Goal: Task Accomplishment & Management: Use online tool/utility

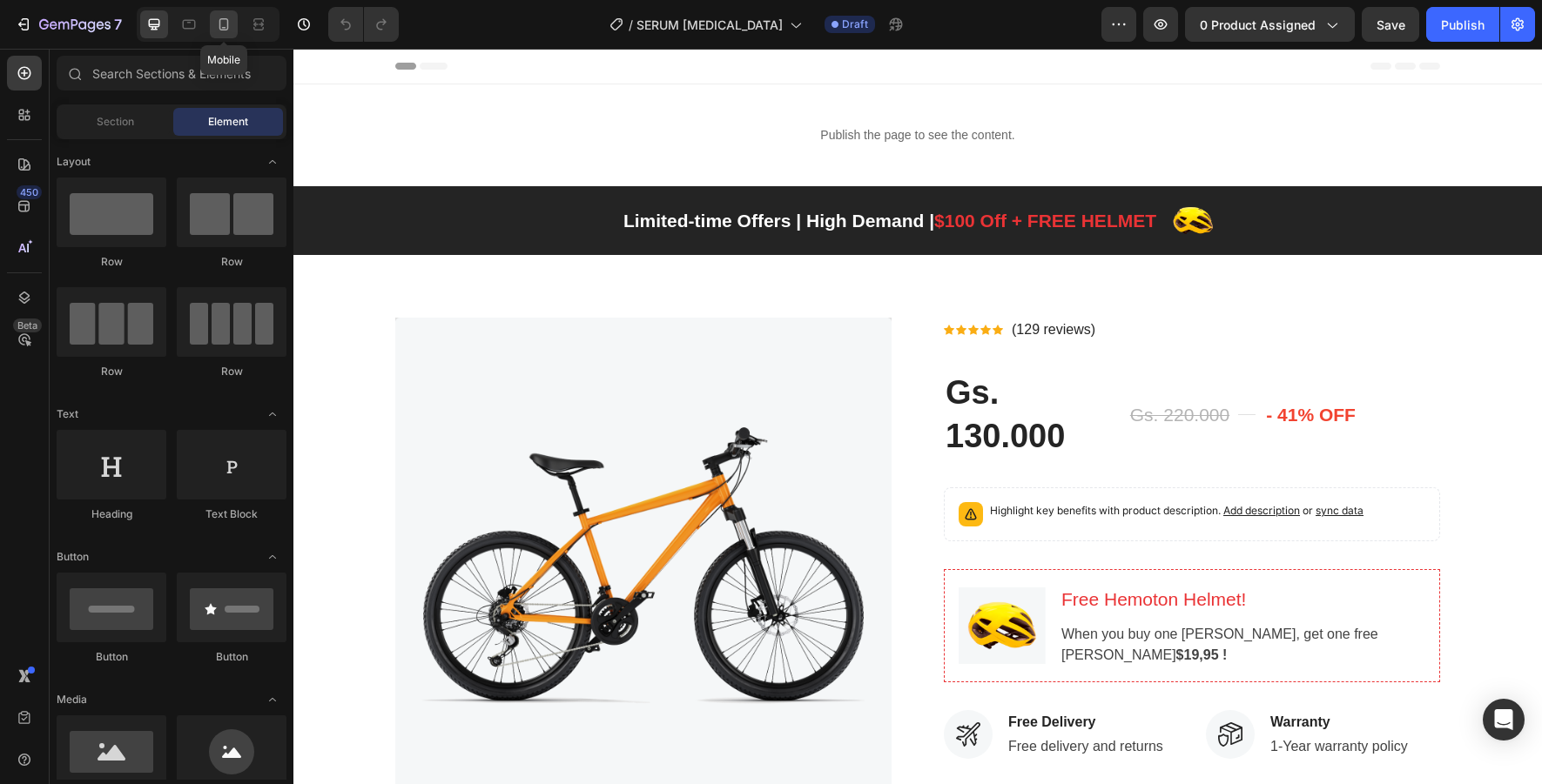
click at [226, 27] on icon at bounding box center [224, 25] width 18 height 18
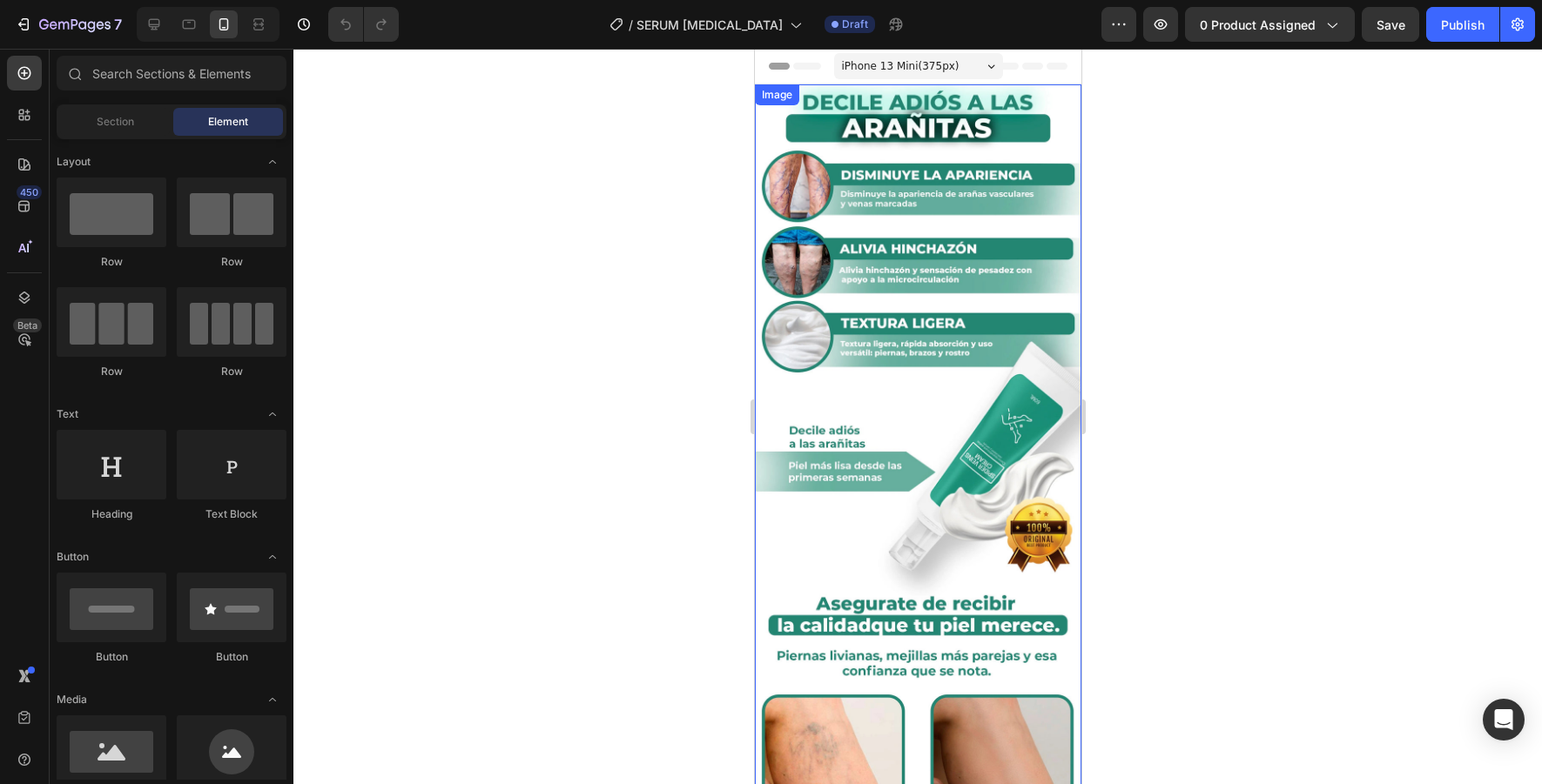
click at [935, 312] on img at bounding box center [917, 500] width 326 height 832
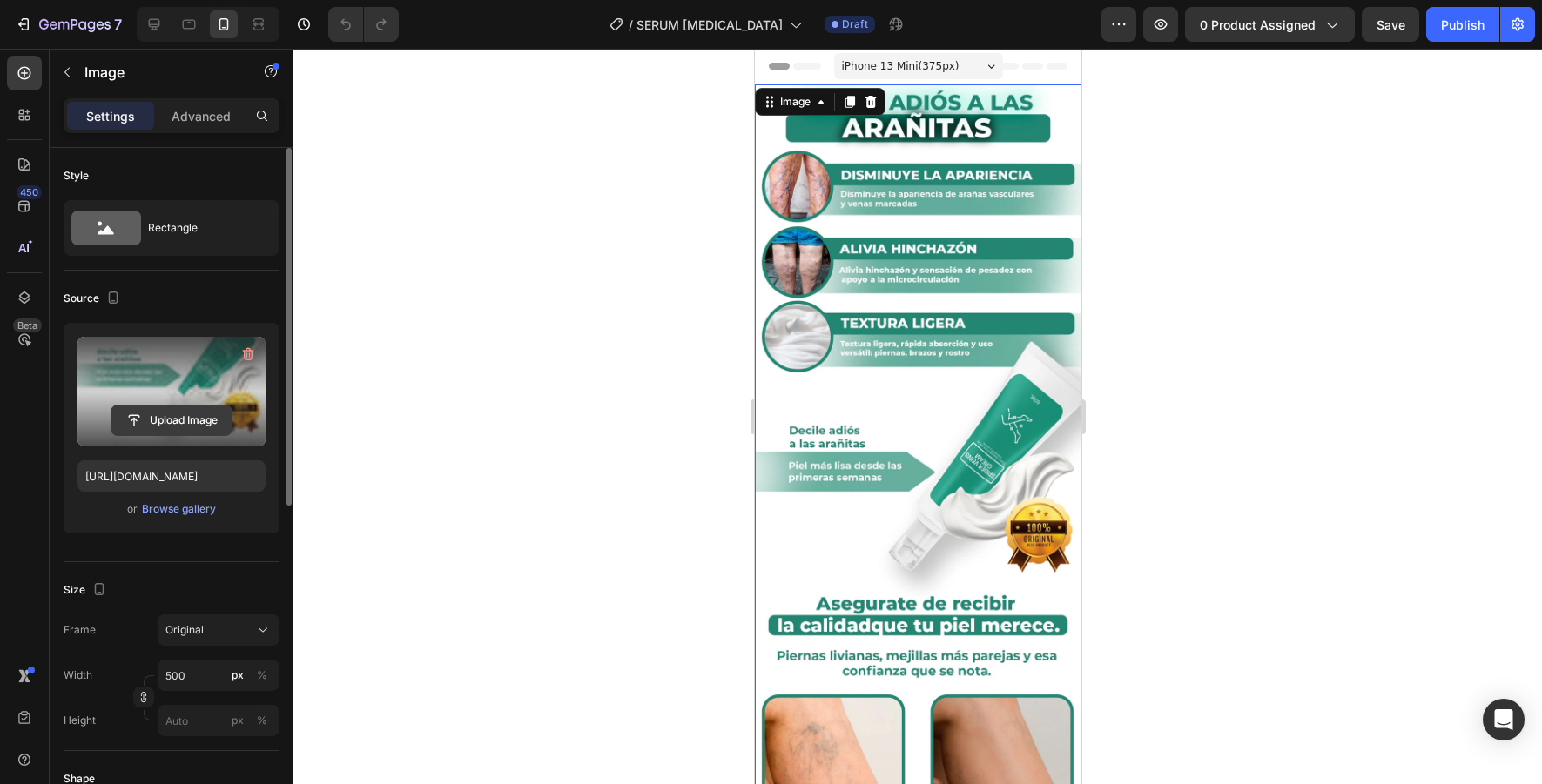
click at [210, 428] on input "file" at bounding box center [172, 420] width 120 height 29
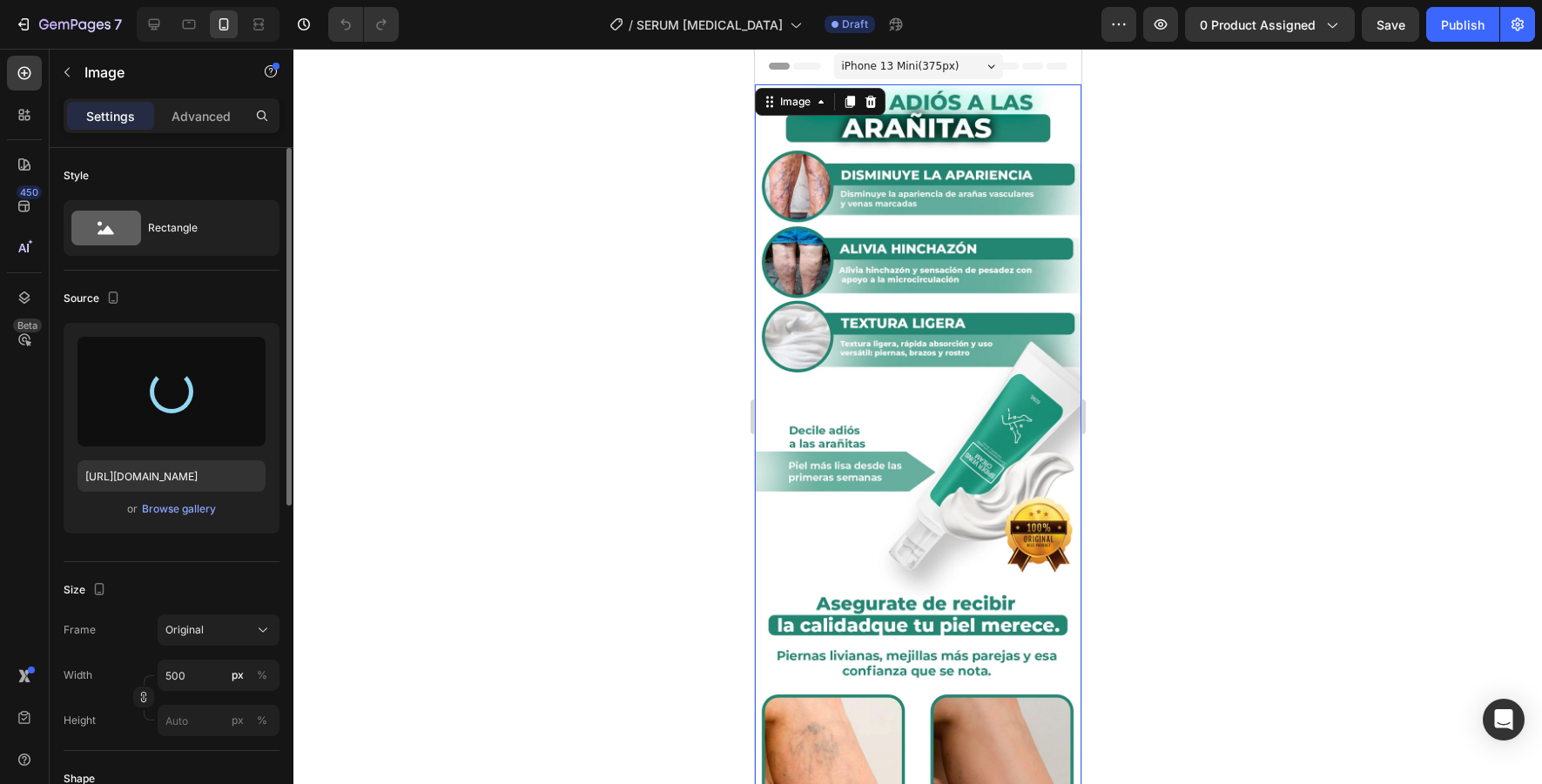
type input "[URL][DOMAIN_NAME]"
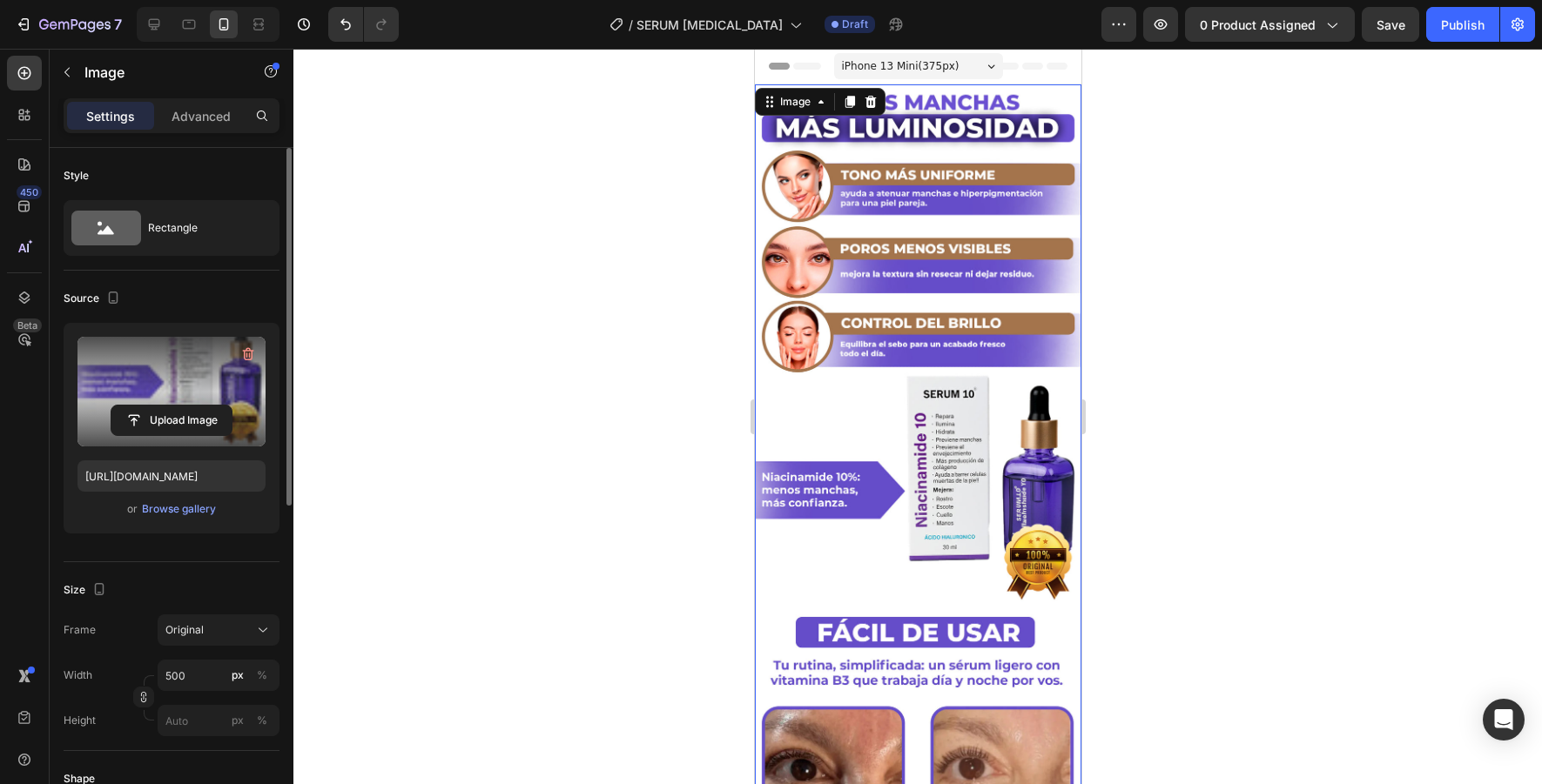
click at [586, 234] on div at bounding box center [918, 416] width 1248 height 735
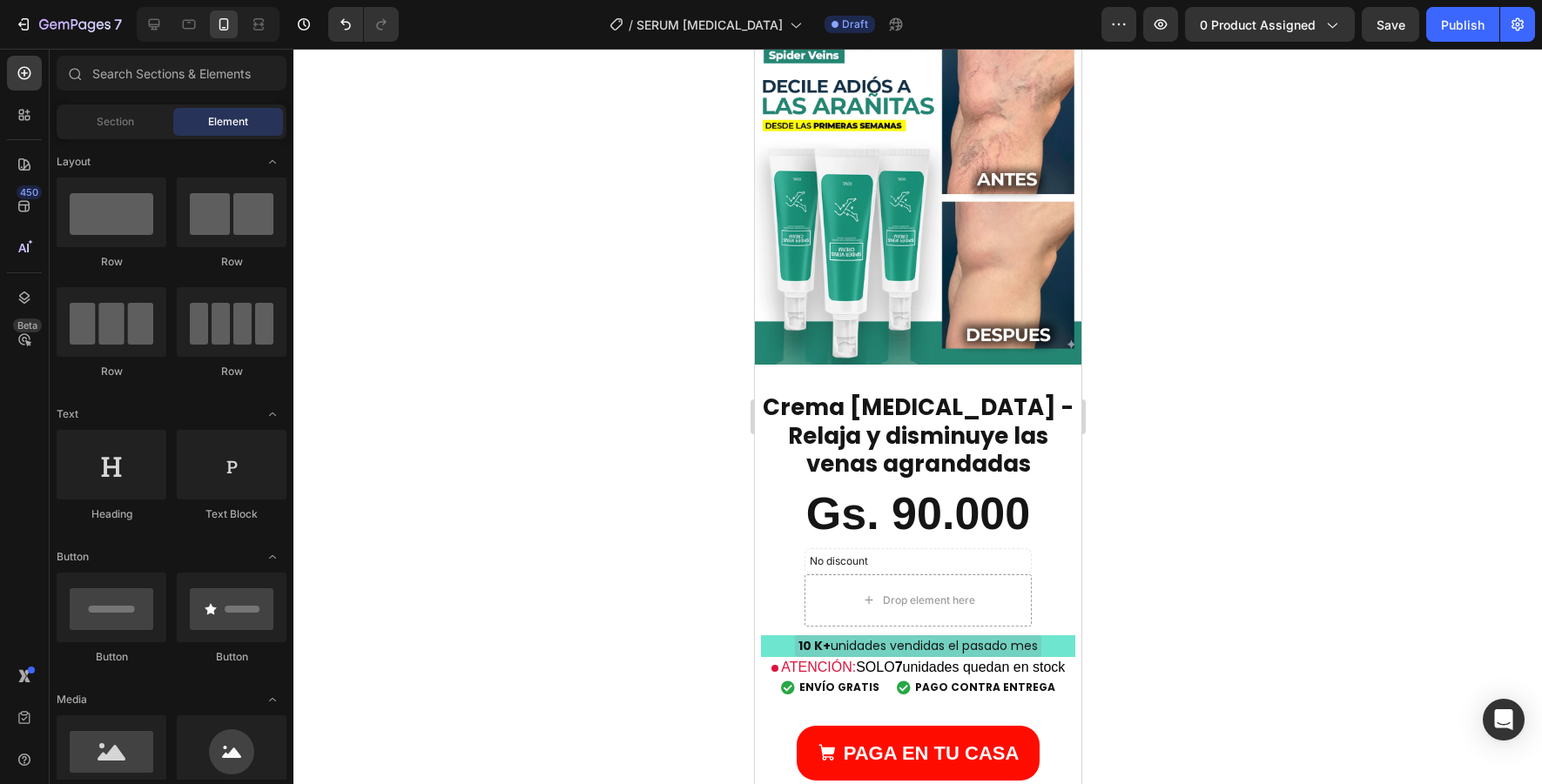
scroll to position [906, 0]
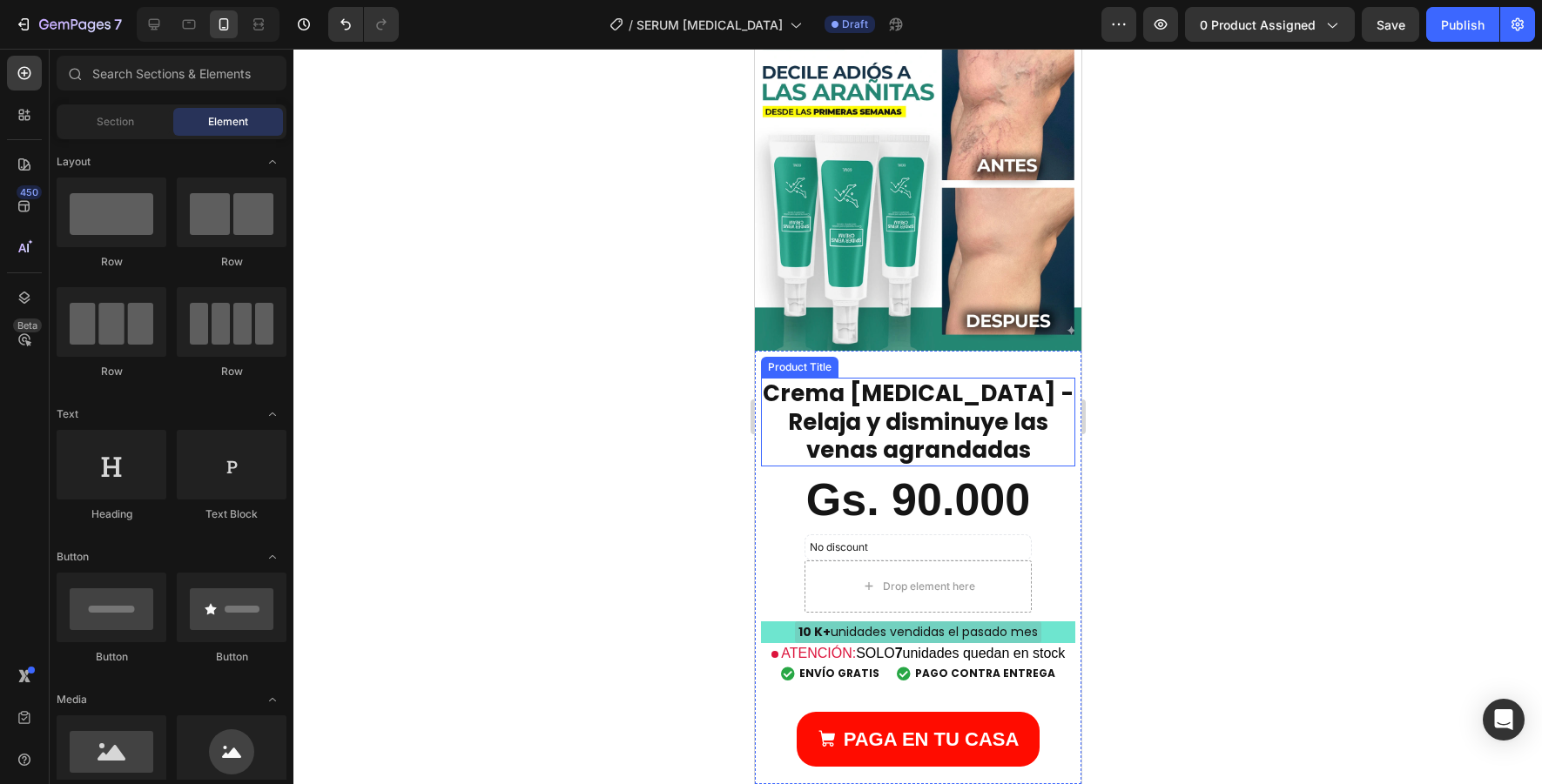
click at [906, 331] on img at bounding box center [917, 187] width 326 height 326
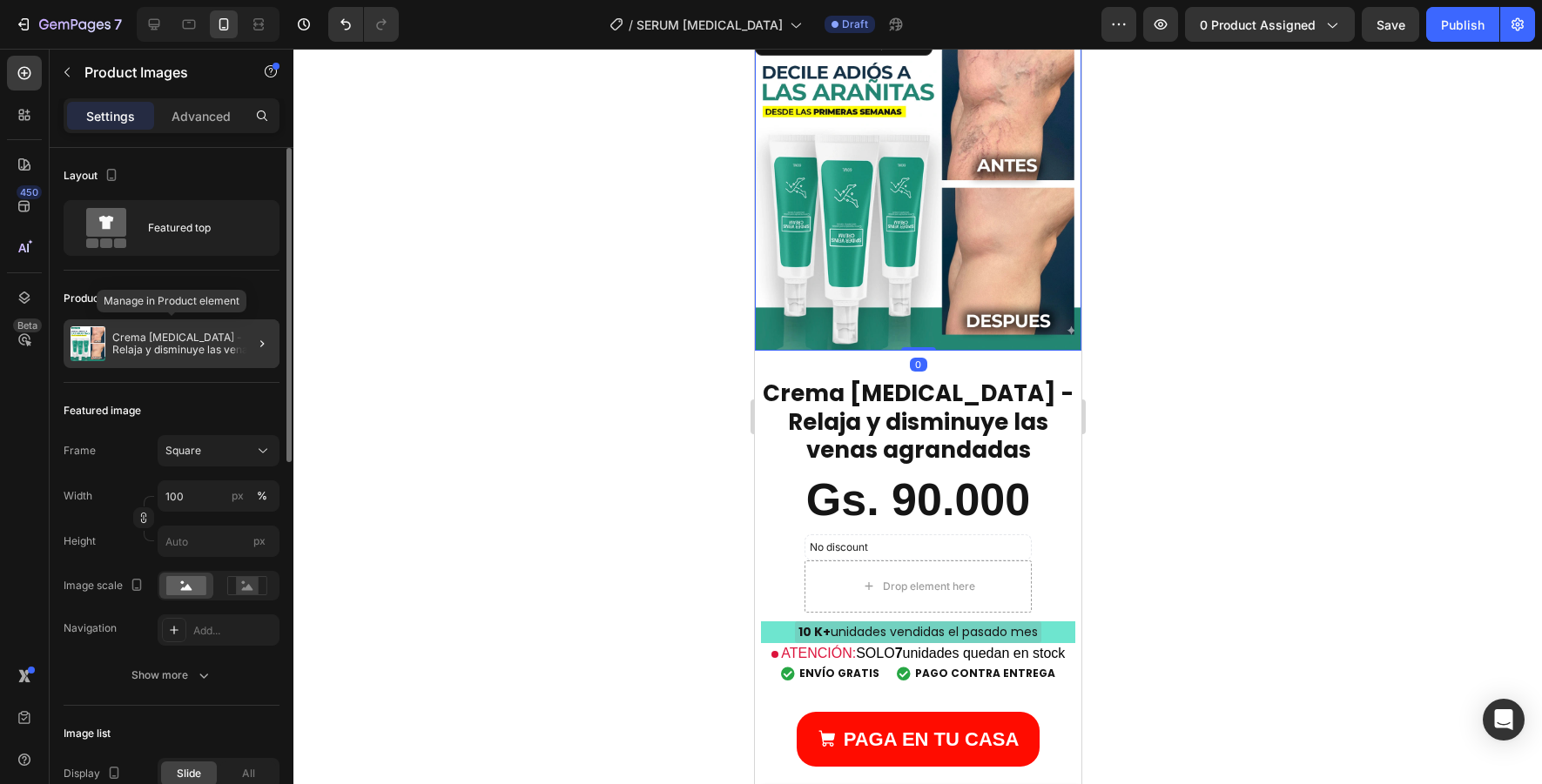
click at [219, 352] on p "Crema [MEDICAL_DATA] - Relaja y disminuye las venas agrandadas" at bounding box center [192, 344] width 160 height 25
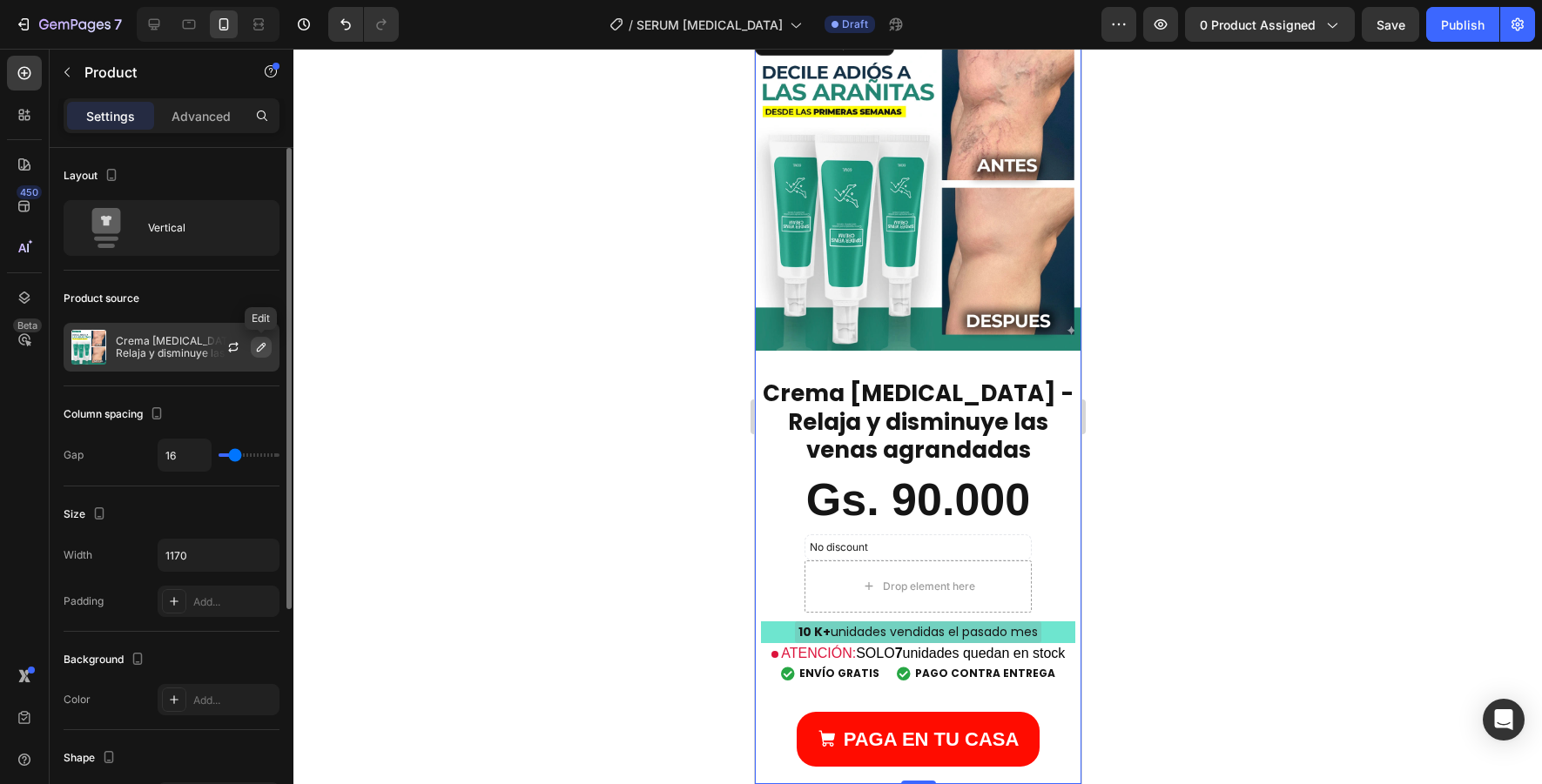
click at [262, 350] on icon "button" at bounding box center [262, 347] width 14 height 14
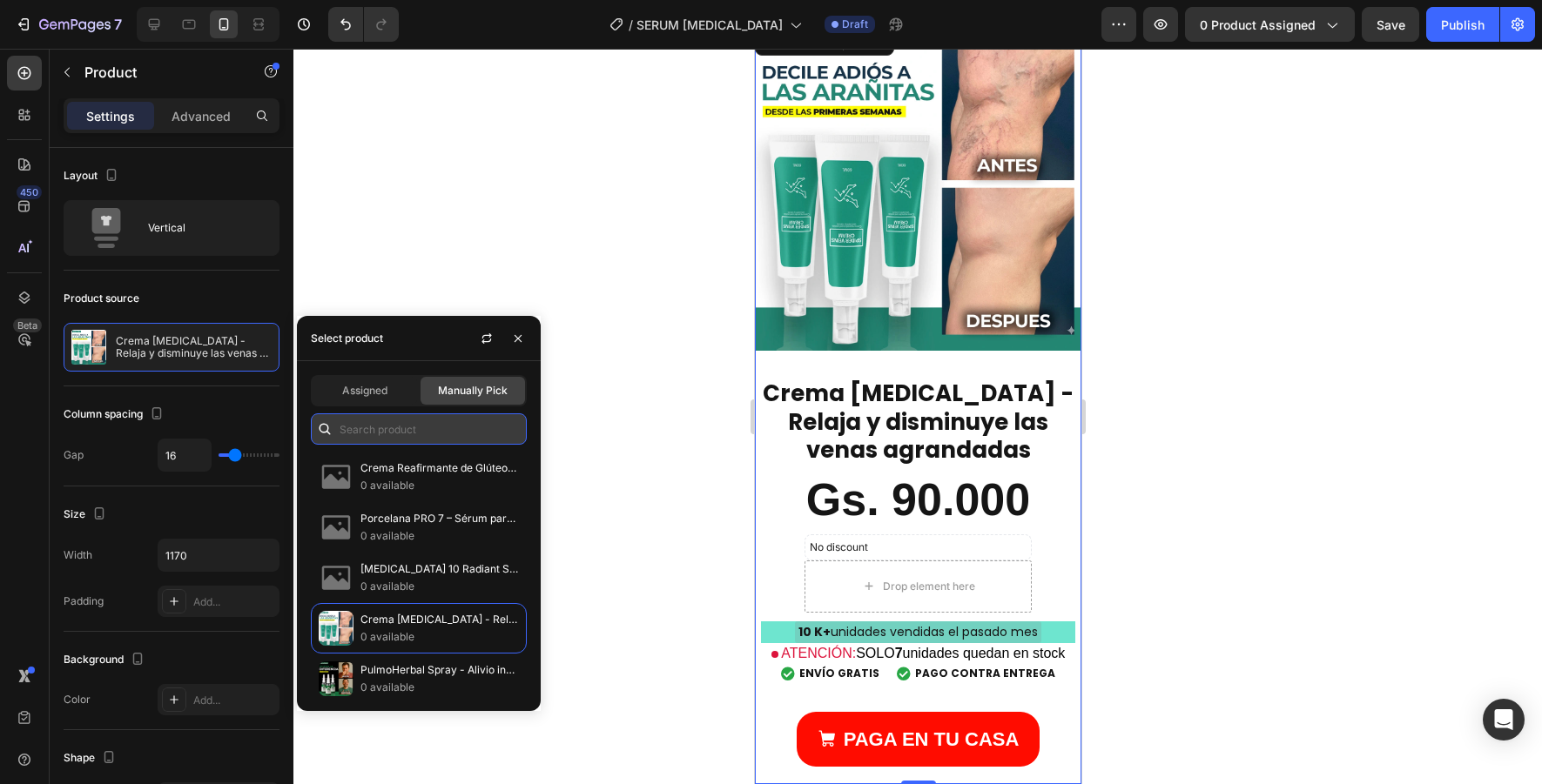
click at [385, 415] on input "text" at bounding box center [419, 429] width 216 height 31
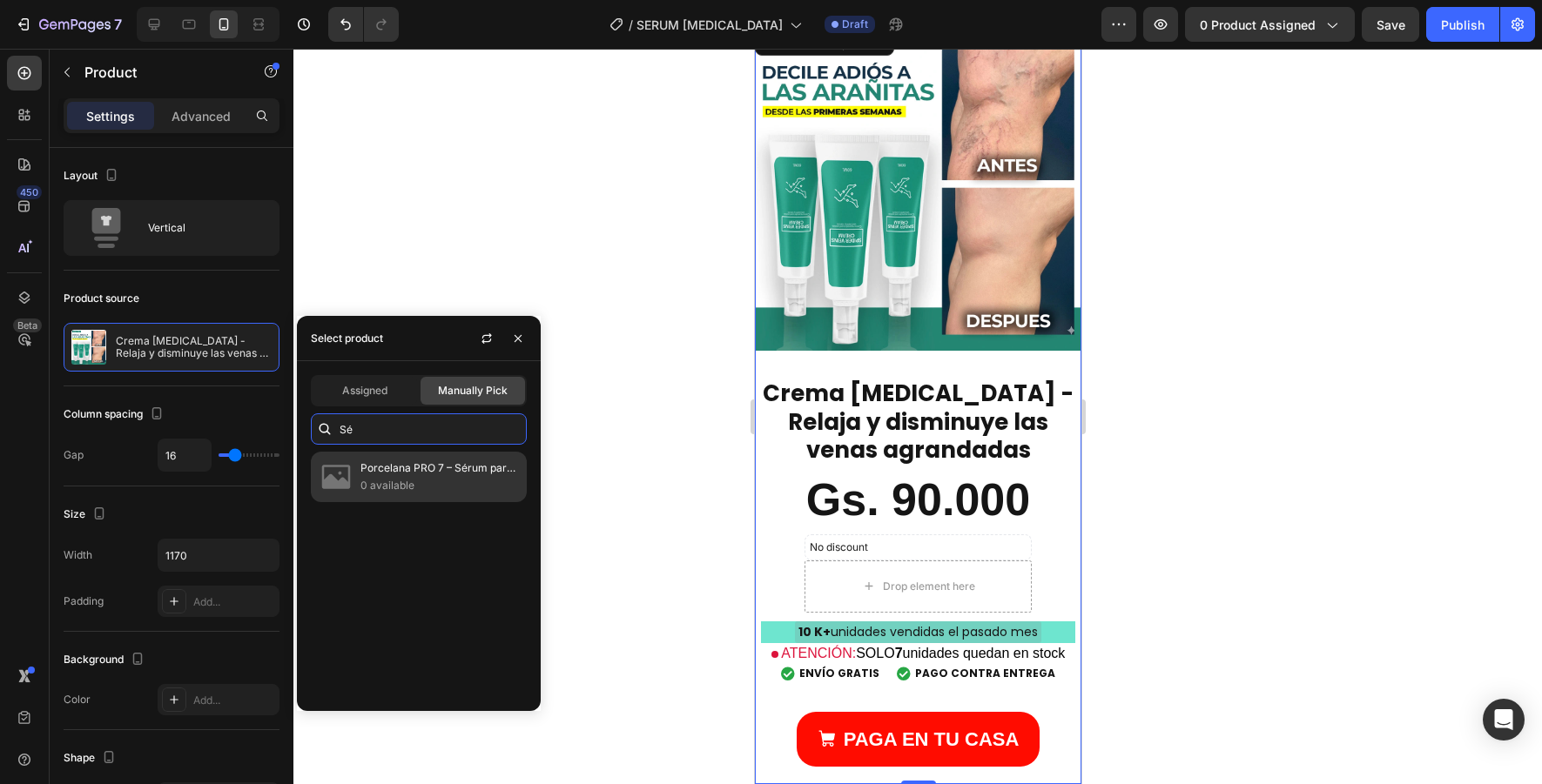
type input "Sé"
click at [485, 481] on p "0 available" at bounding box center [439, 486] width 158 height 18
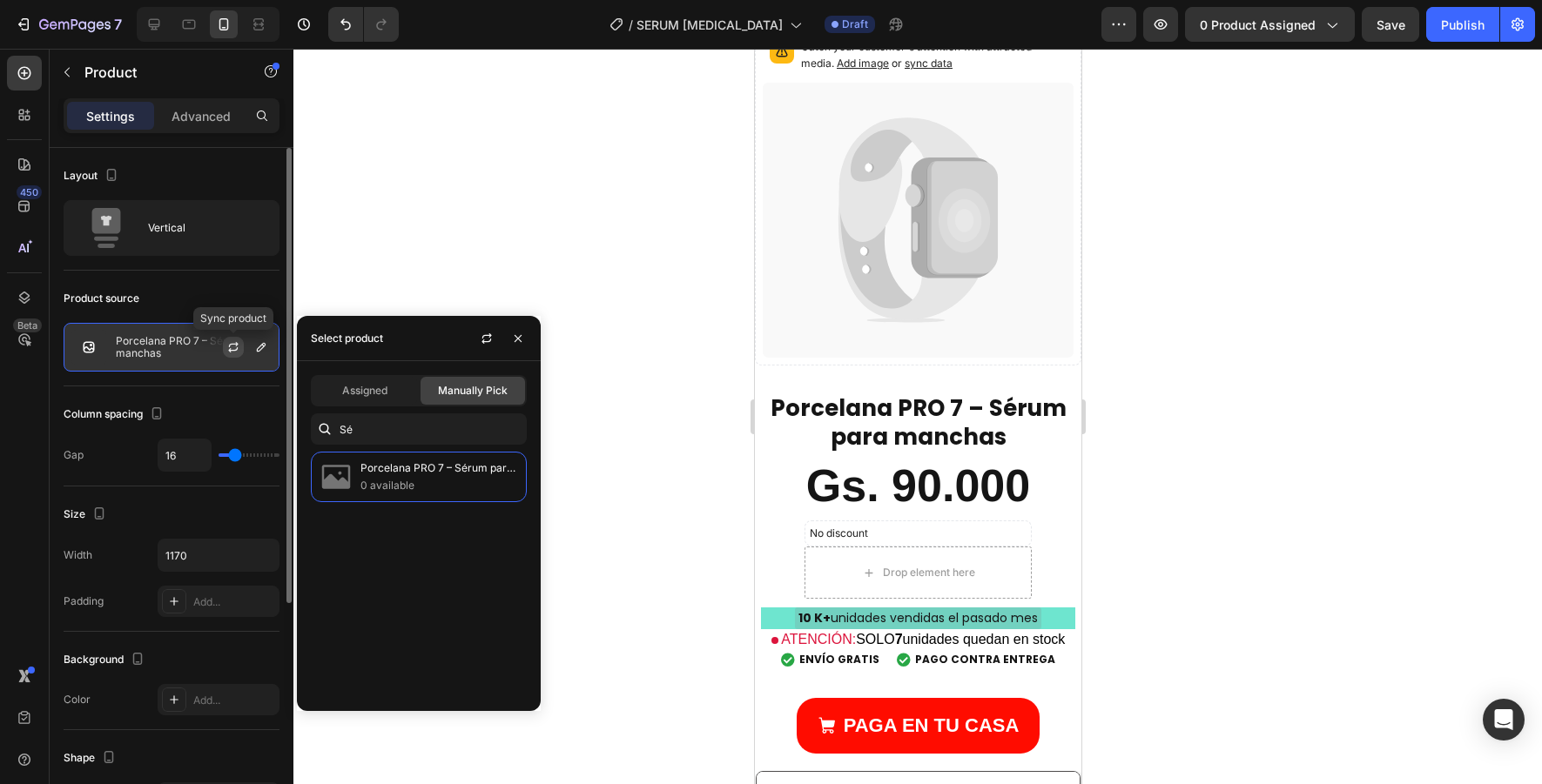
click at [230, 344] on icon "button" at bounding box center [233, 347] width 14 height 14
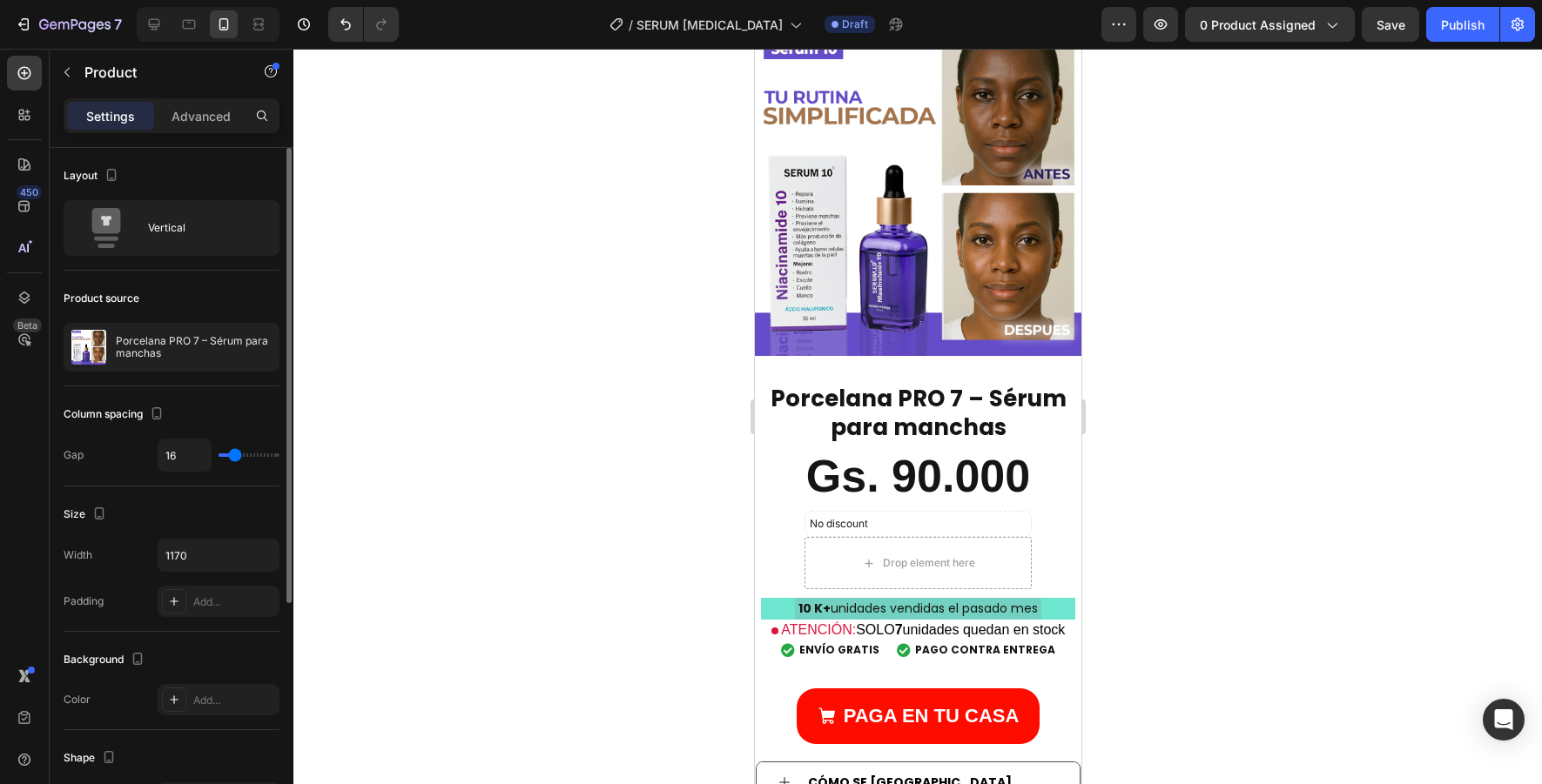
scroll to position [978, 0]
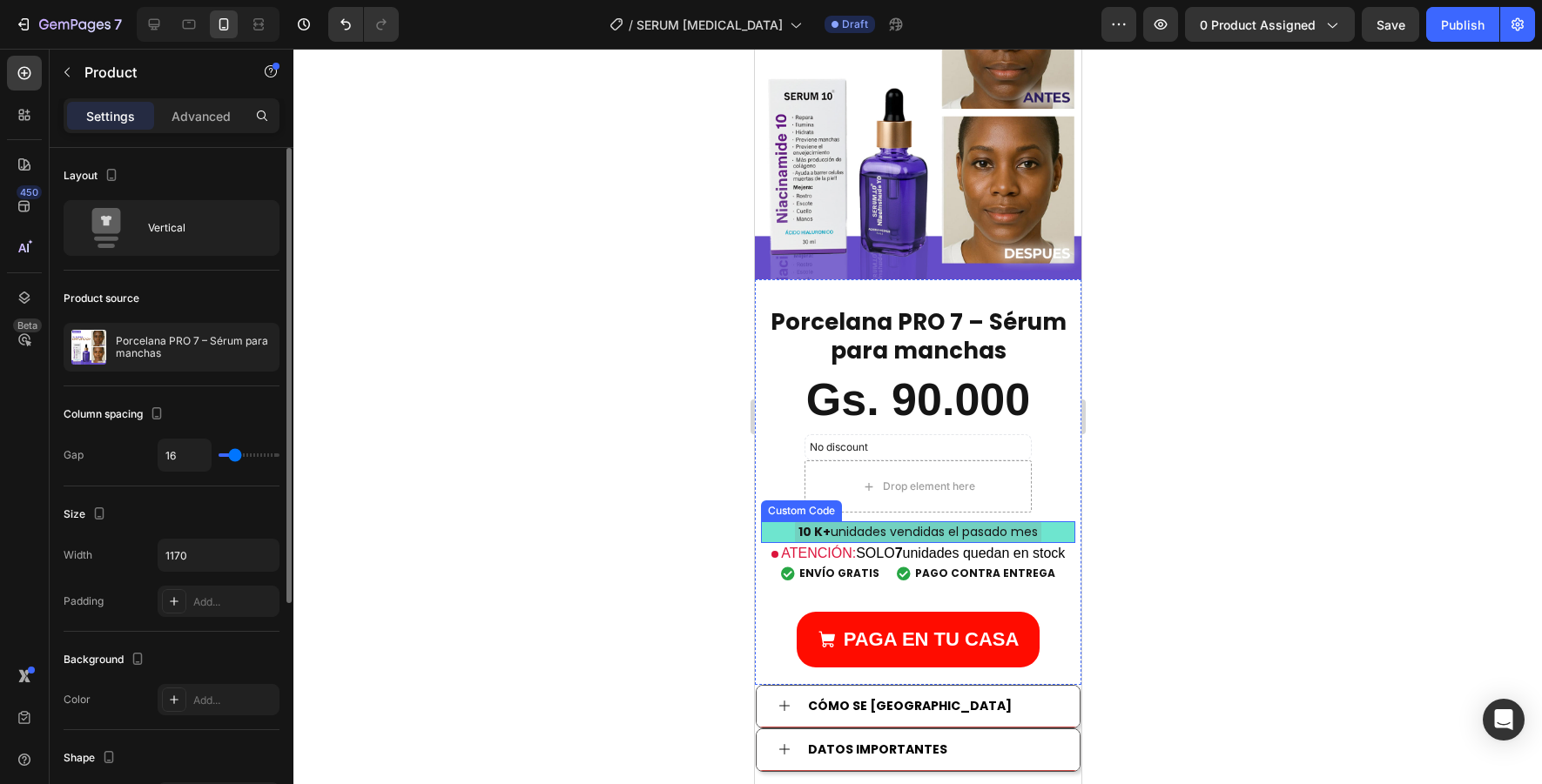
click at [1059, 534] on div "10 K+ unidades vendidas el pasado mes" at bounding box center [918, 532] width 315 height 22
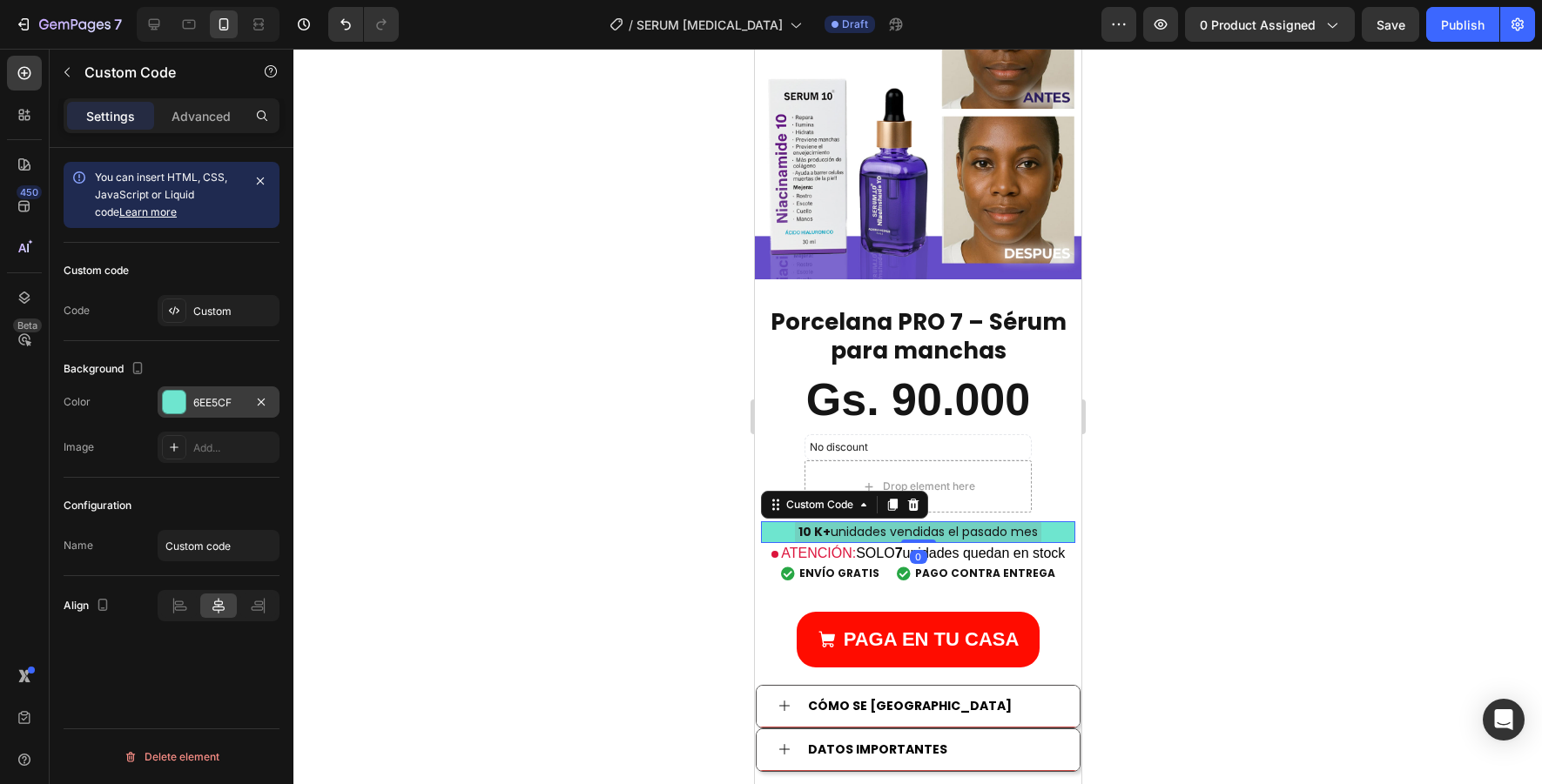
click at [177, 411] on div at bounding box center [174, 402] width 23 height 23
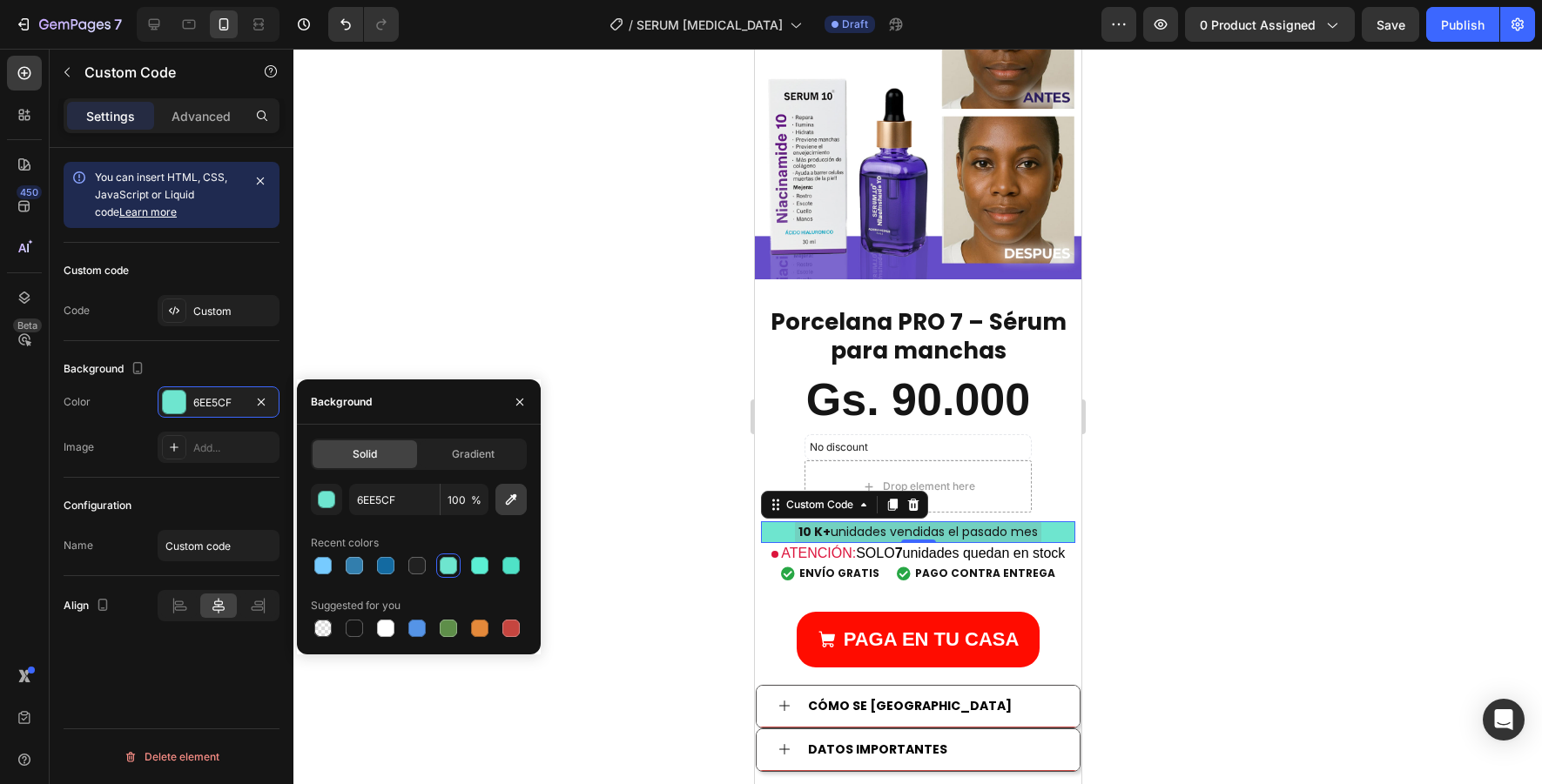
click at [519, 495] on icon "button" at bounding box center [511, 499] width 18 height 18
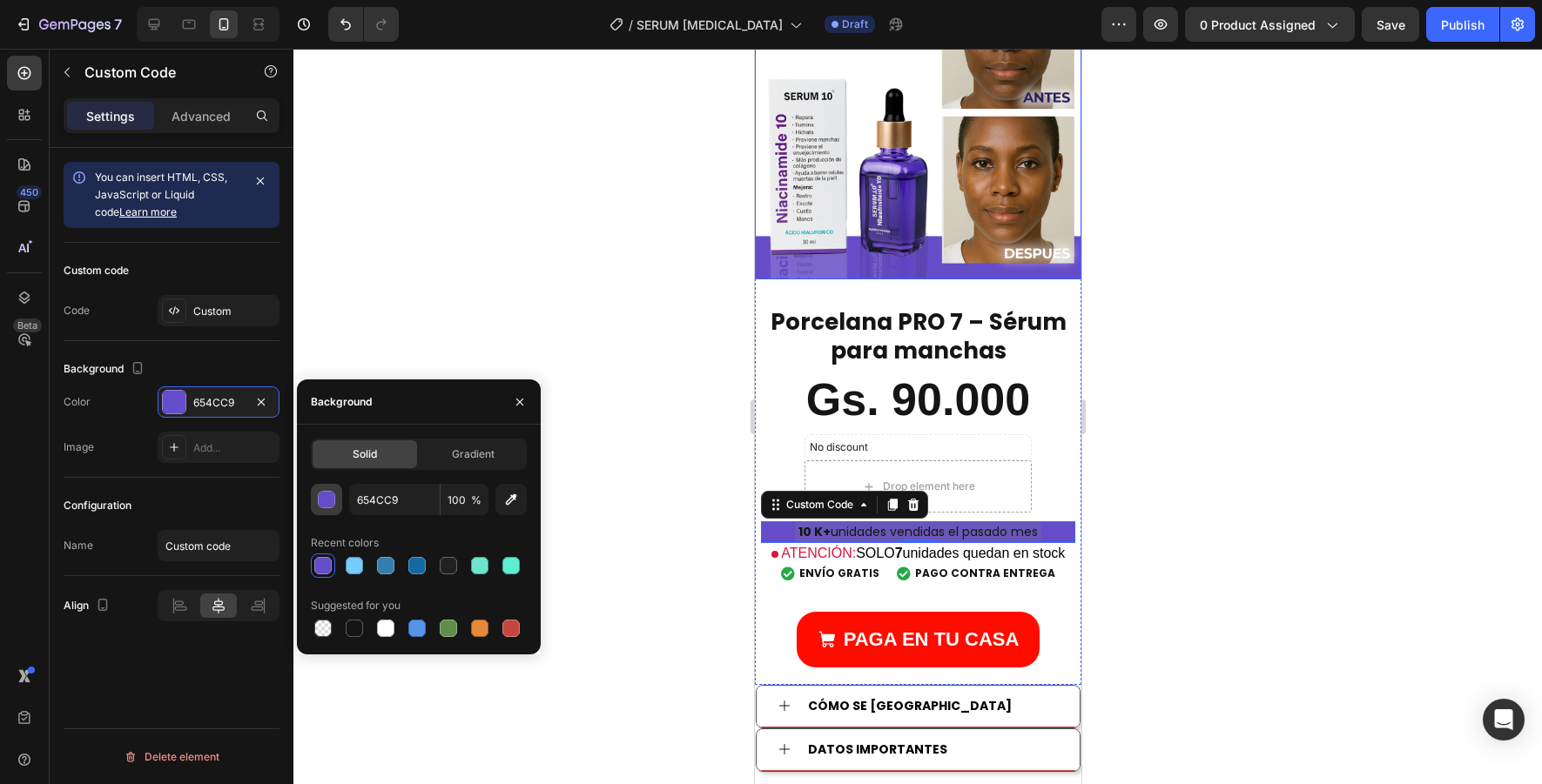
click at [328, 508] on button "button" at bounding box center [326, 499] width 31 height 31
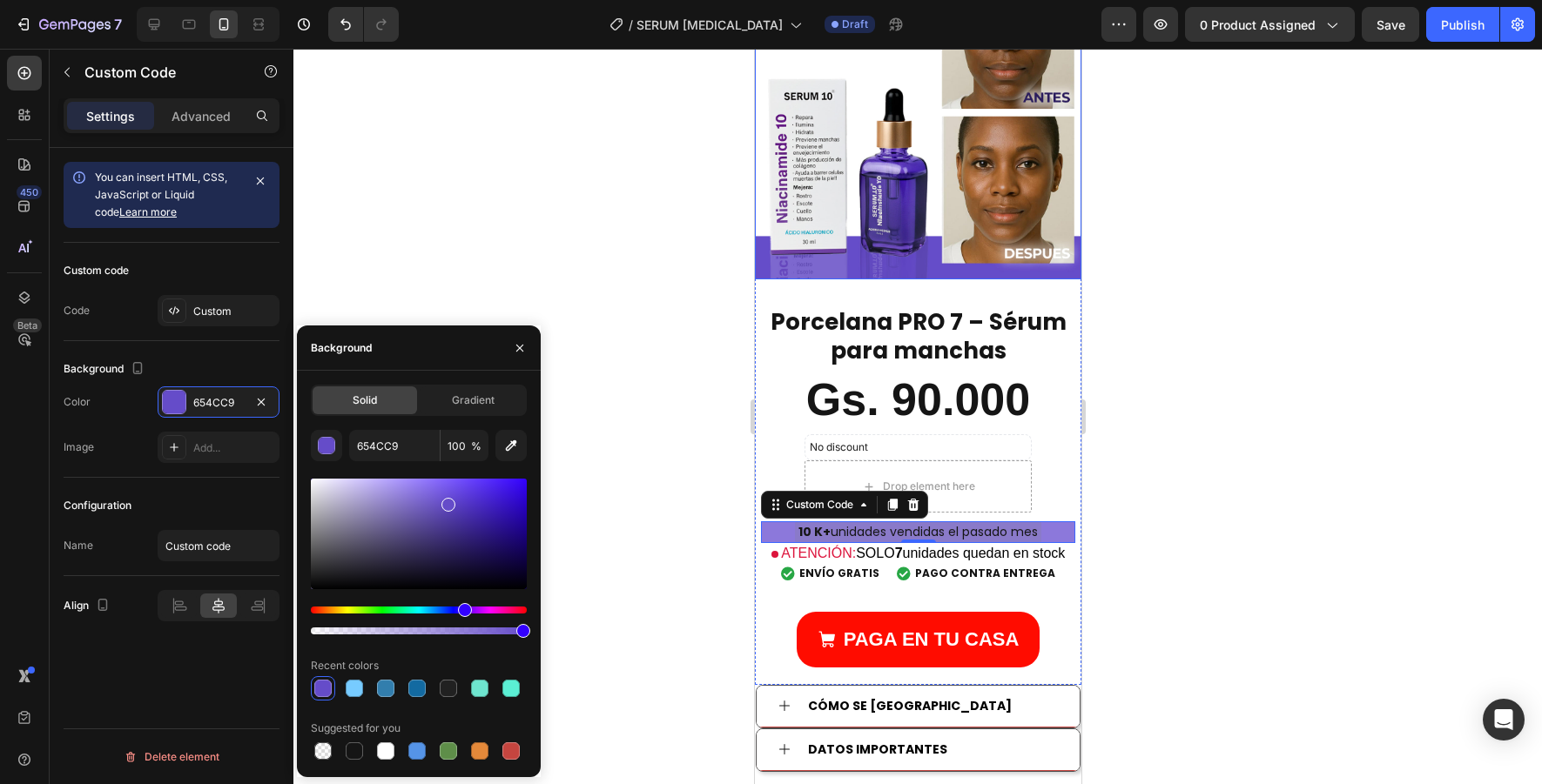
click at [408, 493] on div at bounding box center [419, 534] width 216 height 110
click at [388, 492] on div at bounding box center [419, 534] width 216 height 110
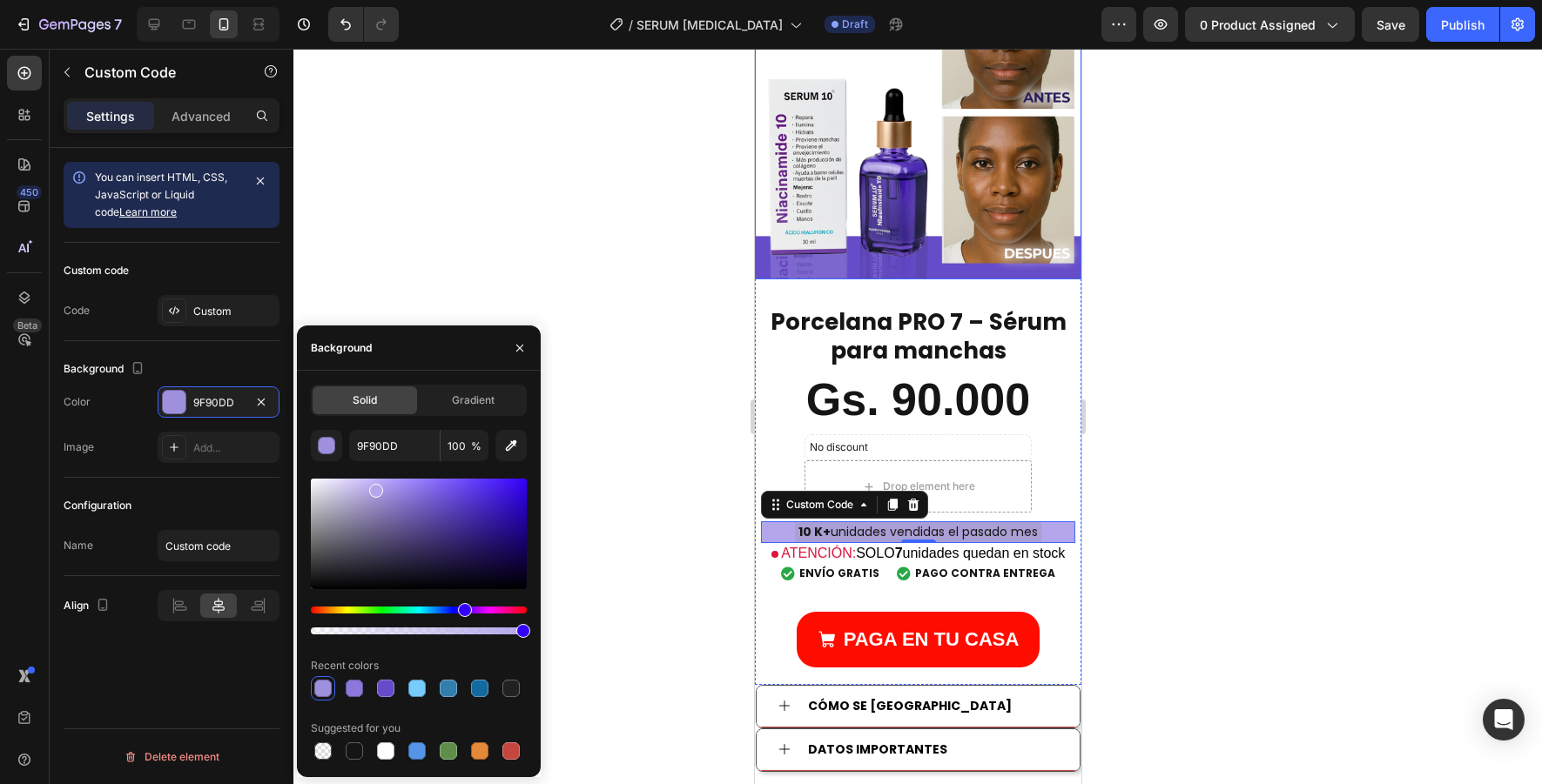
click at [374, 487] on div at bounding box center [419, 534] width 216 height 110
click at [355, 483] on div at bounding box center [419, 534] width 216 height 110
type input "CDC3F4"
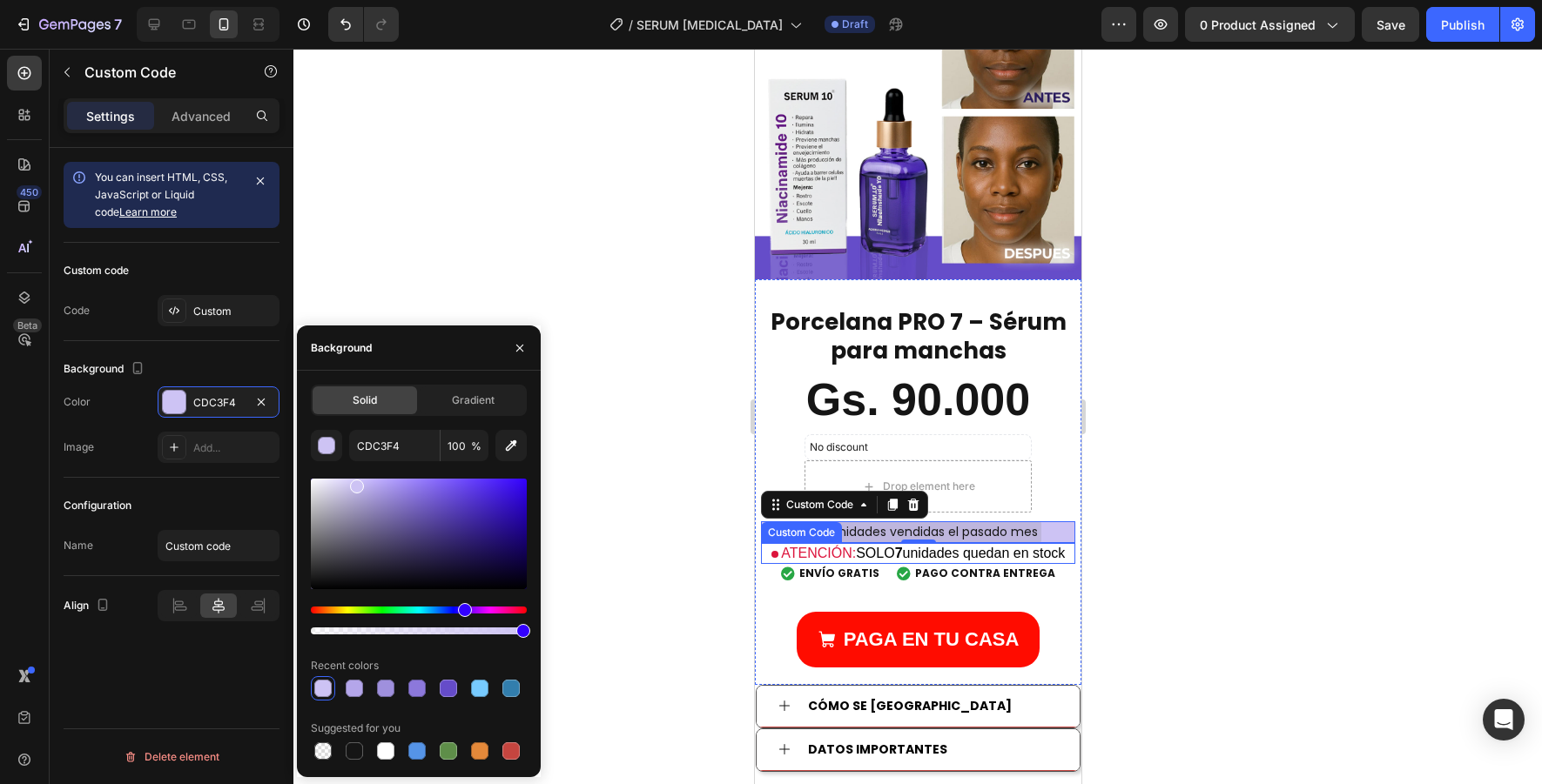
click at [684, 590] on div at bounding box center [918, 416] width 1248 height 735
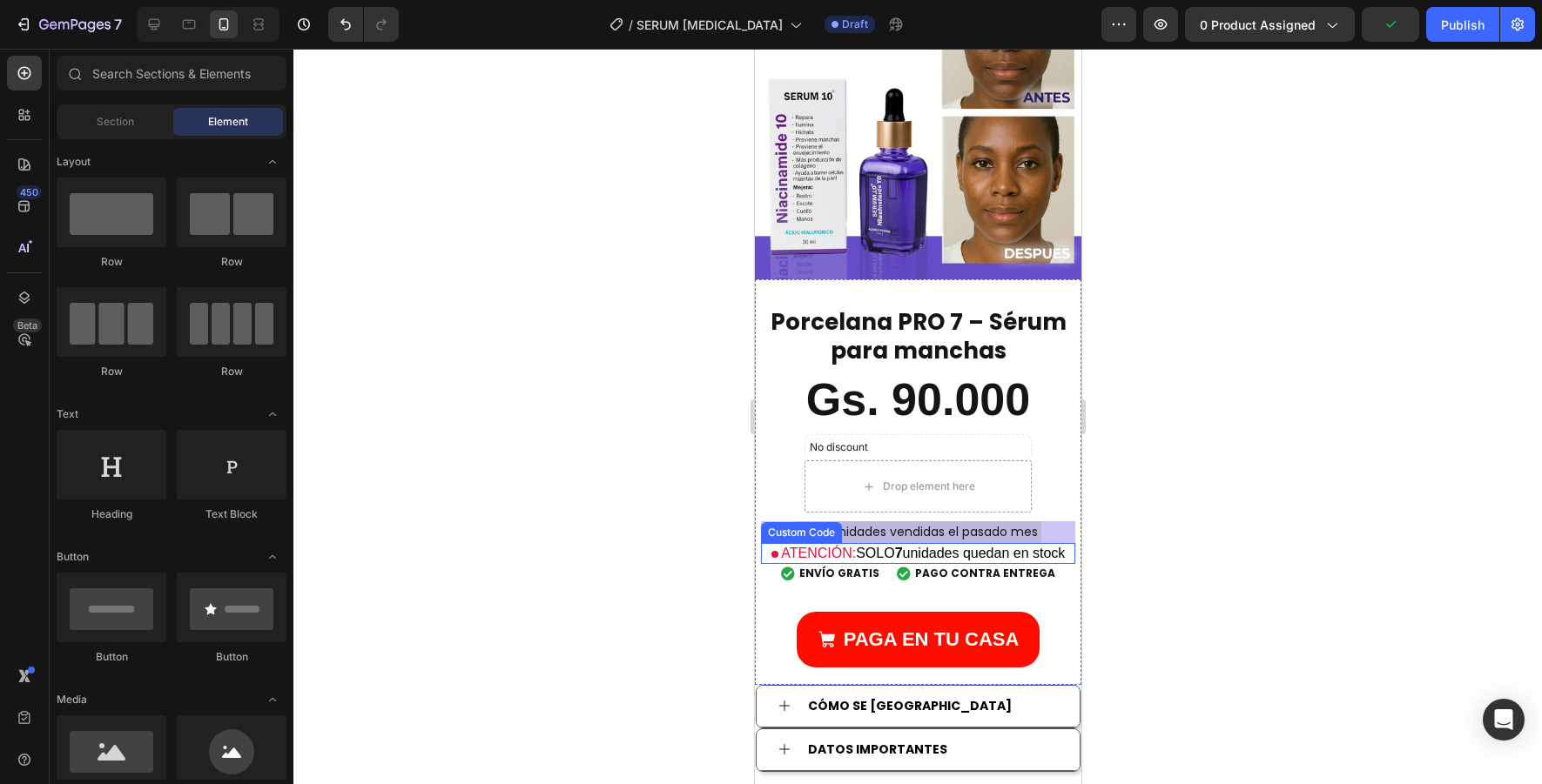
click at [670, 637] on div at bounding box center [918, 416] width 1248 height 735
click at [722, 677] on div at bounding box center [918, 416] width 1248 height 735
click at [1307, 316] on div at bounding box center [918, 416] width 1248 height 735
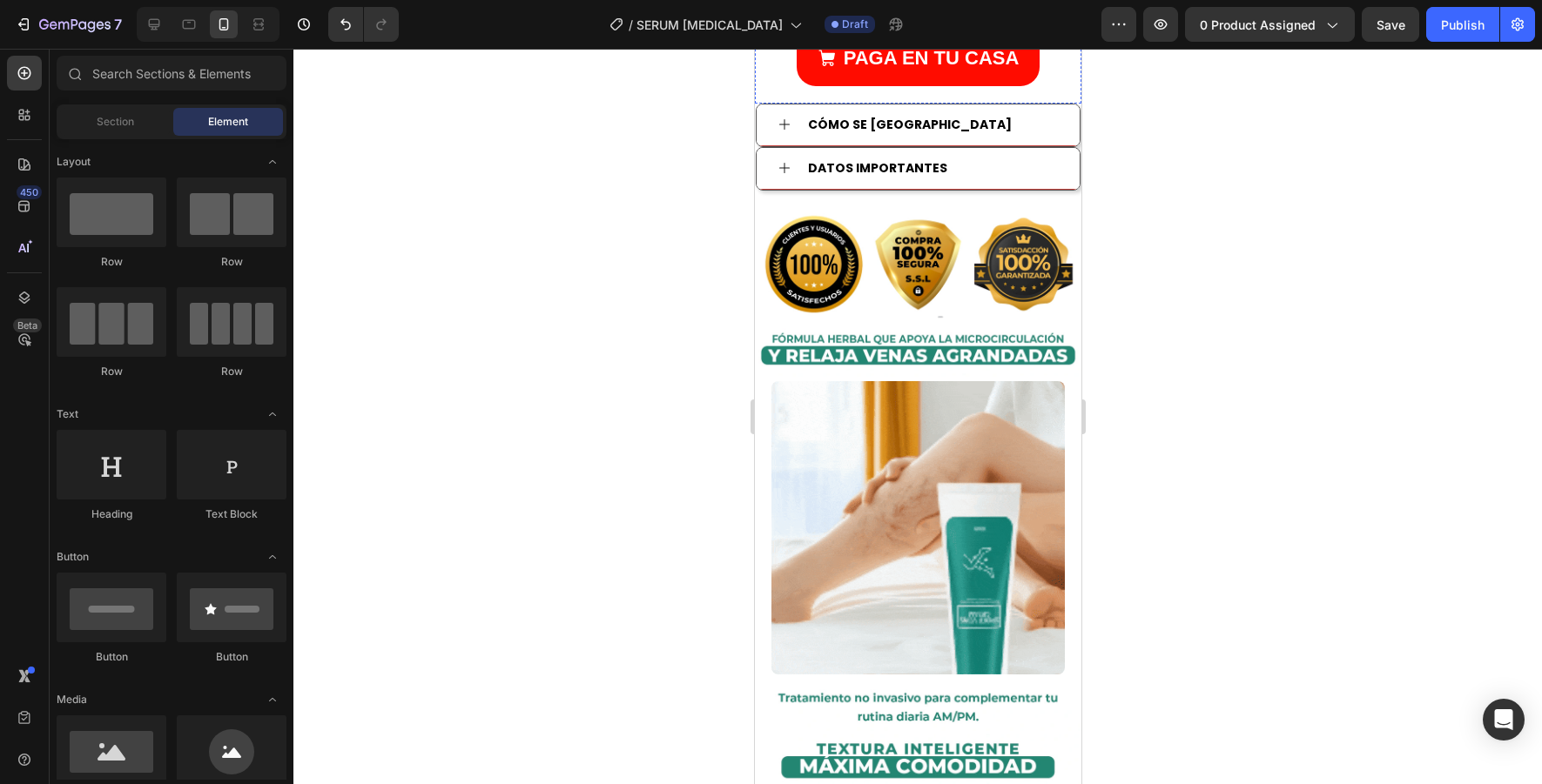
scroll to position [1561, 0]
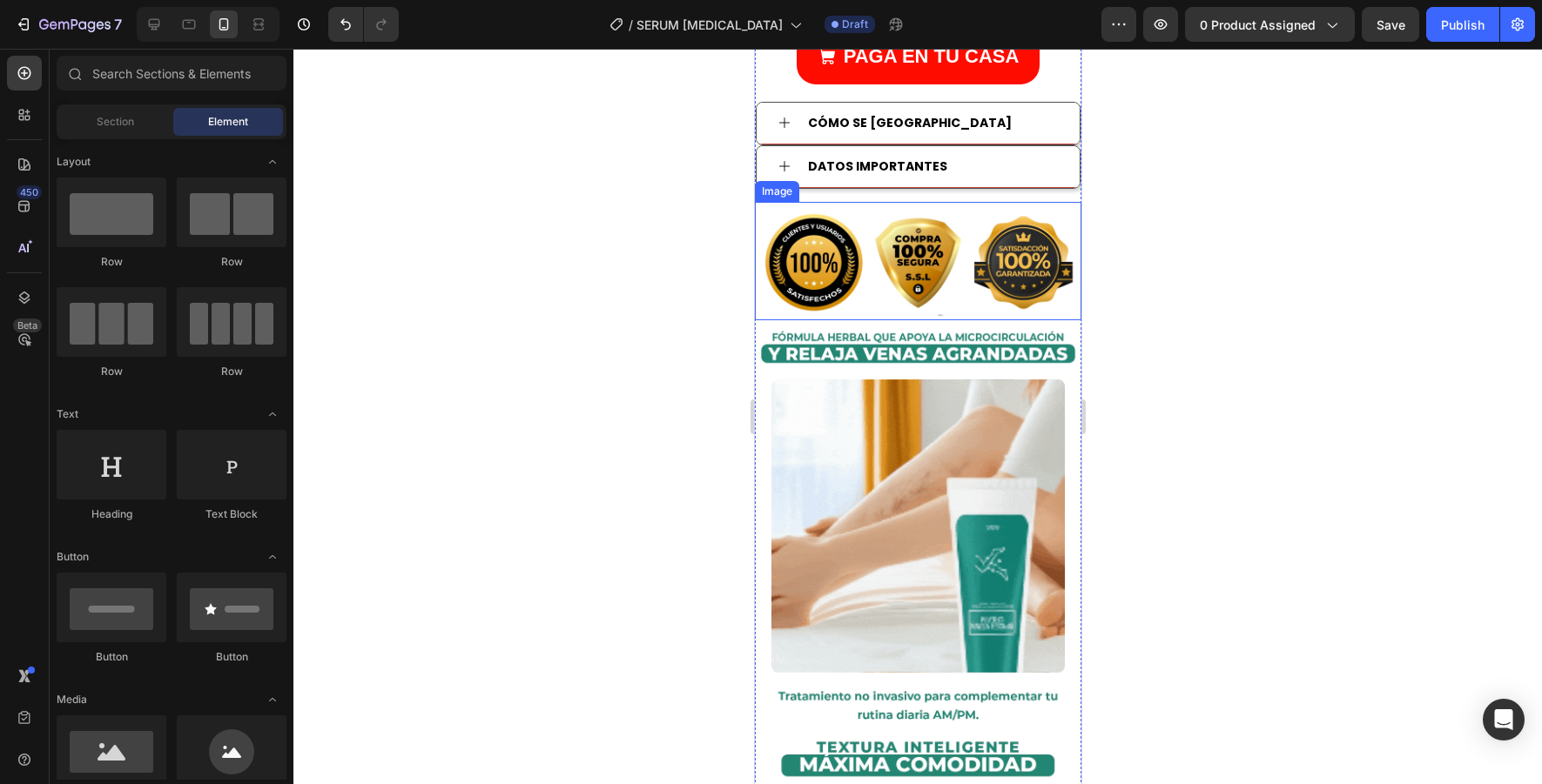
click at [990, 255] on img at bounding box center [917, 261] width 326 height 119
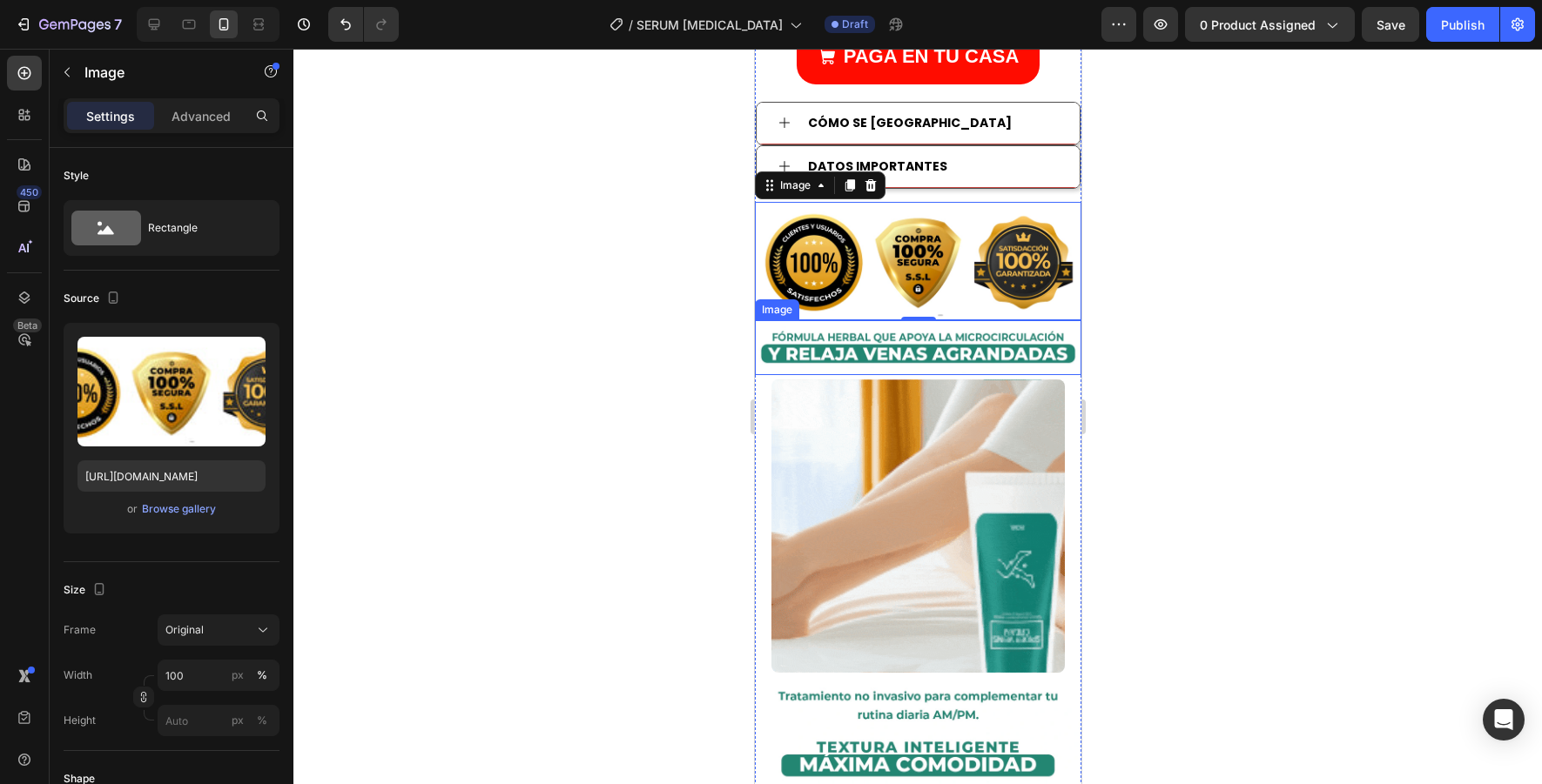
click at [890, 347] on img at bounding box center [917, 347] width 326 height 55
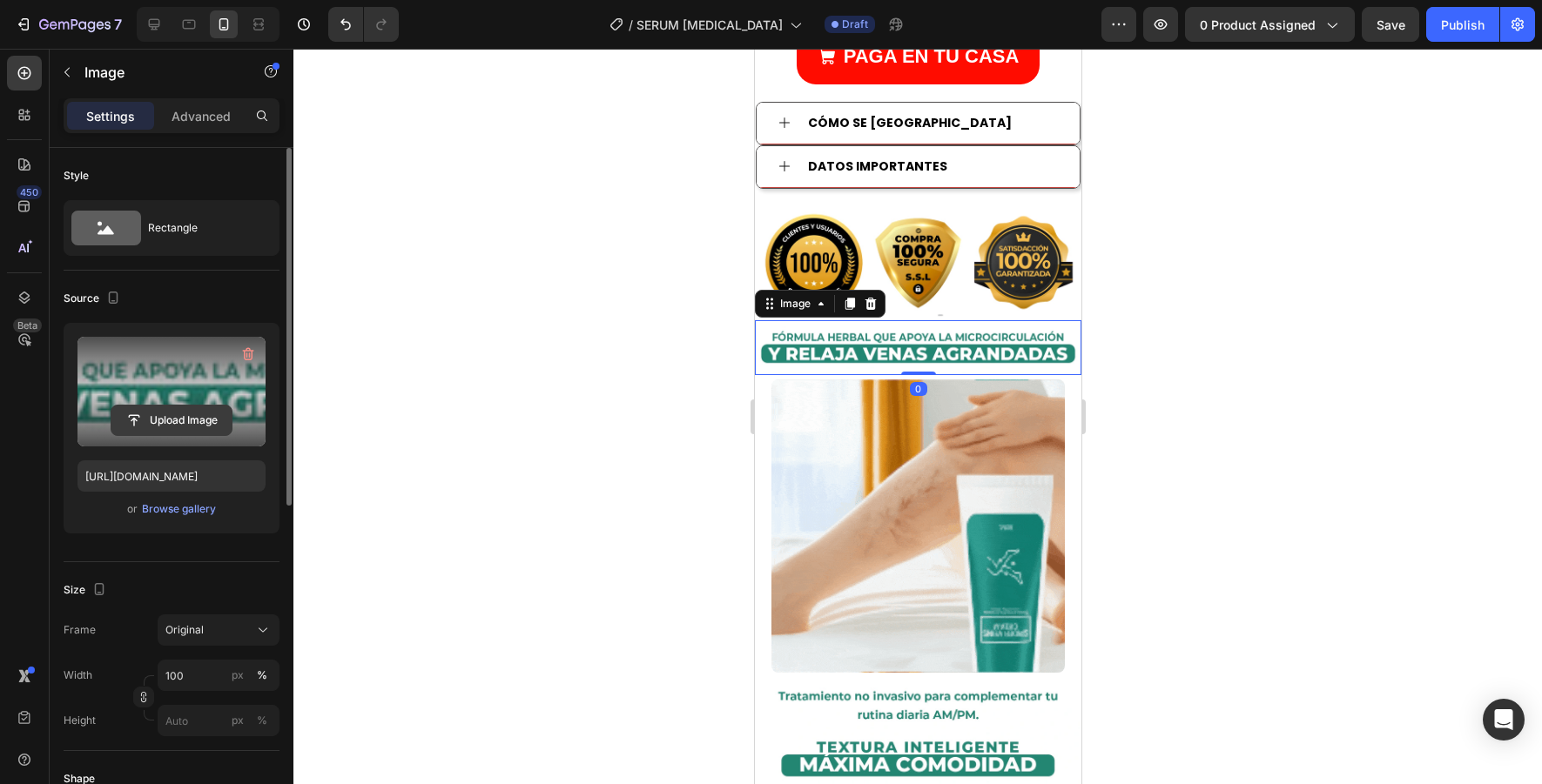
click at [191, 422] on input "file" at bounding box center [172, 420] width 120 height 29
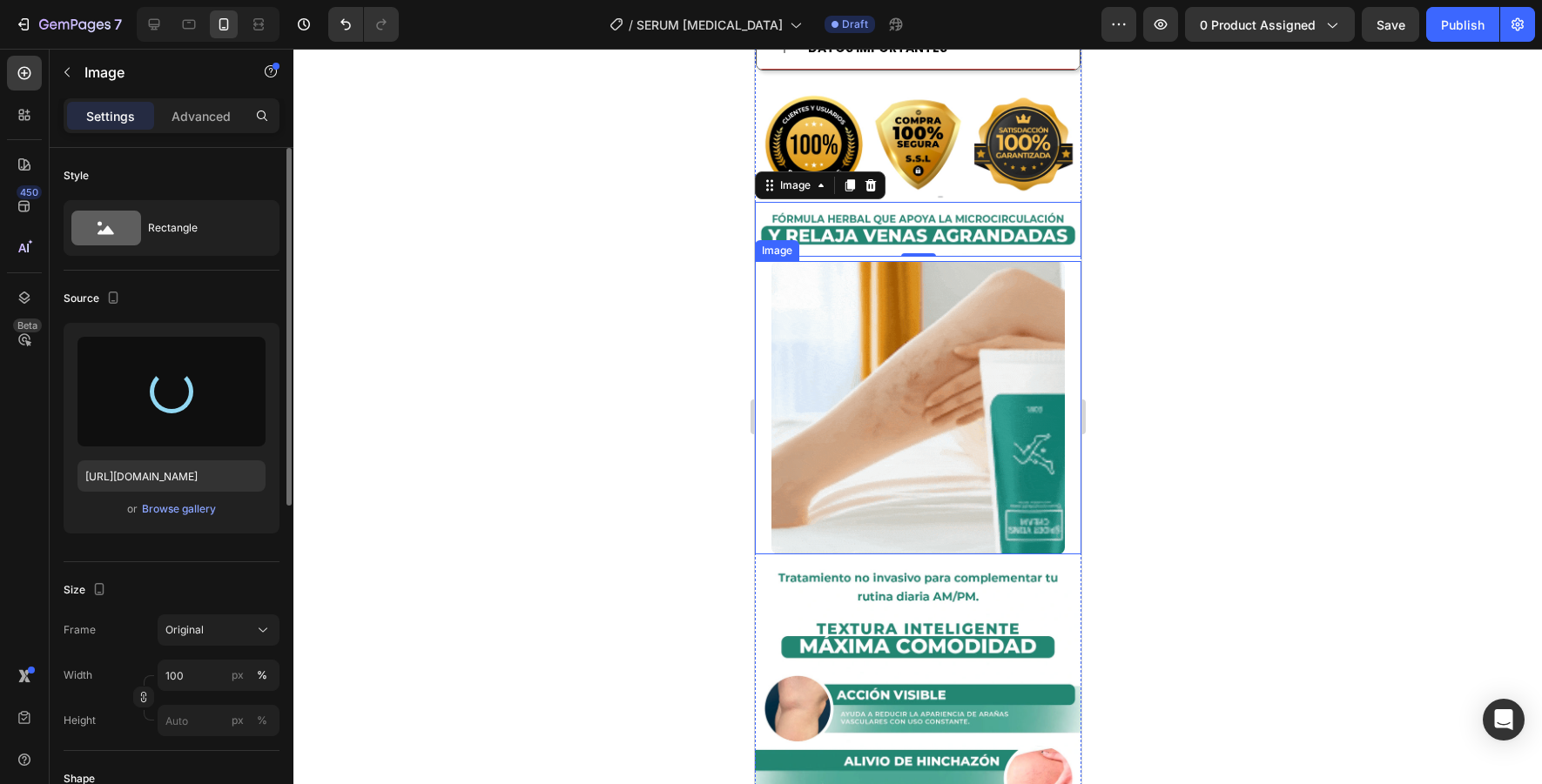
scroll to position [1720, 0]
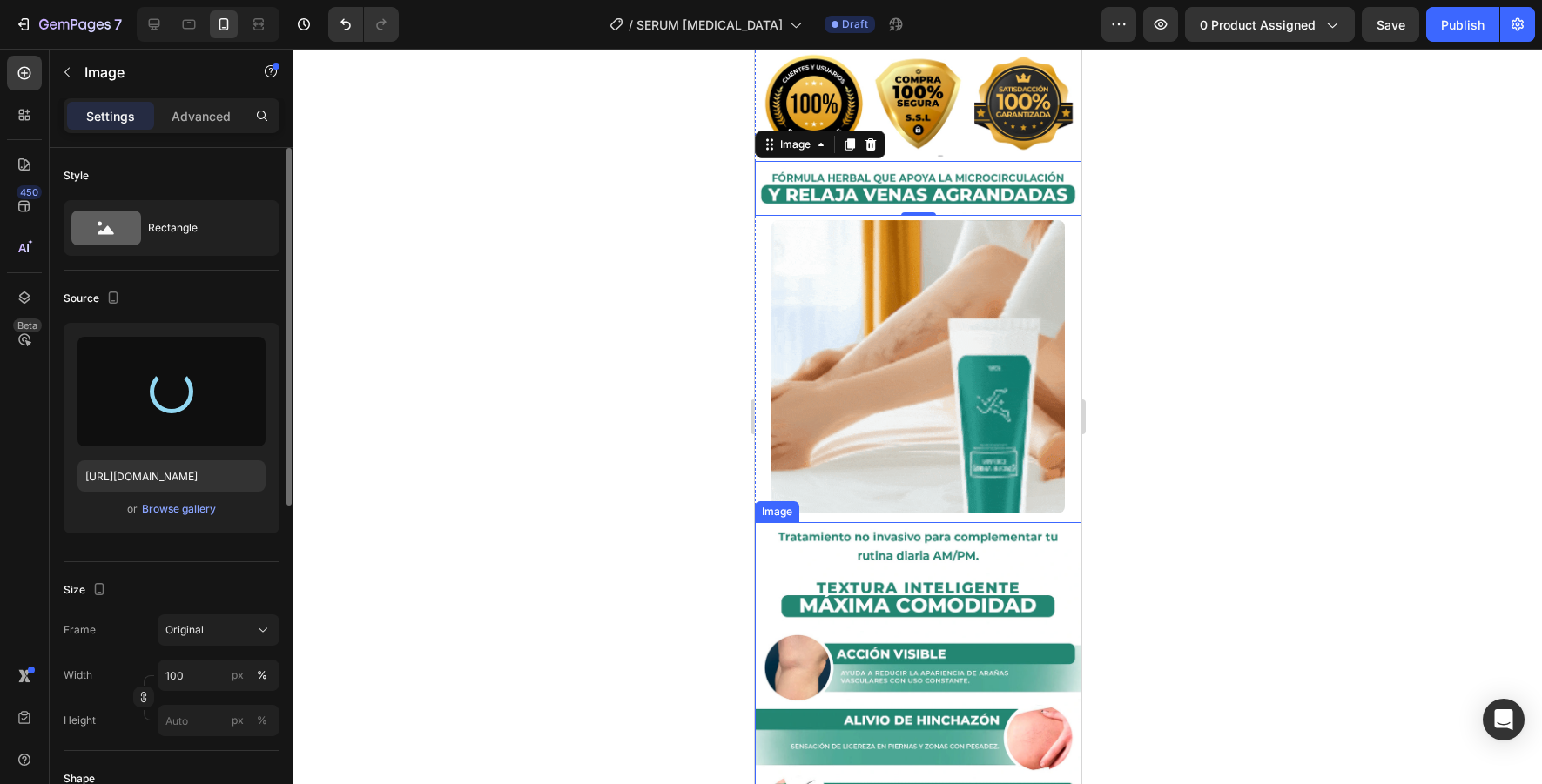
type input "[URL][DOMAIN_NAME]"
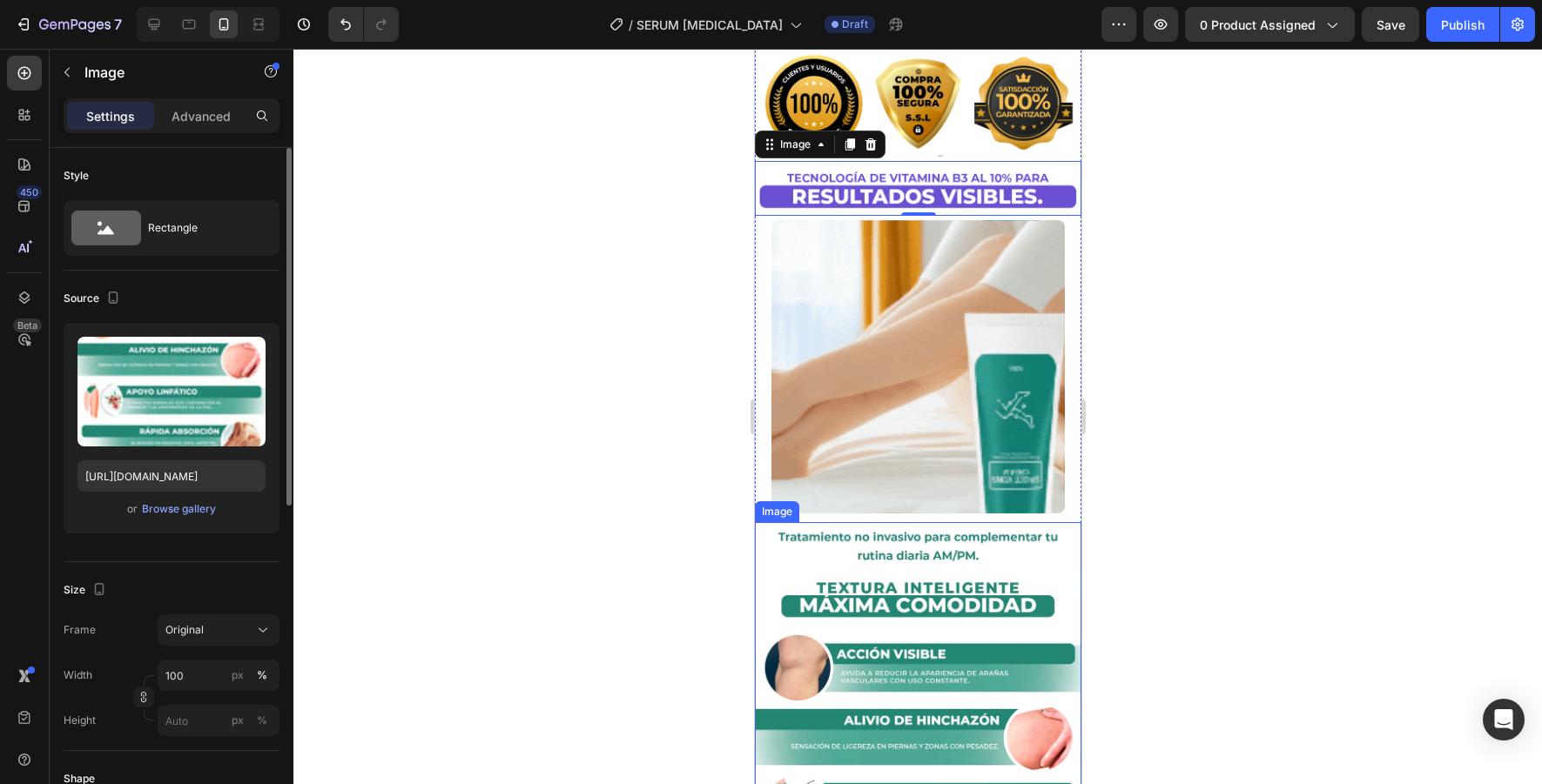
click at [905, 547] on img at bounding box center [917, 793] width 326 height 542
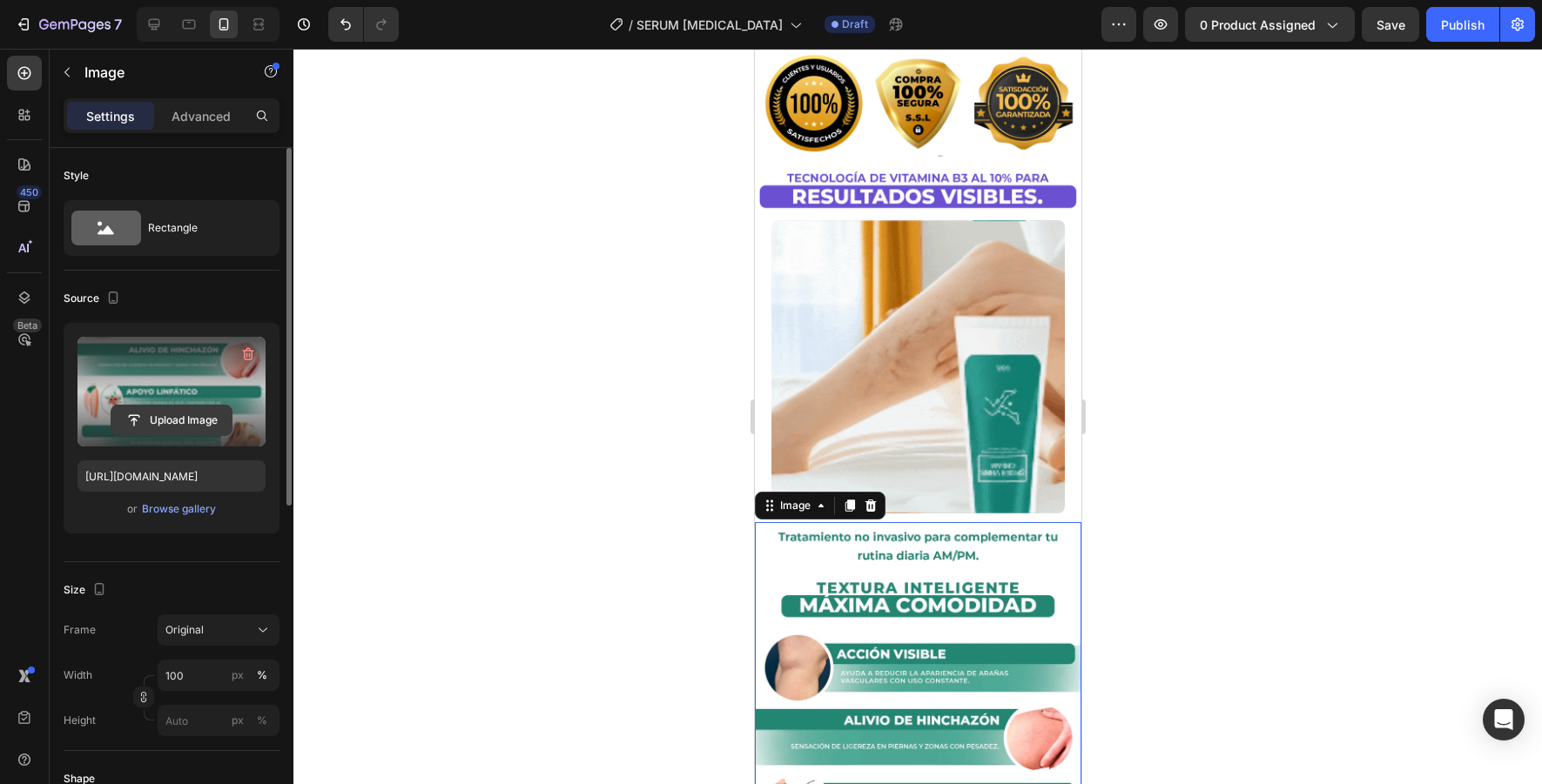
click at [187, 421] on input "file" at bounding box center [172, 420] width 120 height 29
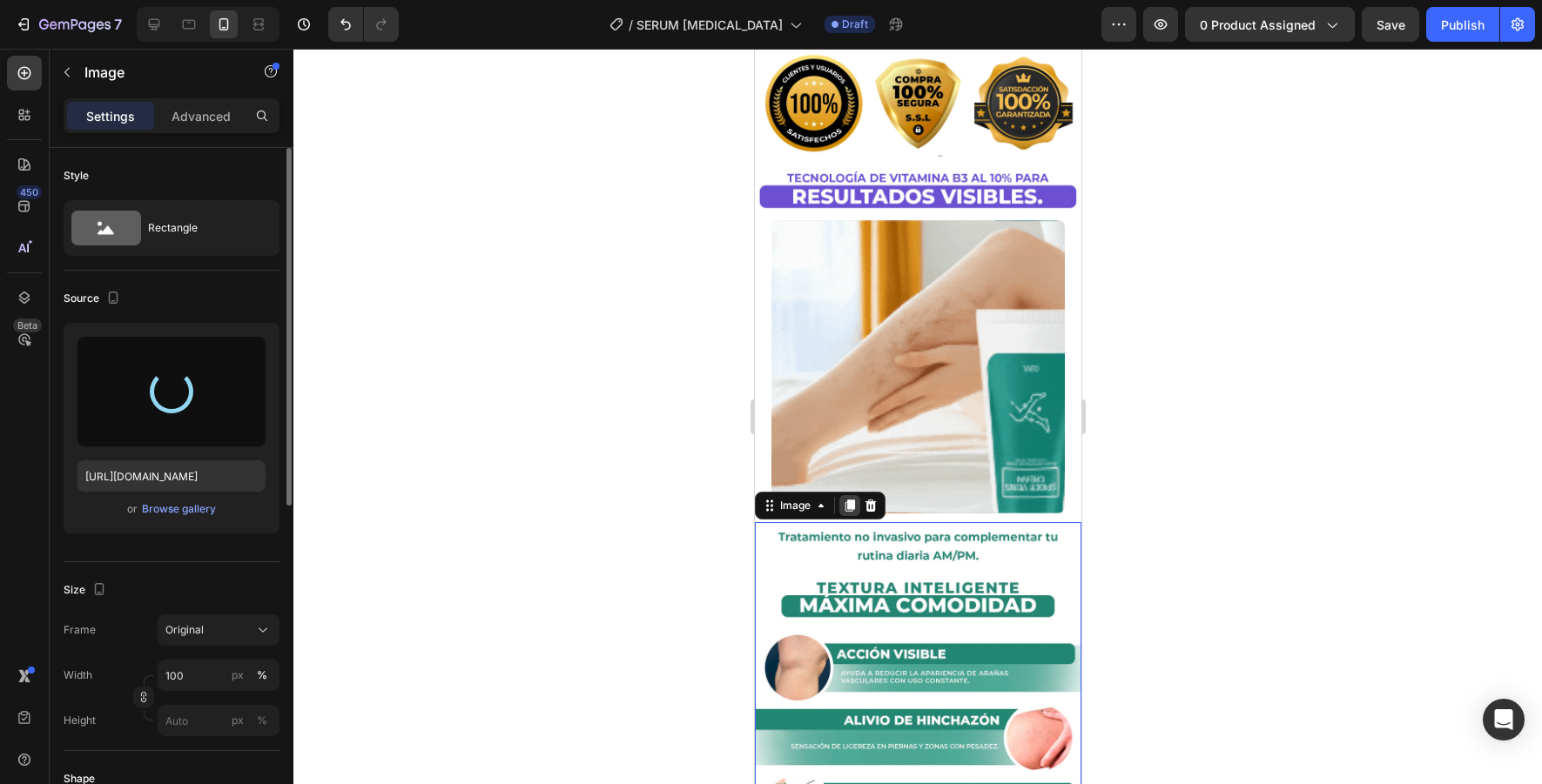
type input "[URL][DOMAIN_NAME]"
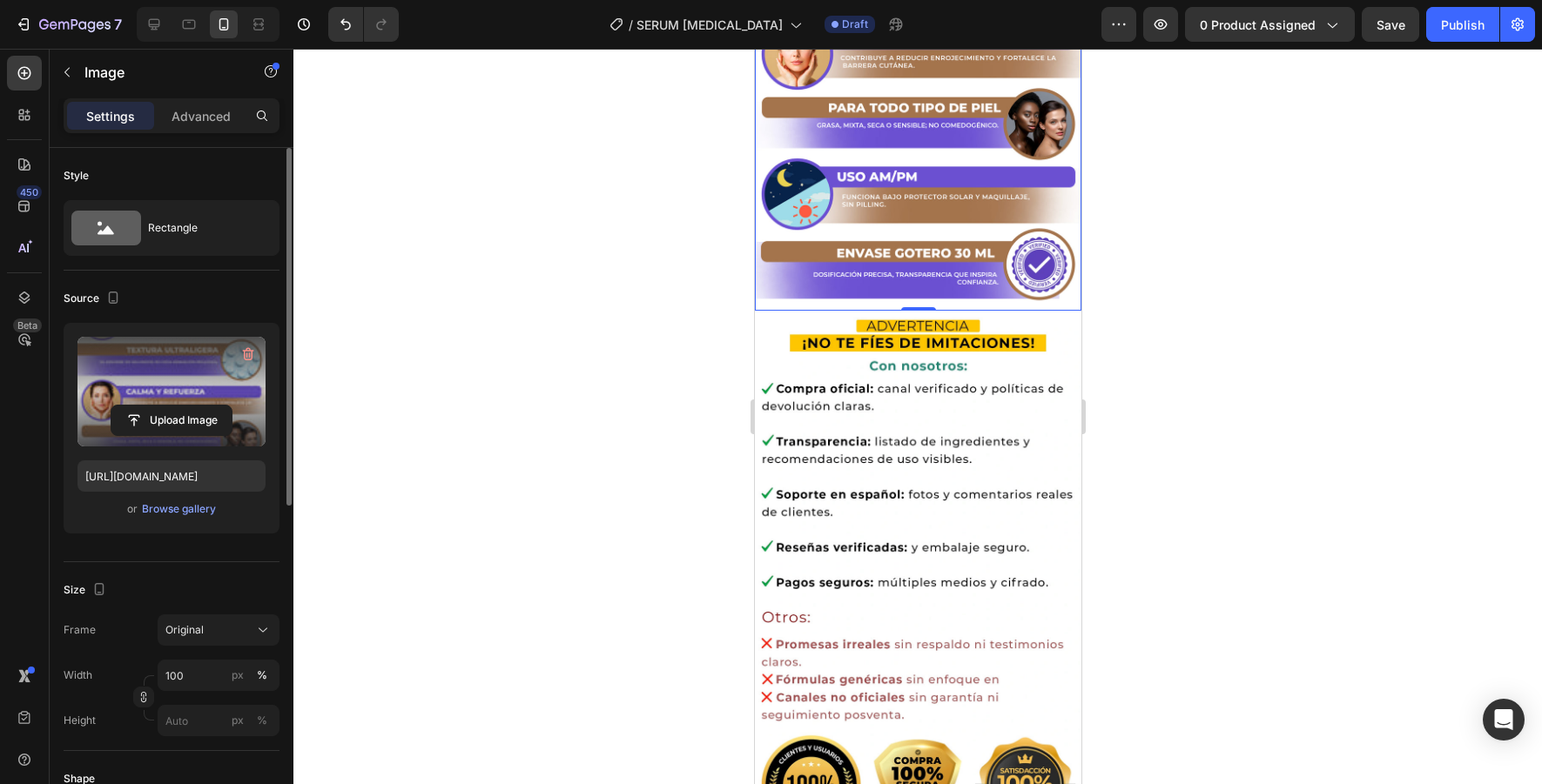
scroll to position [2500, 0]
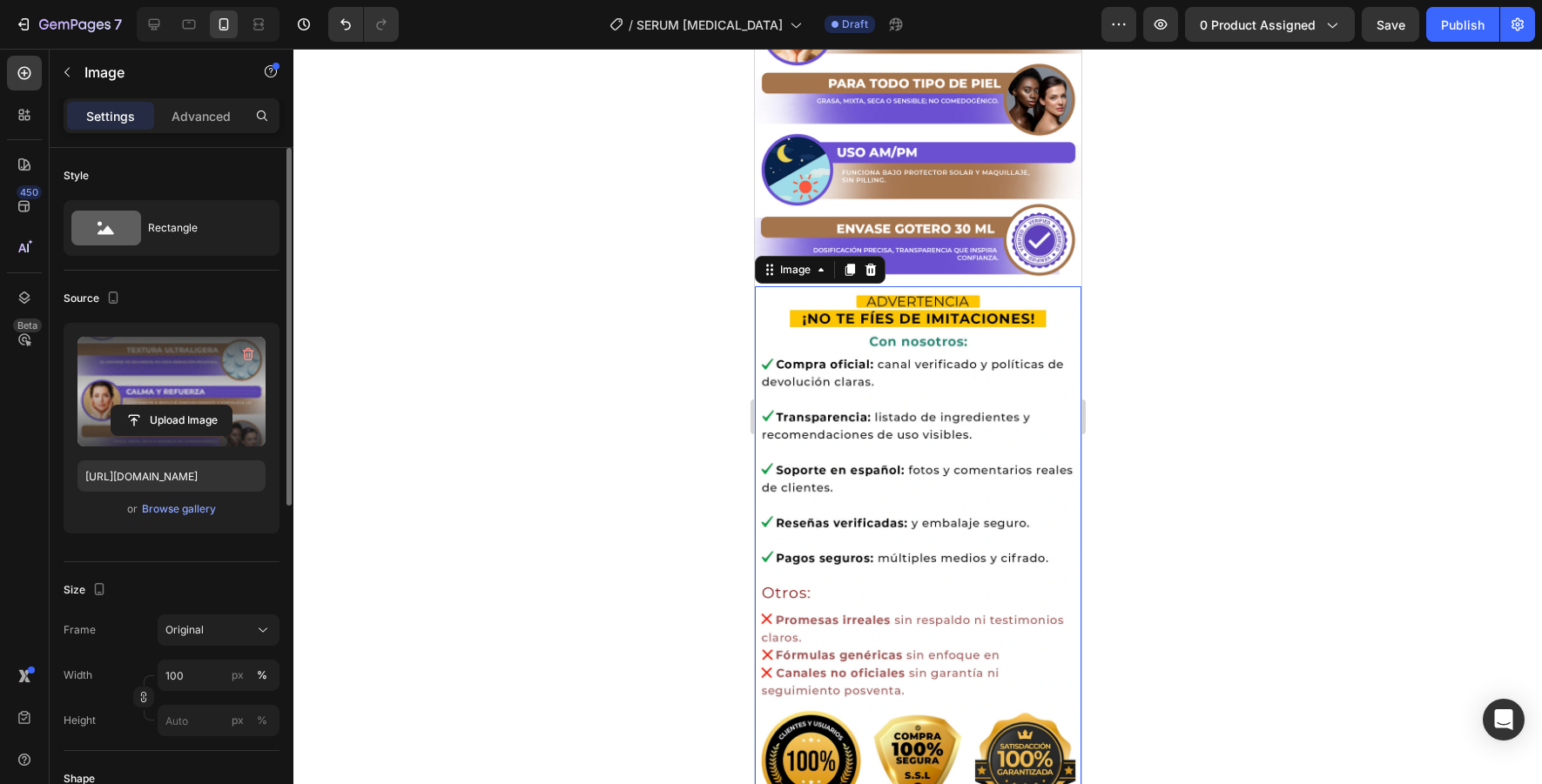
click at [885, 453] on img at bounding box center [917, 551] width 326 height 529
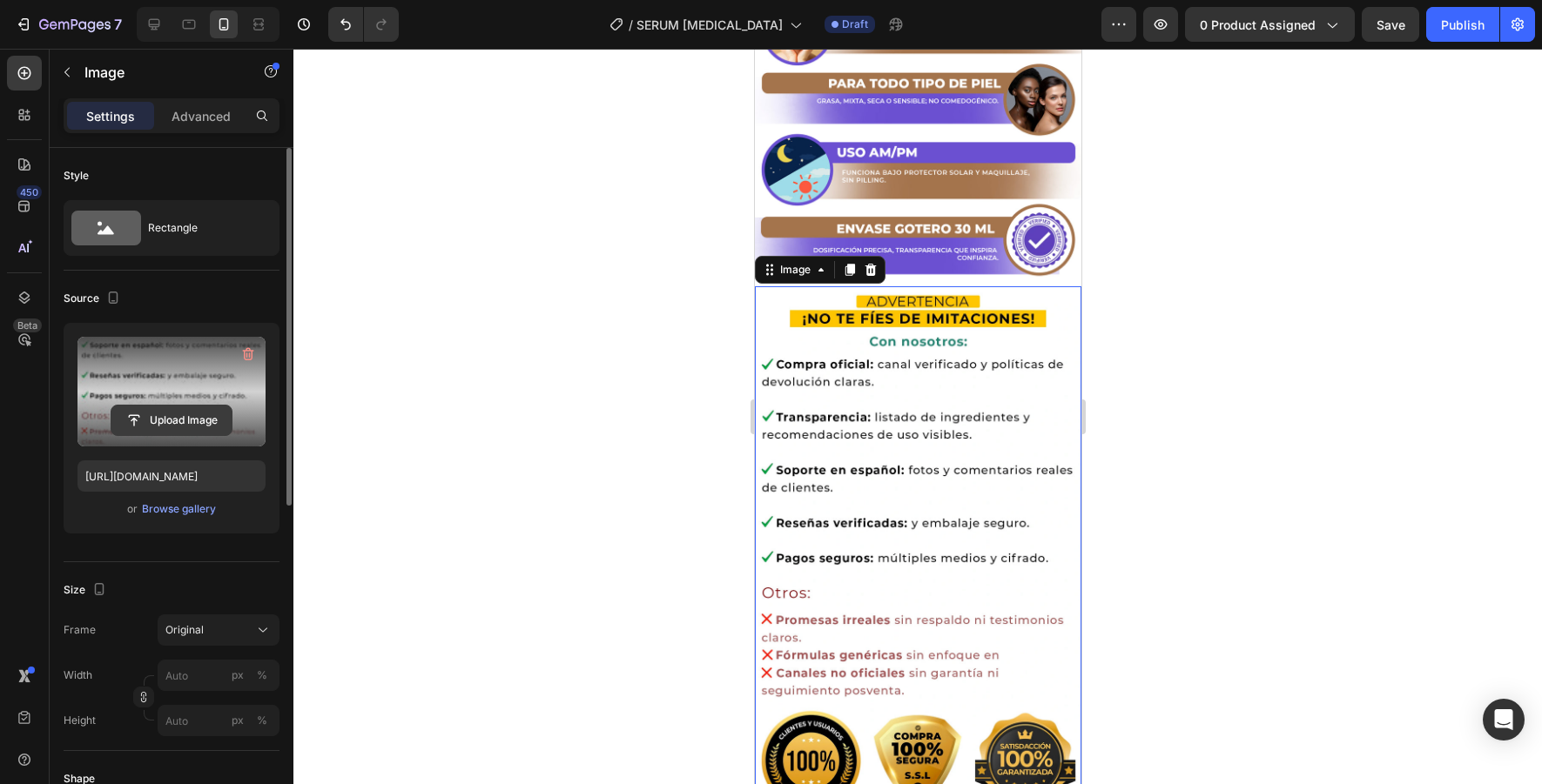
click at [195, 427] on input "file" at bounding box center [172, 420] width 120 height 29
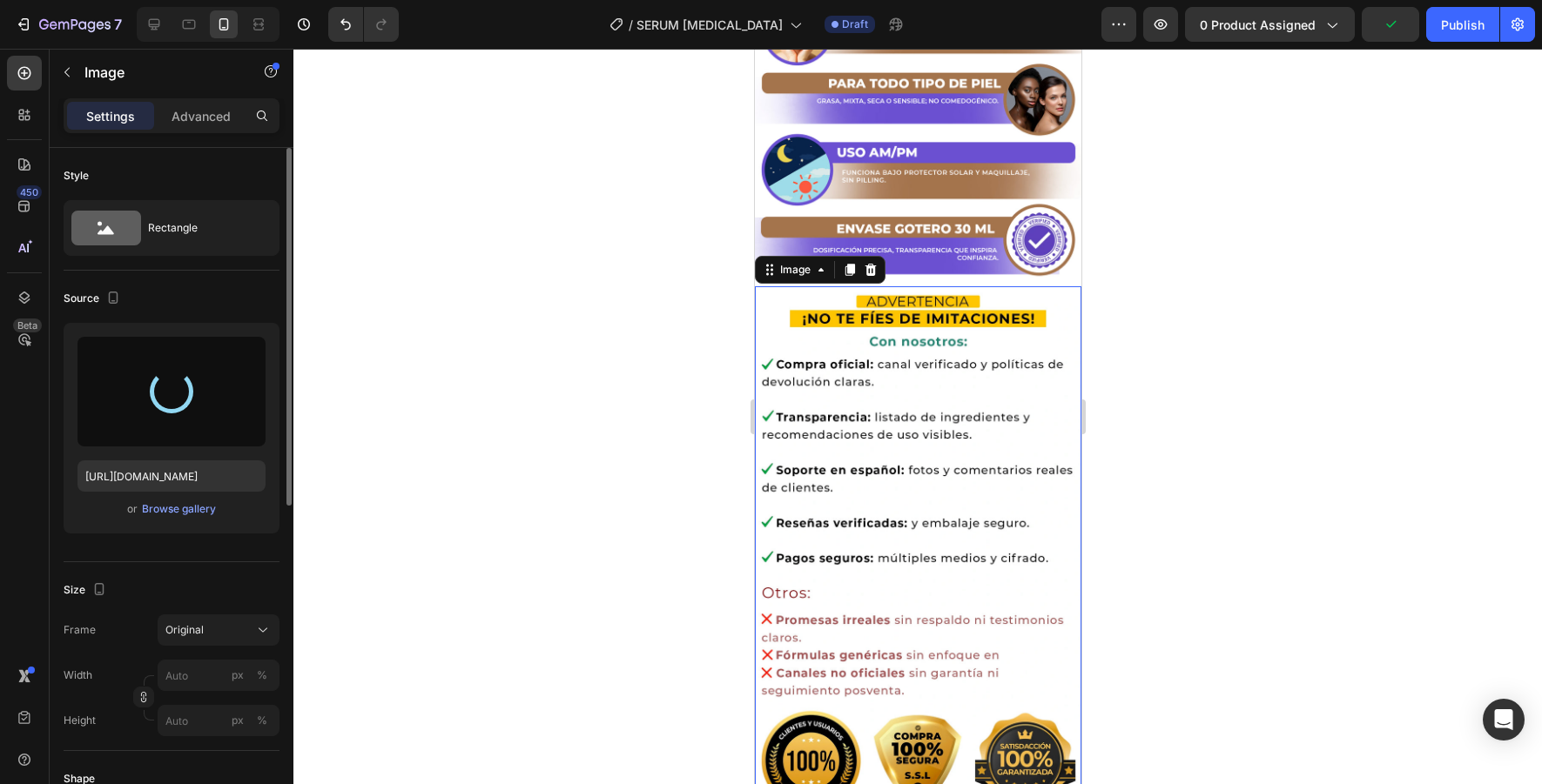
type input "[URL][DOMAIN_NAME]"
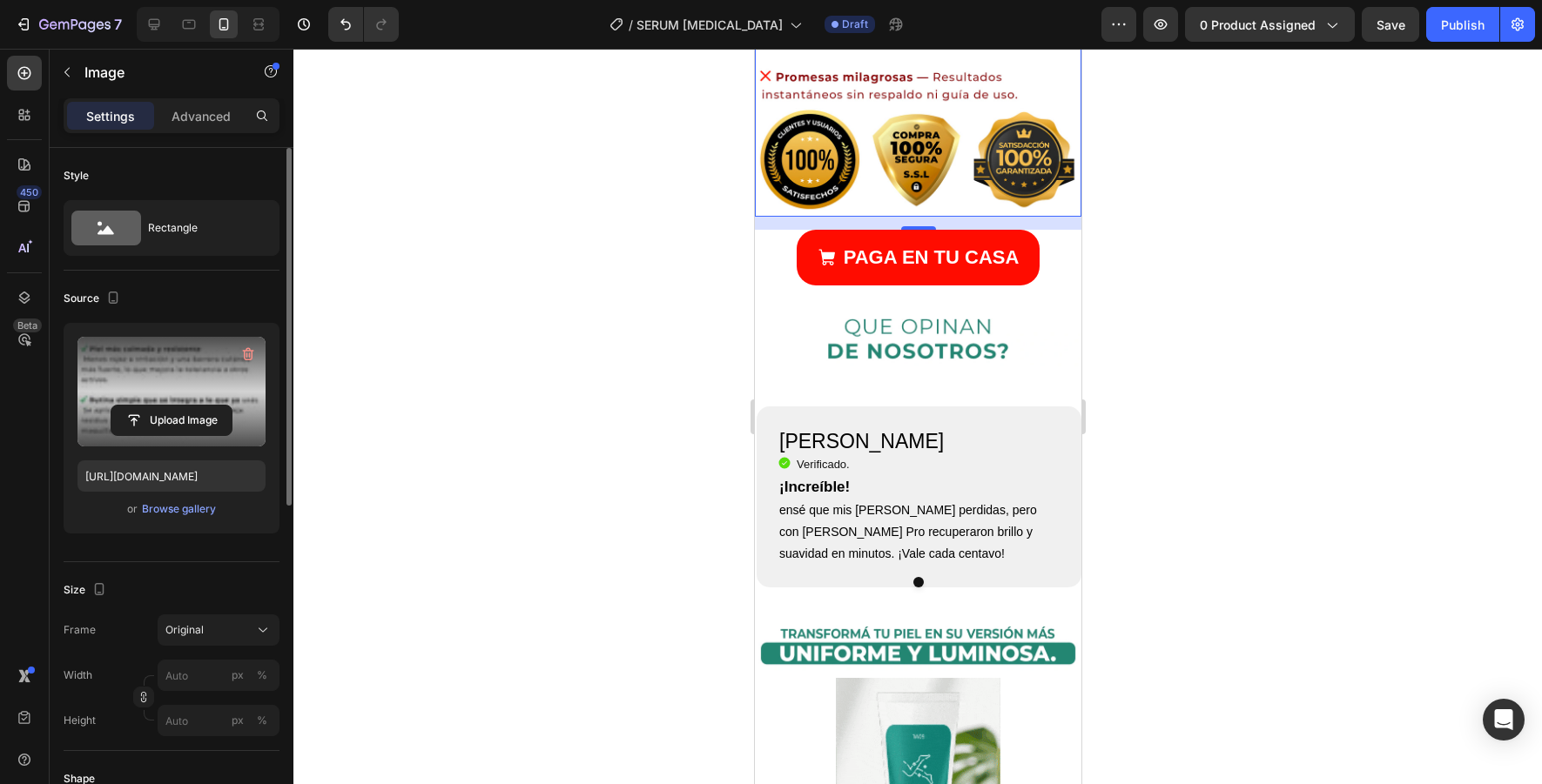
scroll to position [3346, 0]
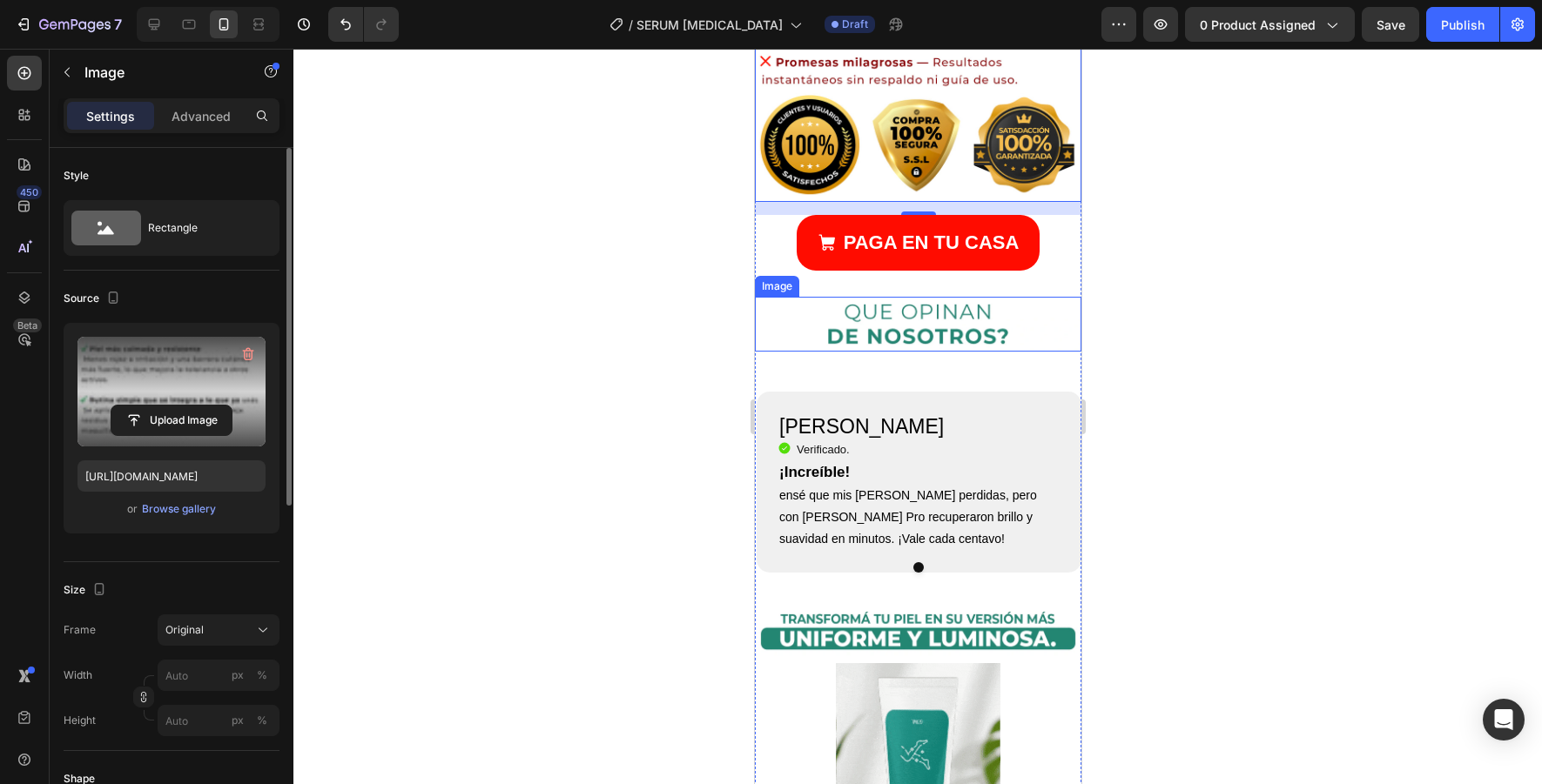
click at [915, 347] on img at bounding box center [917, 324] width 326 height 55
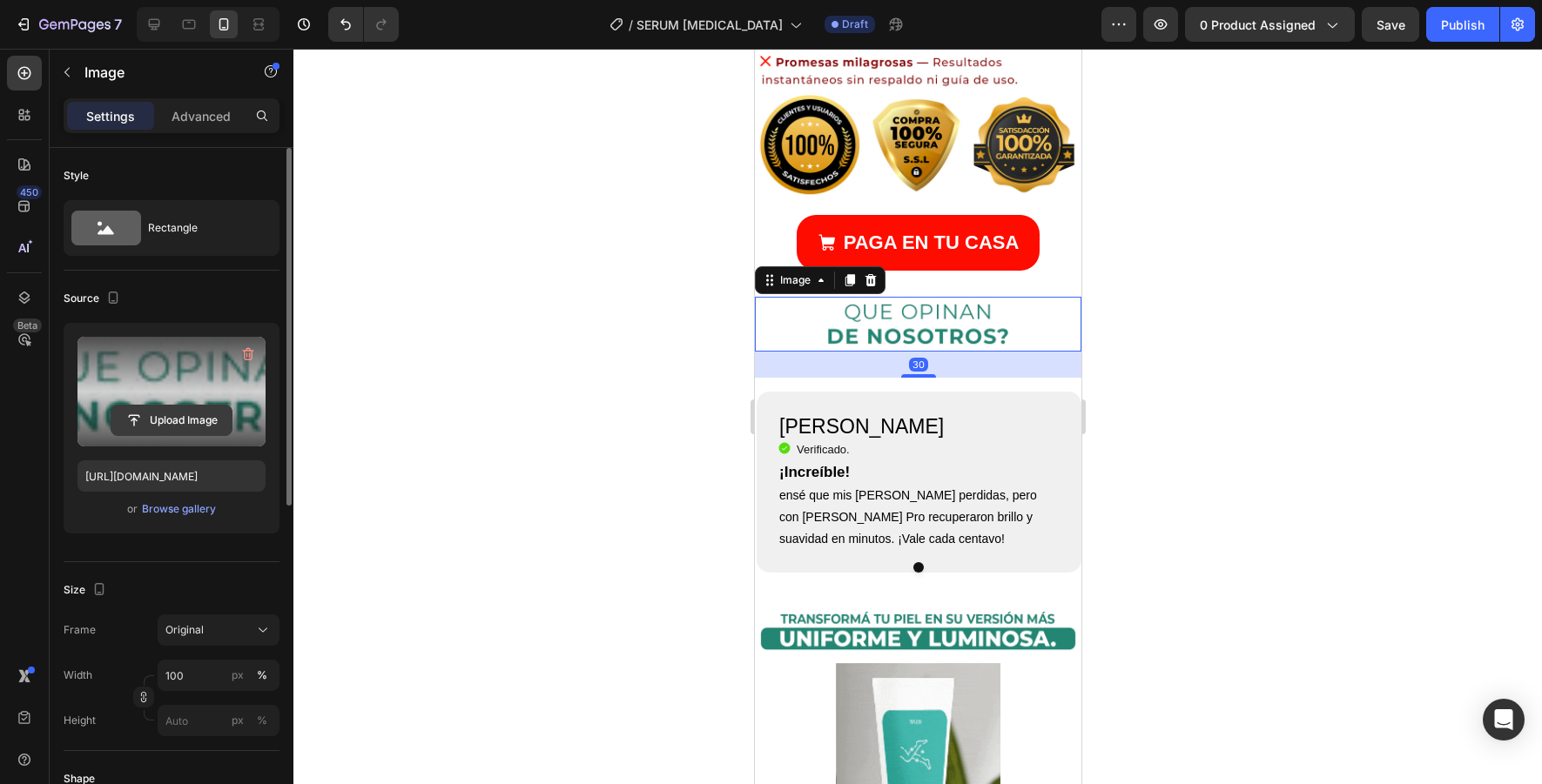
click at [208, 424] on input "file" at bounding box center [172, 420] width 120 height 29
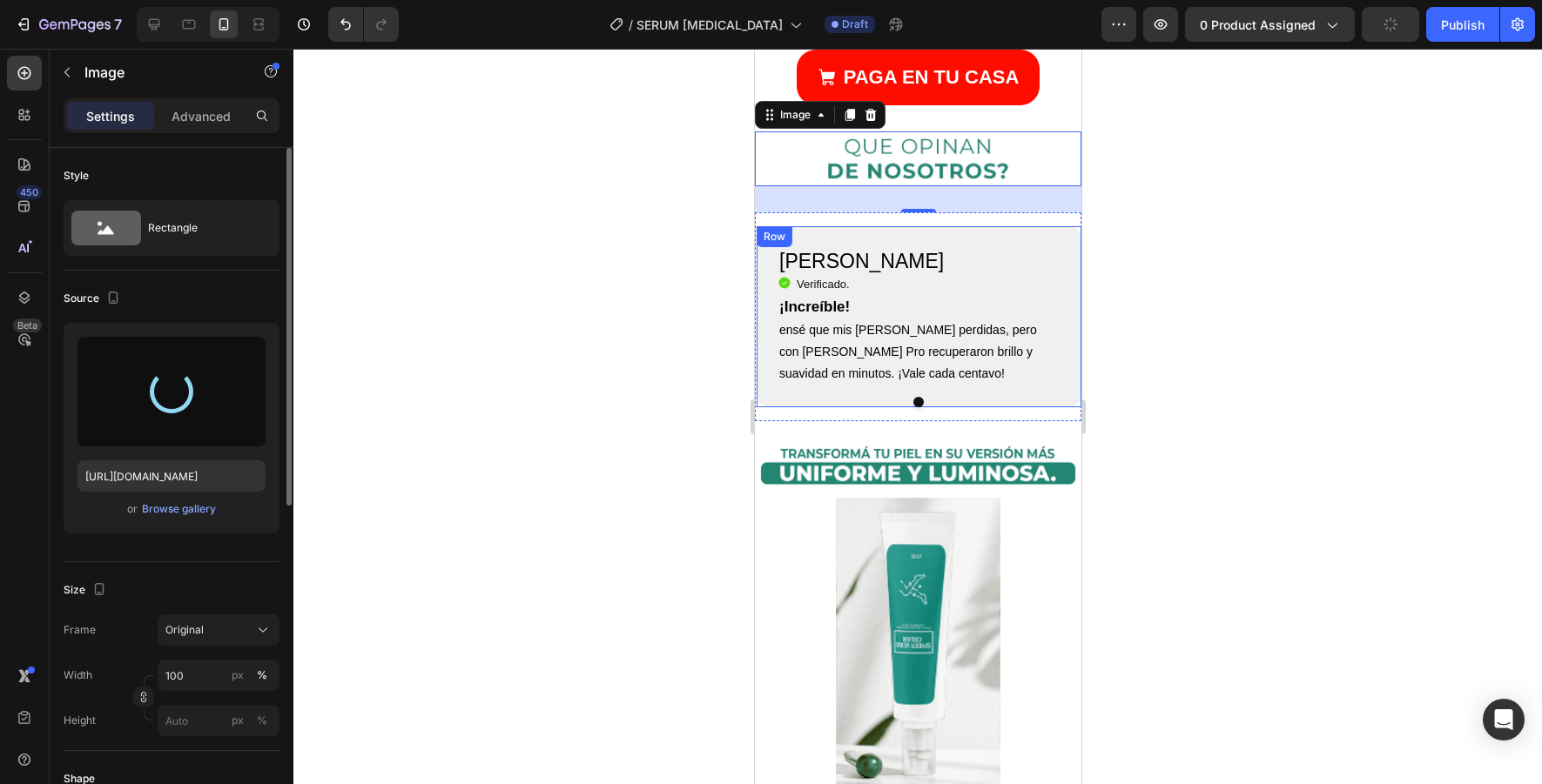
scroll to position [3519, 0]
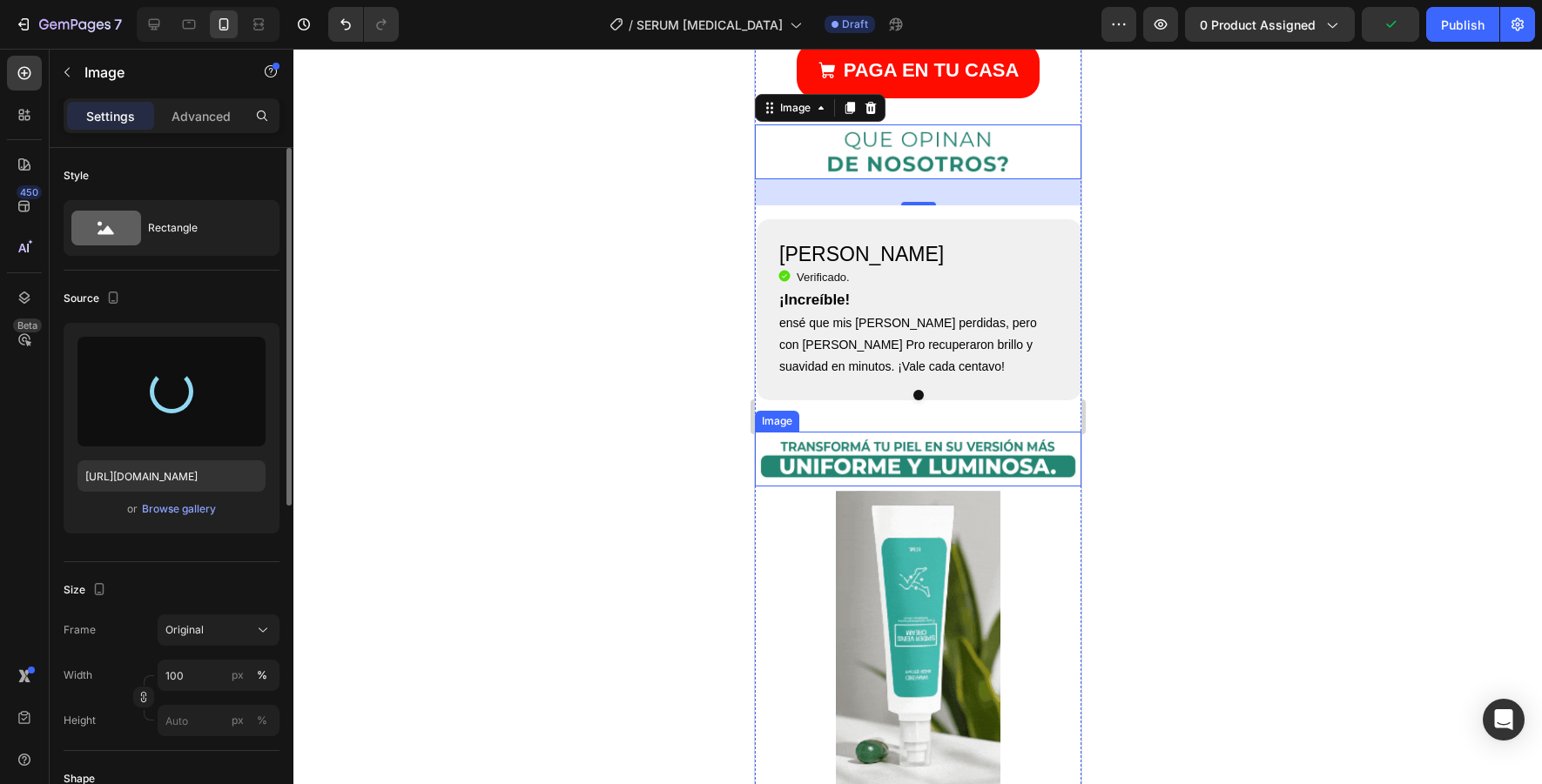
type input "[URL][DOMAIN_NAME]"
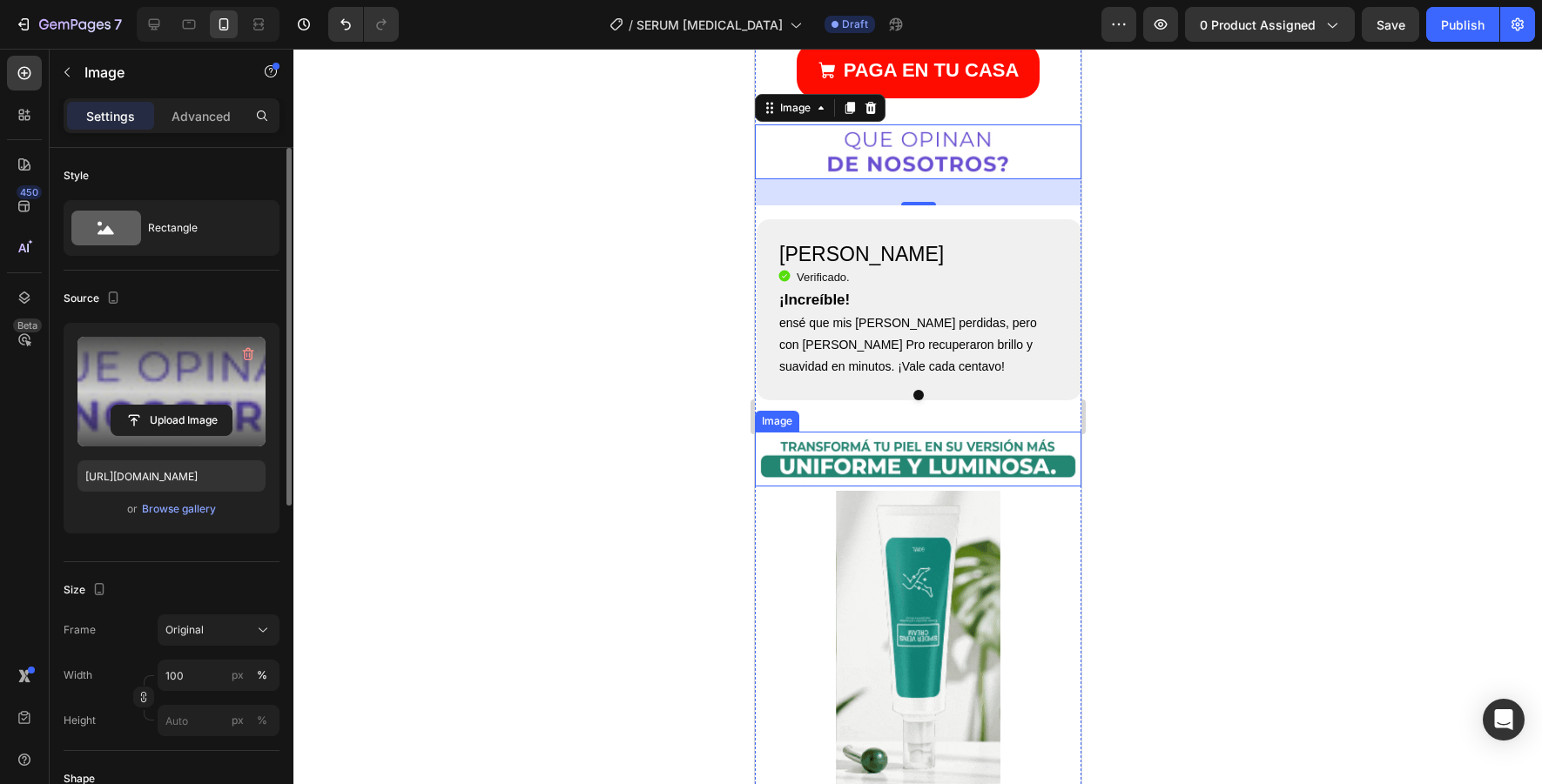
click at [945, 459] on img at bounding box center [917, 459] width 326 height 55
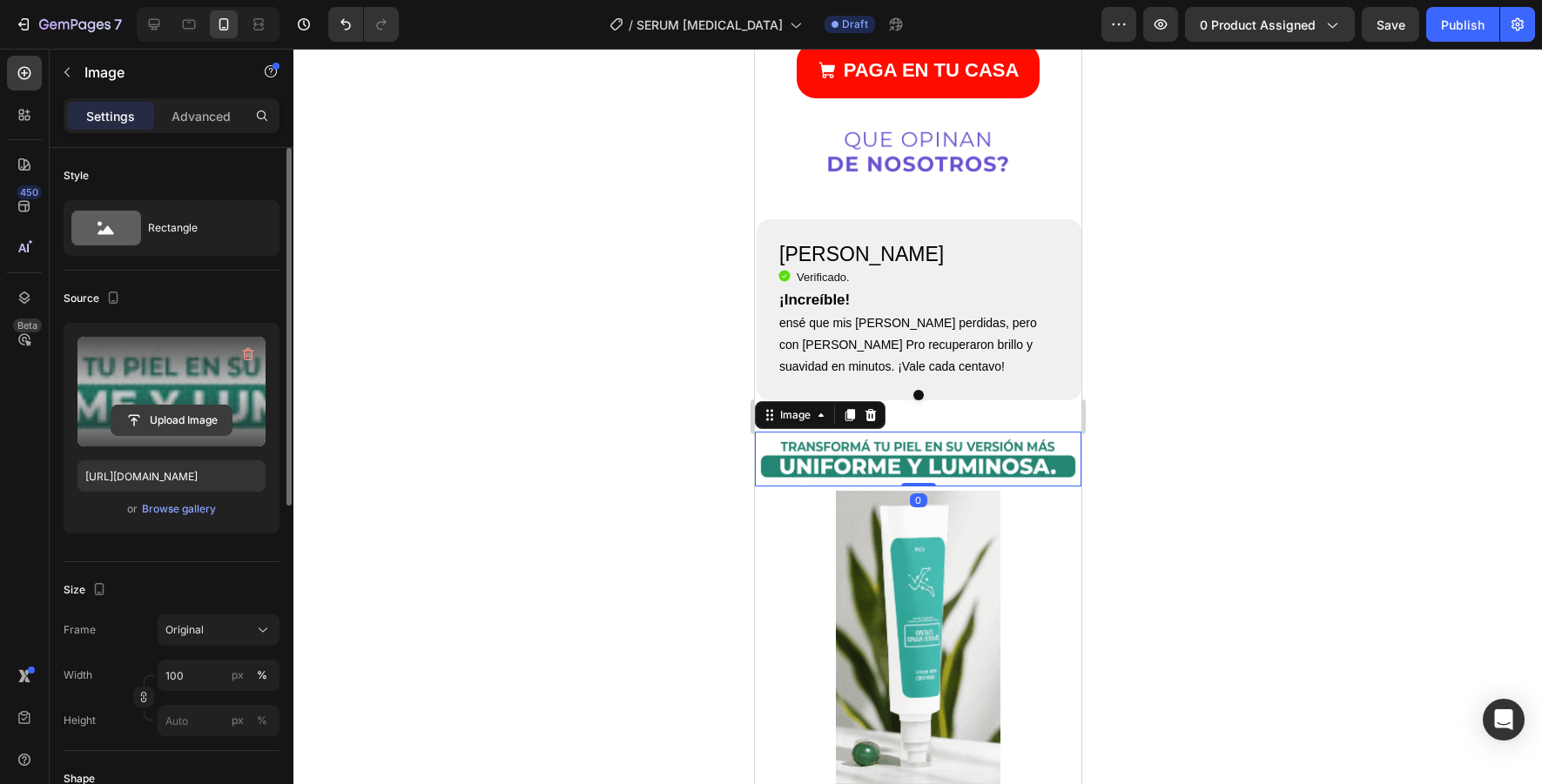
click at [200, 416] on input "file" at bounding box center [172, 420] width 120 height 29
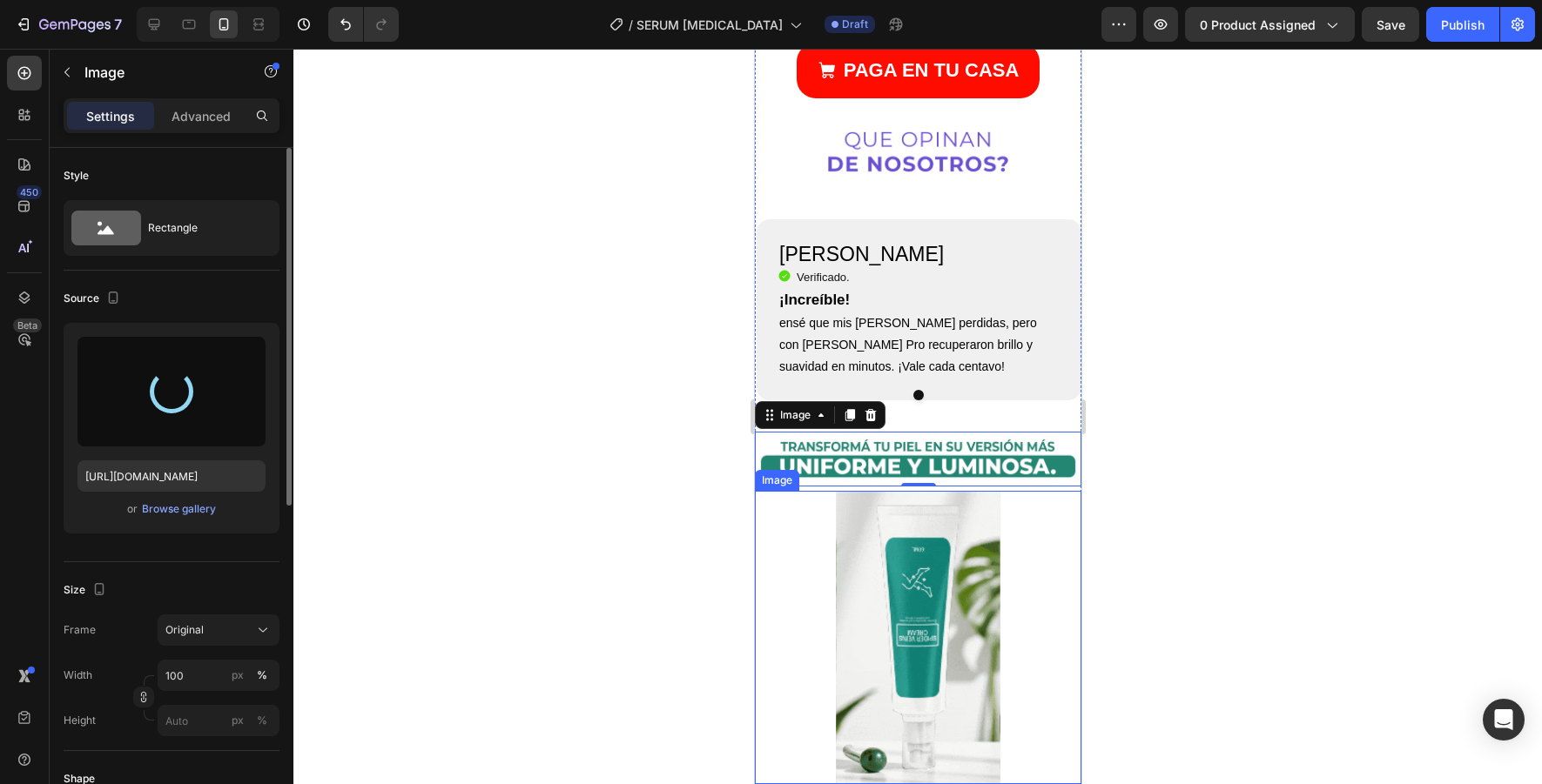
type input "[URL][DOMAIN_NAME]"
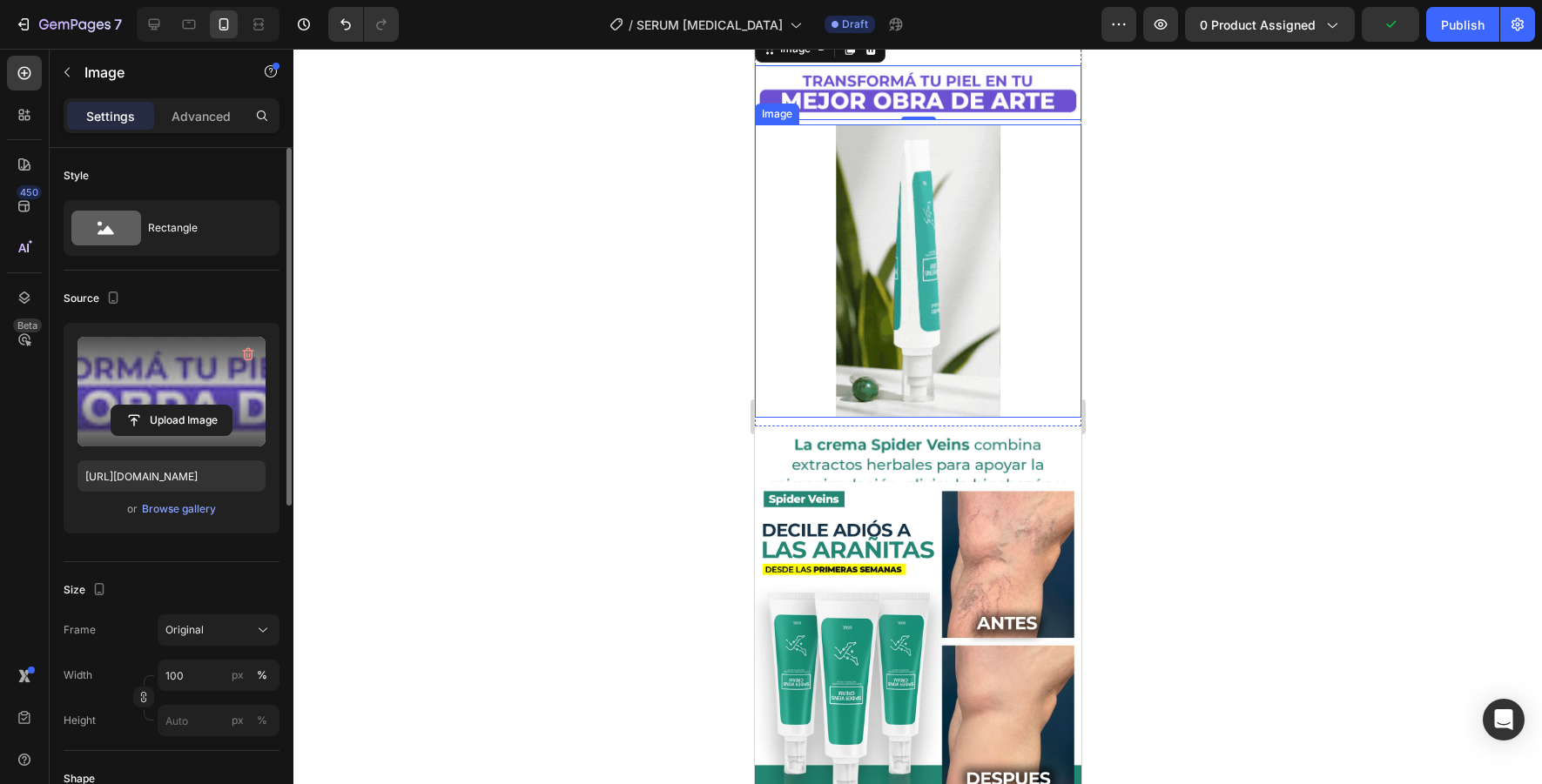
scroll to position [3886, 0]
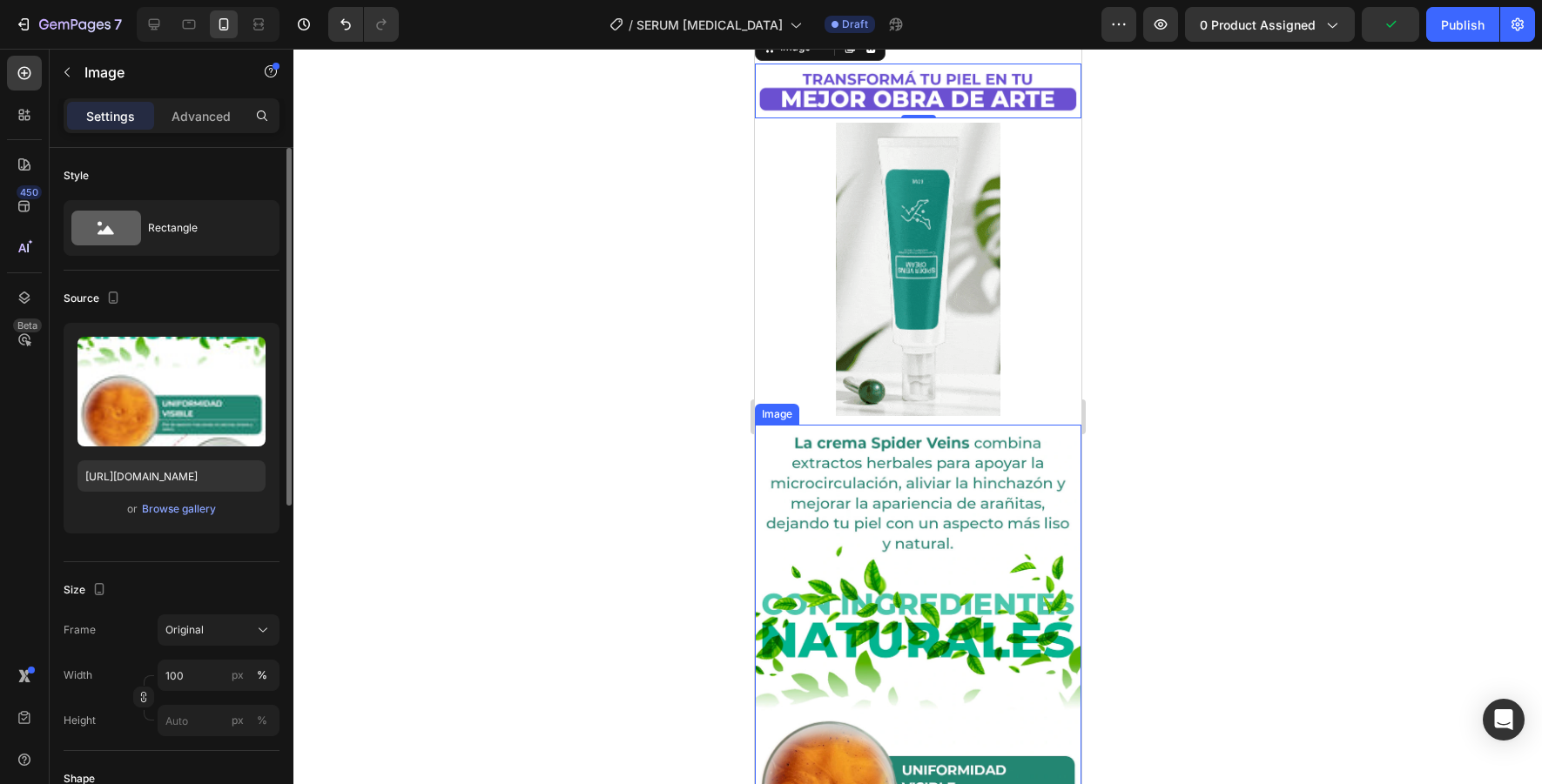
click at [952, 469] on img at bounding box center [917, 750] width 326 height 650
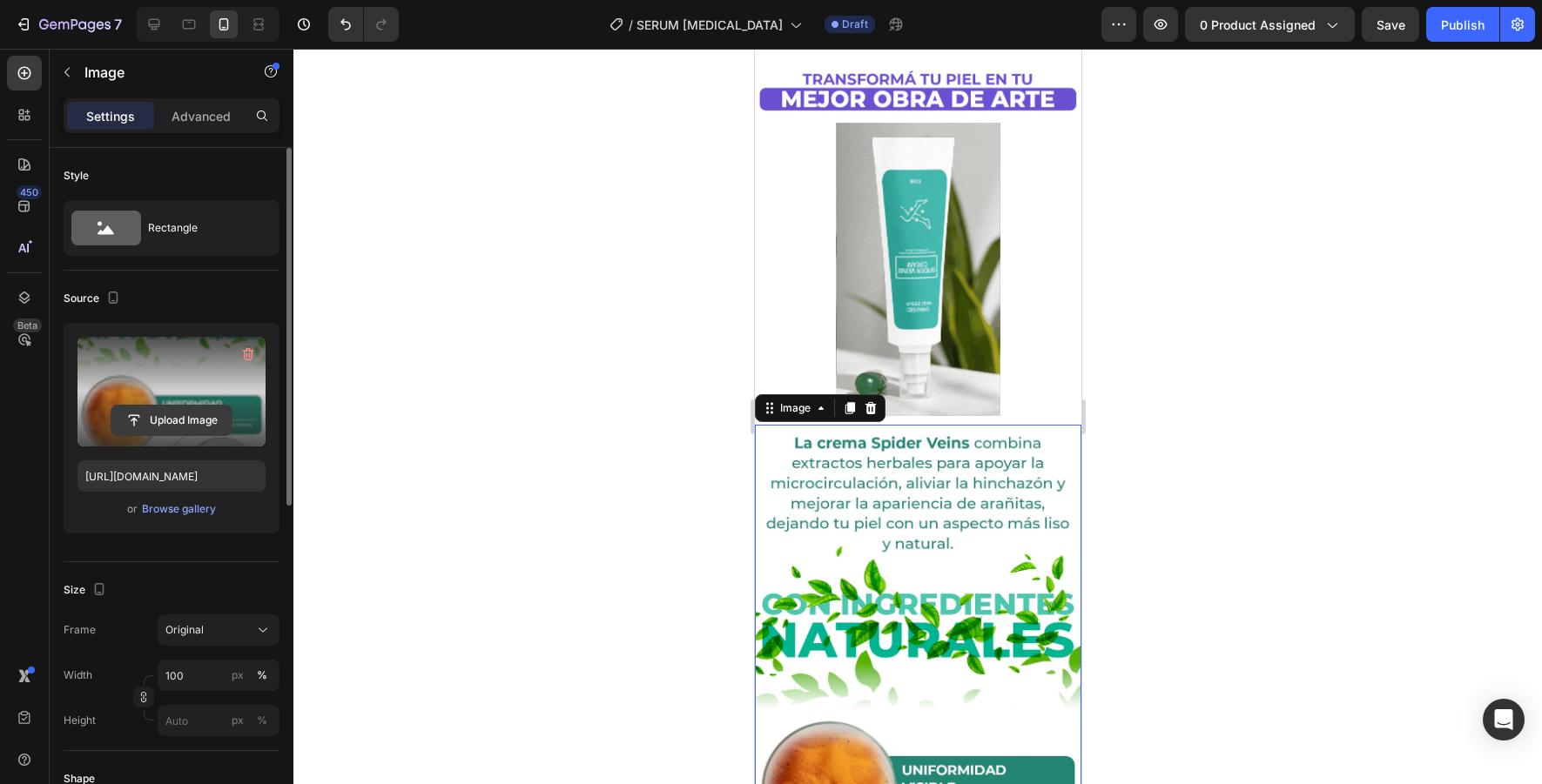
click at [194, 419] on input "file" at bounding box center [172, 420] width 120 height 29
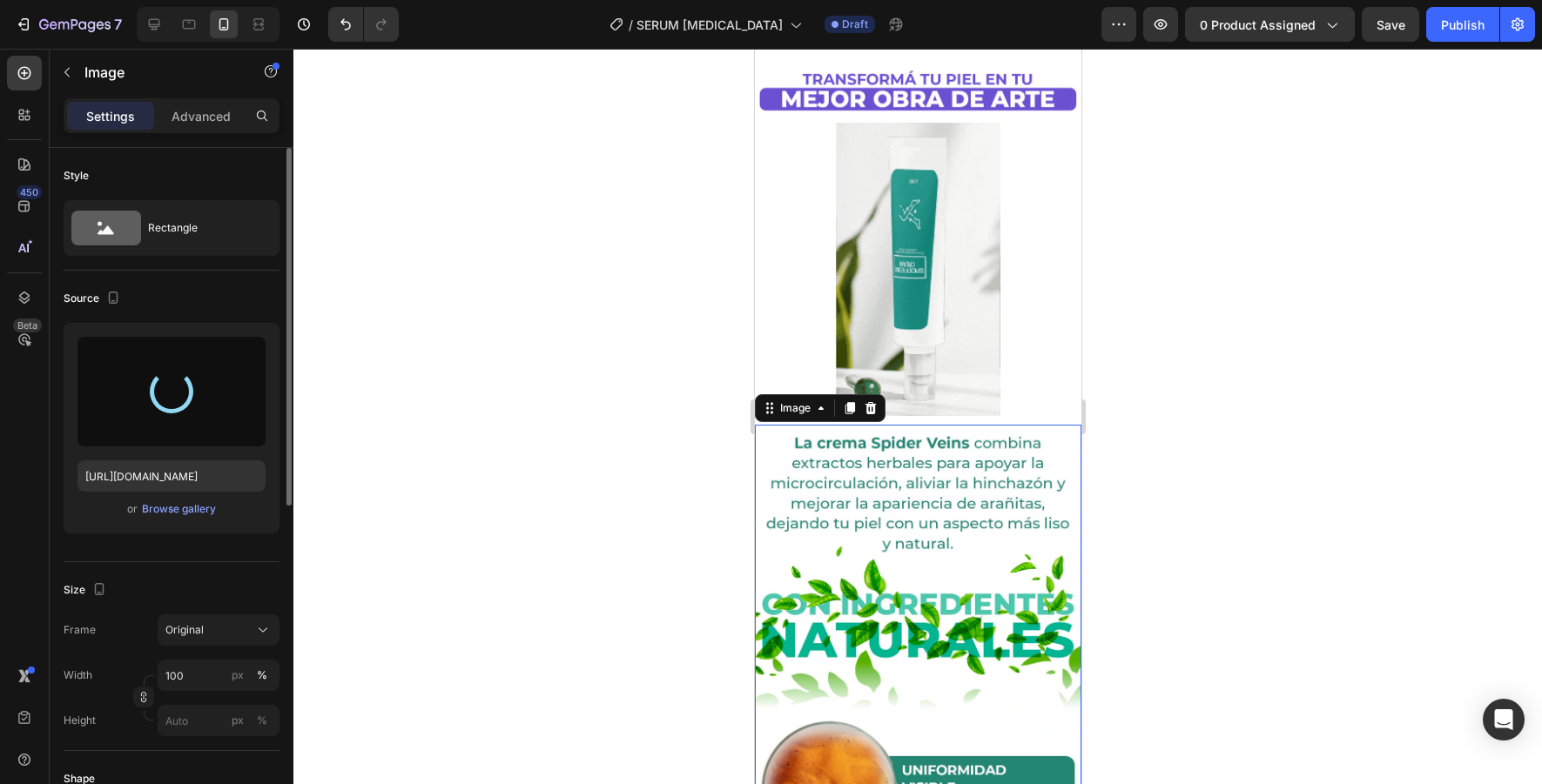
type input "[URL][DOMAIN_NAME]"
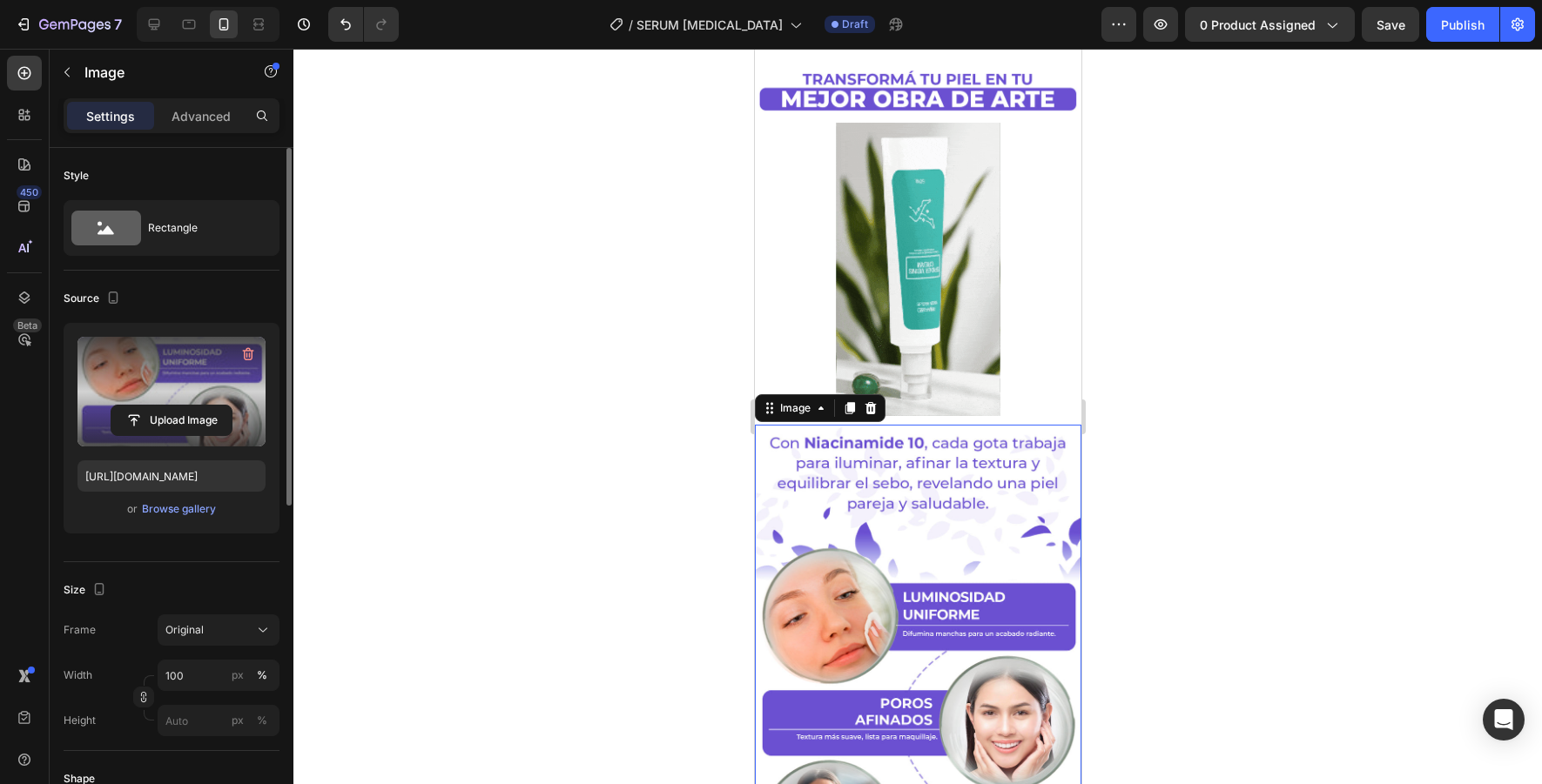
click at [1234, 536] on div at bounding box center [918, 416] width 1248 height 735
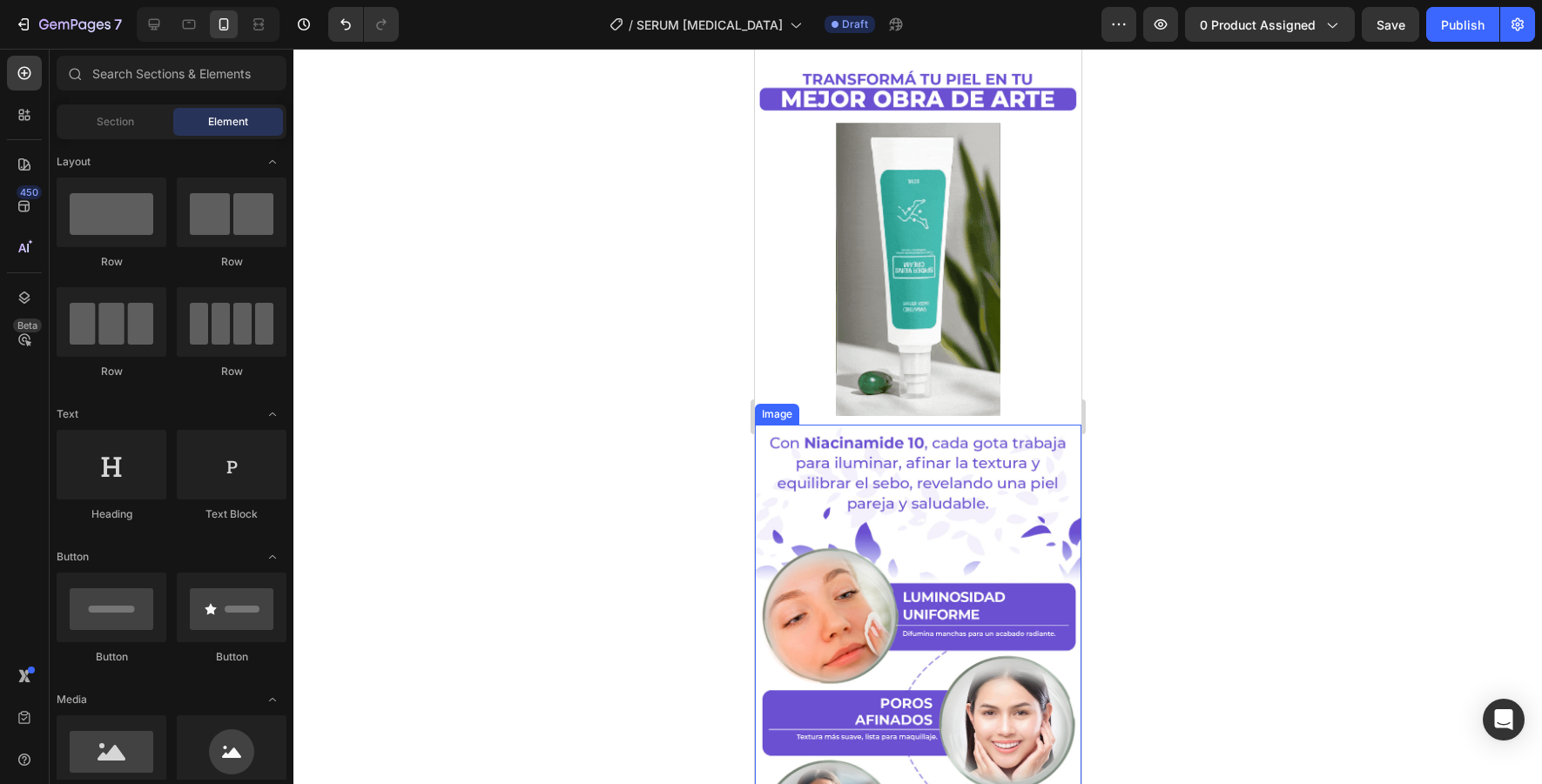
click at [661, 510] on div at bounding box center [918, 416] width 1248 height 735
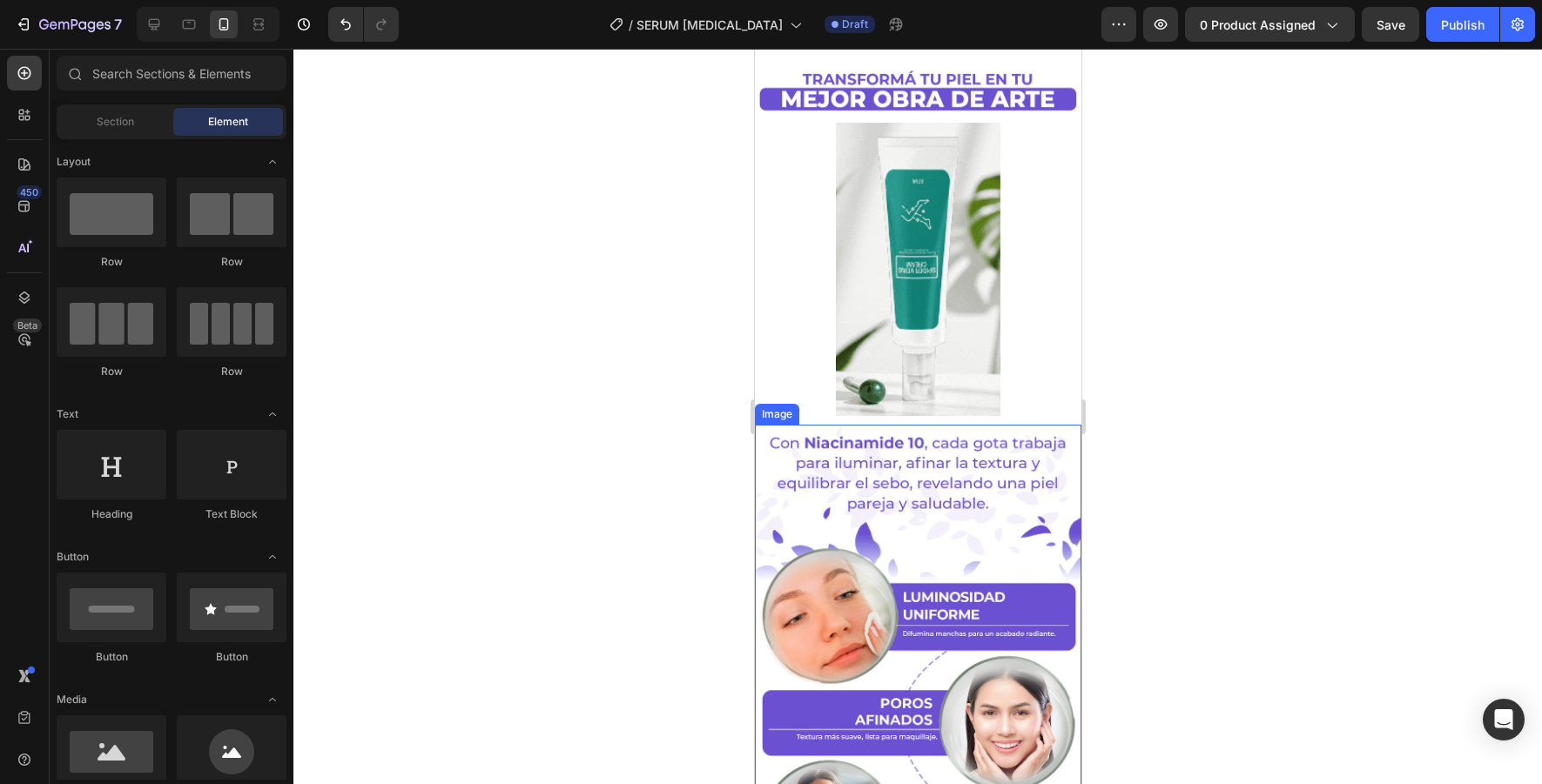
click at [682, 511] on div at bounding box center [918, 416] width 1248 height 735
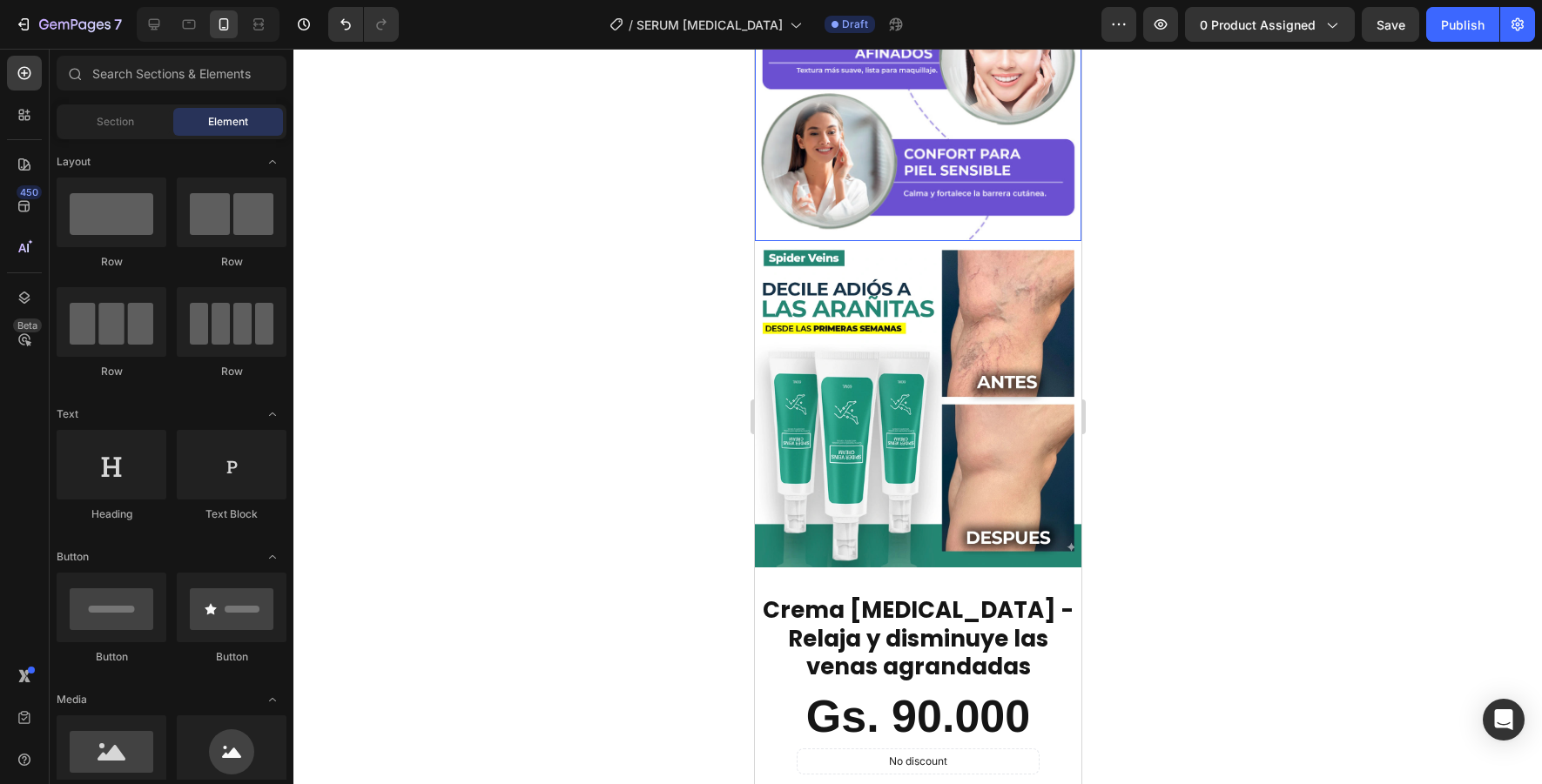
scroll to position [4549, 0]
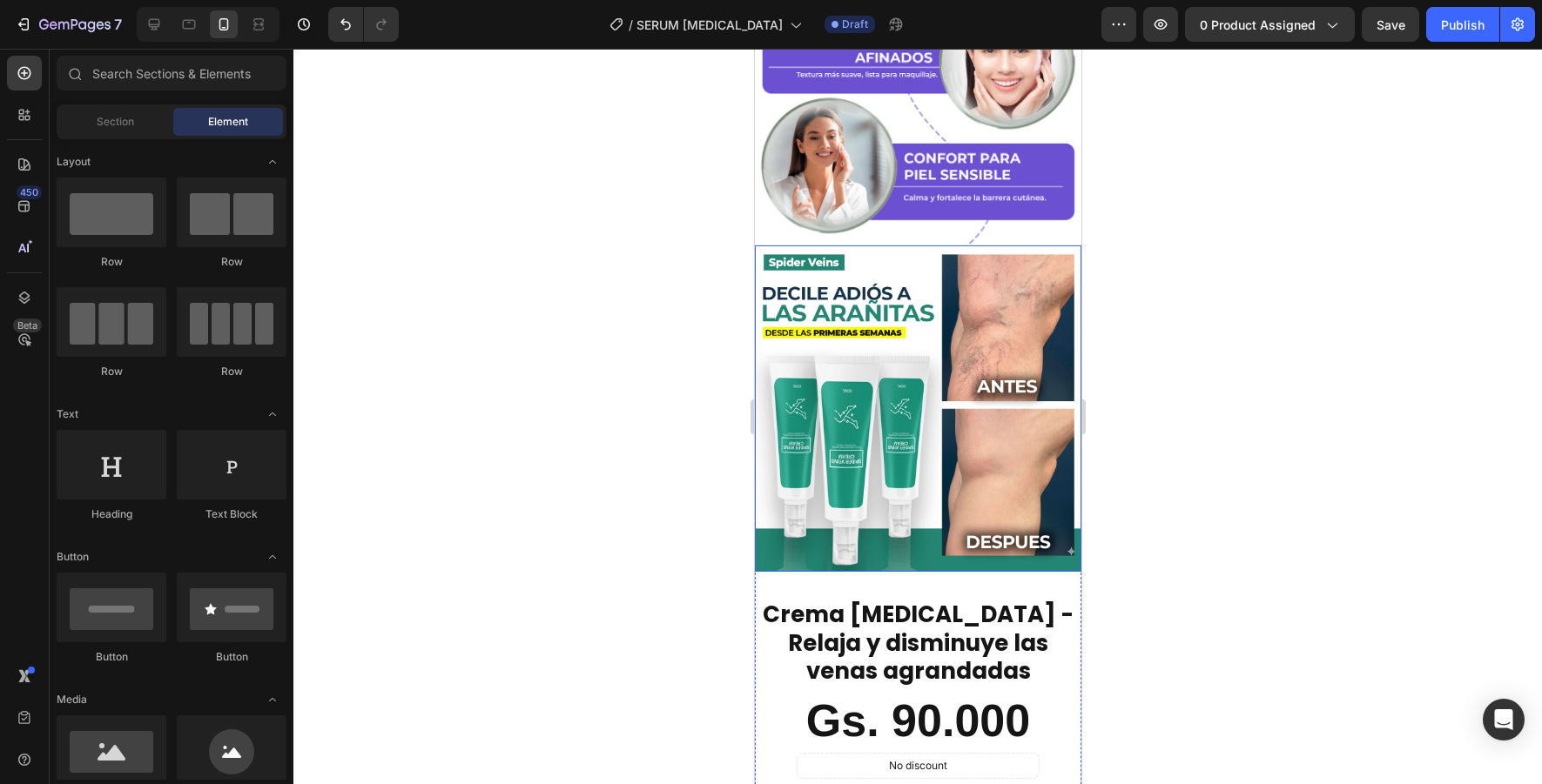
click at [885, 497] on img at bounding box center [917, 408] width 326 height 326
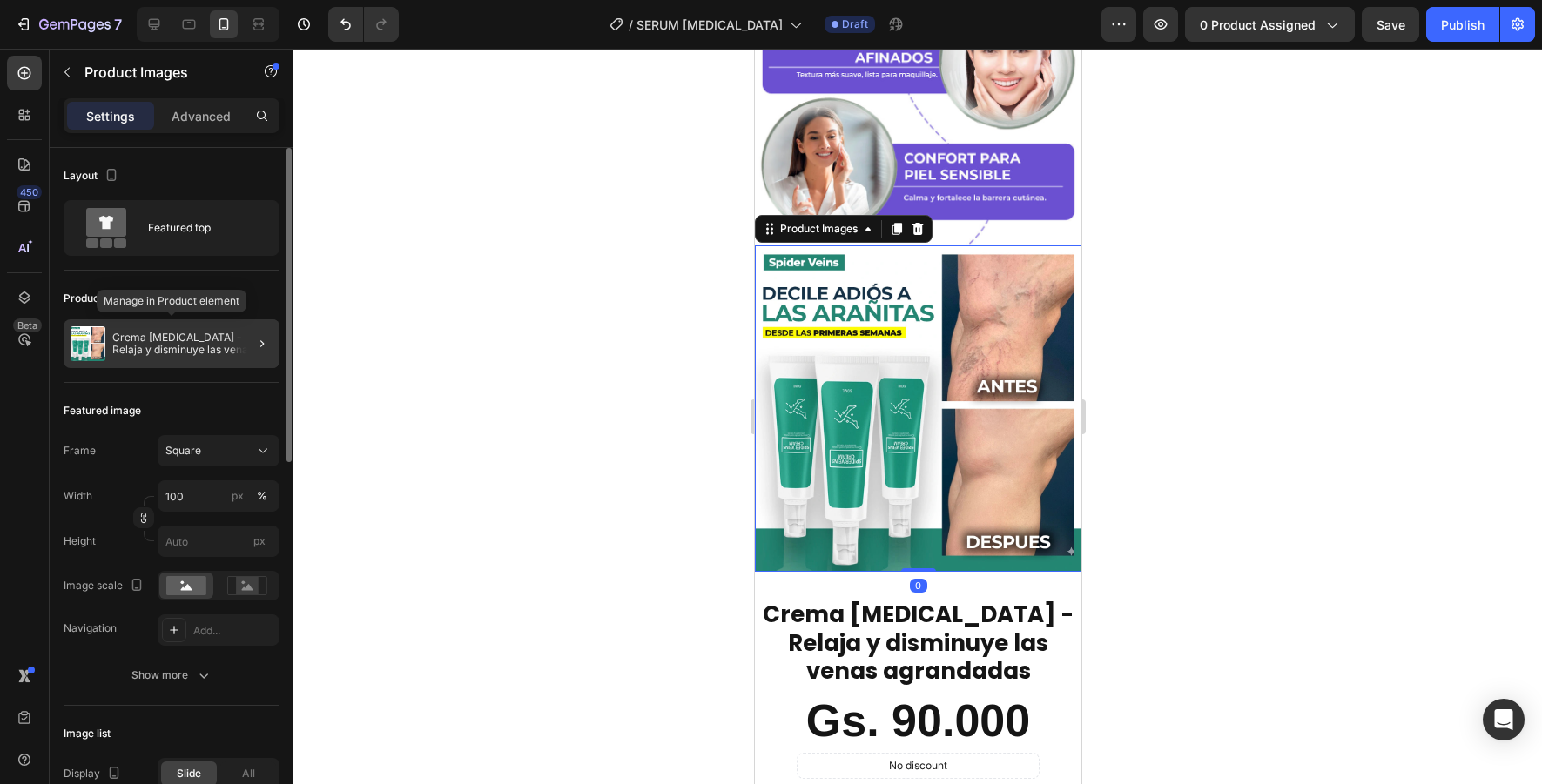
click at [202, 338] on p "Crema [MEDICAL_DATA] - Relaja y disminuye las venas agrandadas" at bounding box center [192, 344] width 160 height 25
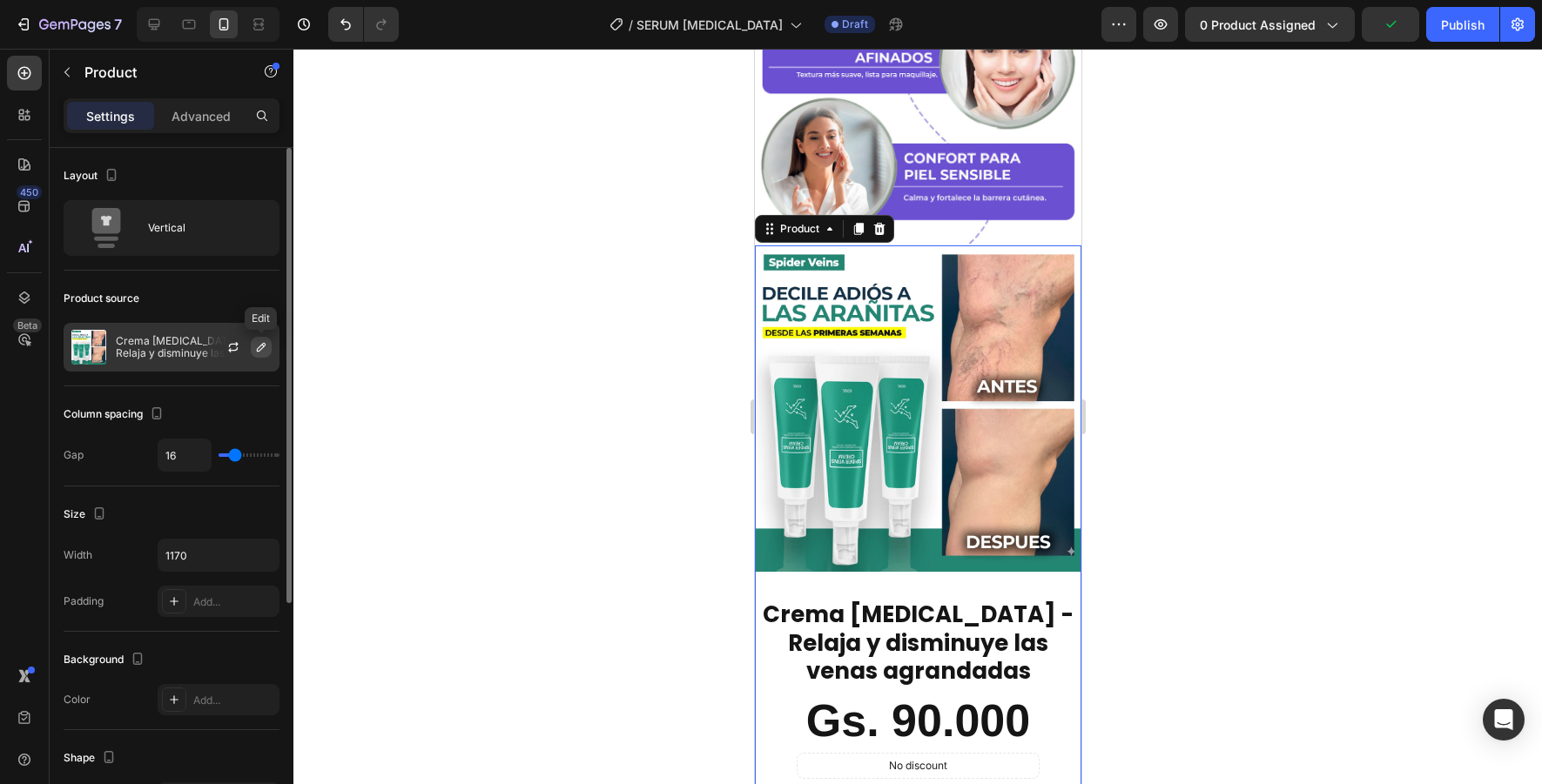
click at [257, 346] on icon "button" at bounding box center [262, 347] width 14 height 14
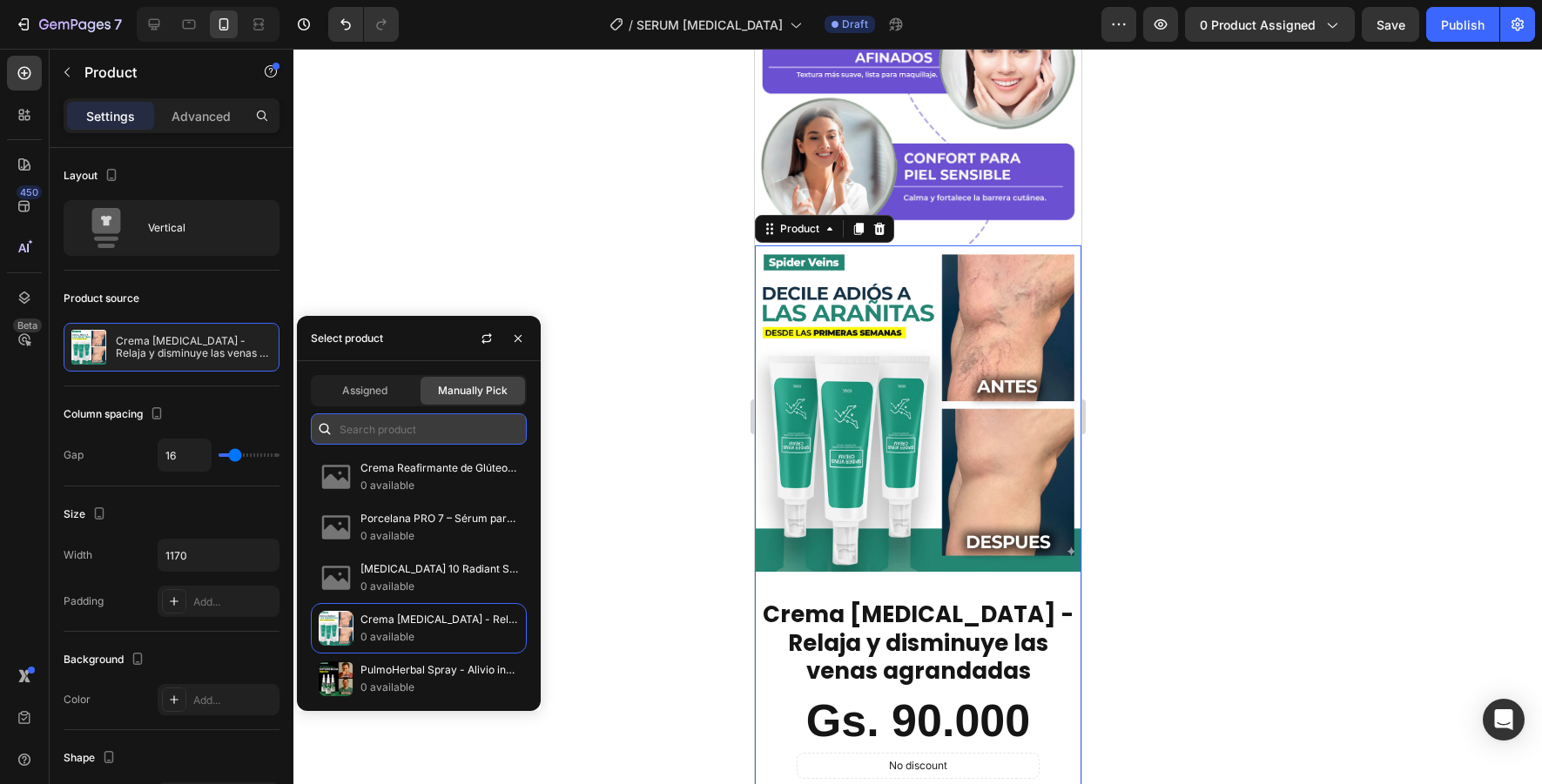
click at [406, 423] on input "text" at bounding box center [419, 429] width 216 height 31
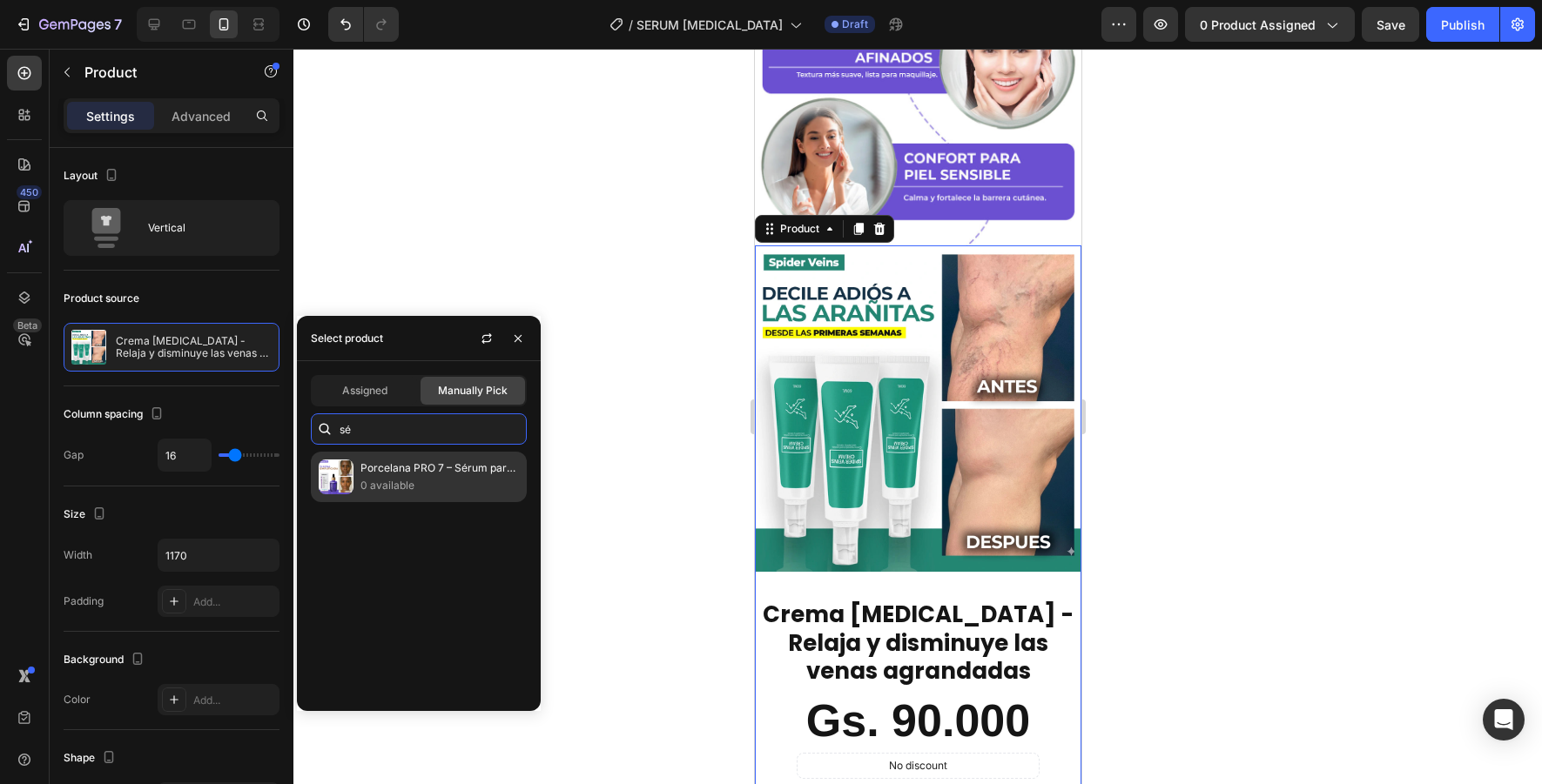
type input "sé"
click at [434, 480] on p "0 available" at bounding box center [439, 486] width 158 height 18
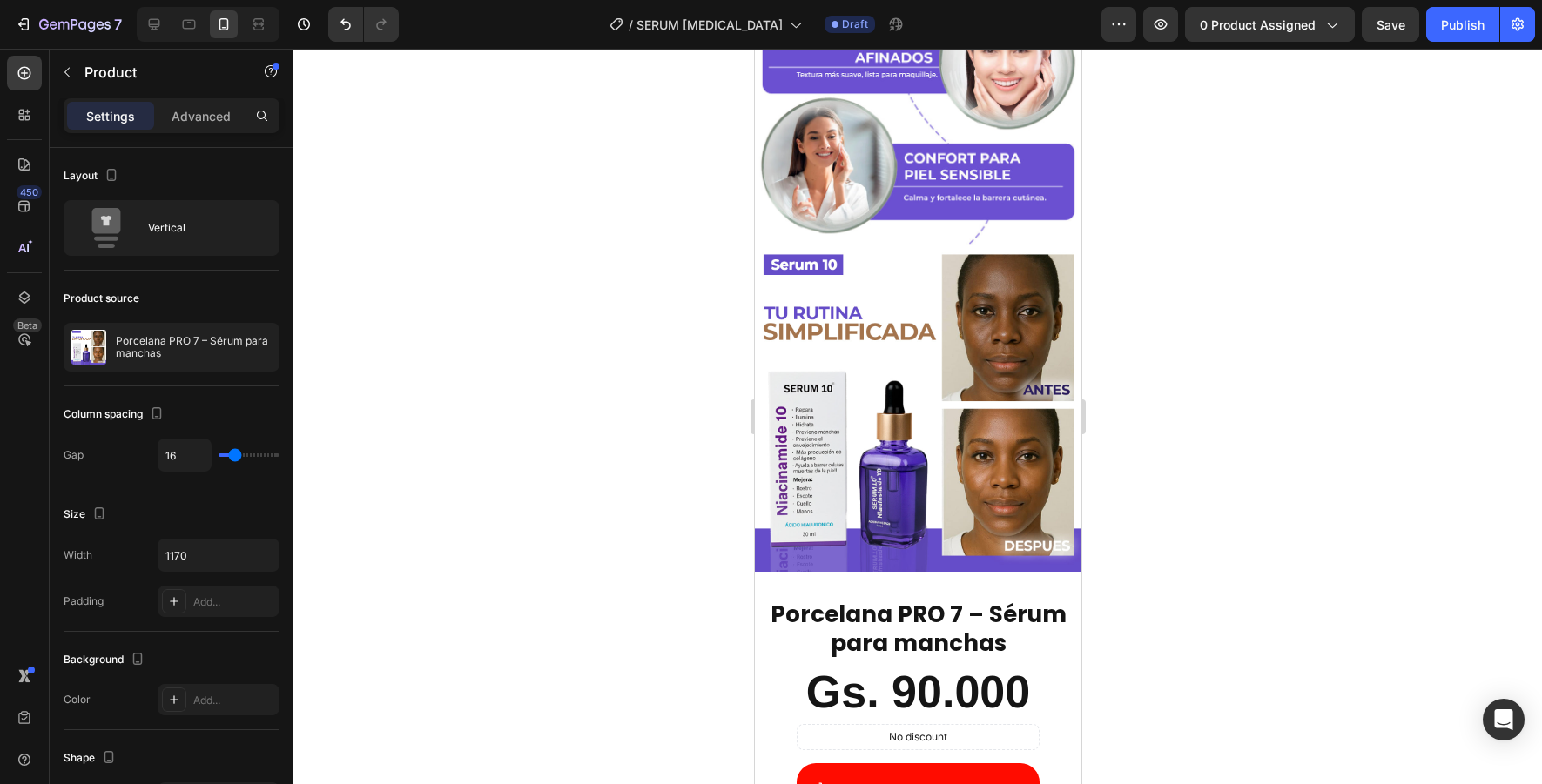
click at [531, 229] on div at bounding box center [918, 416] width 1248 height 735
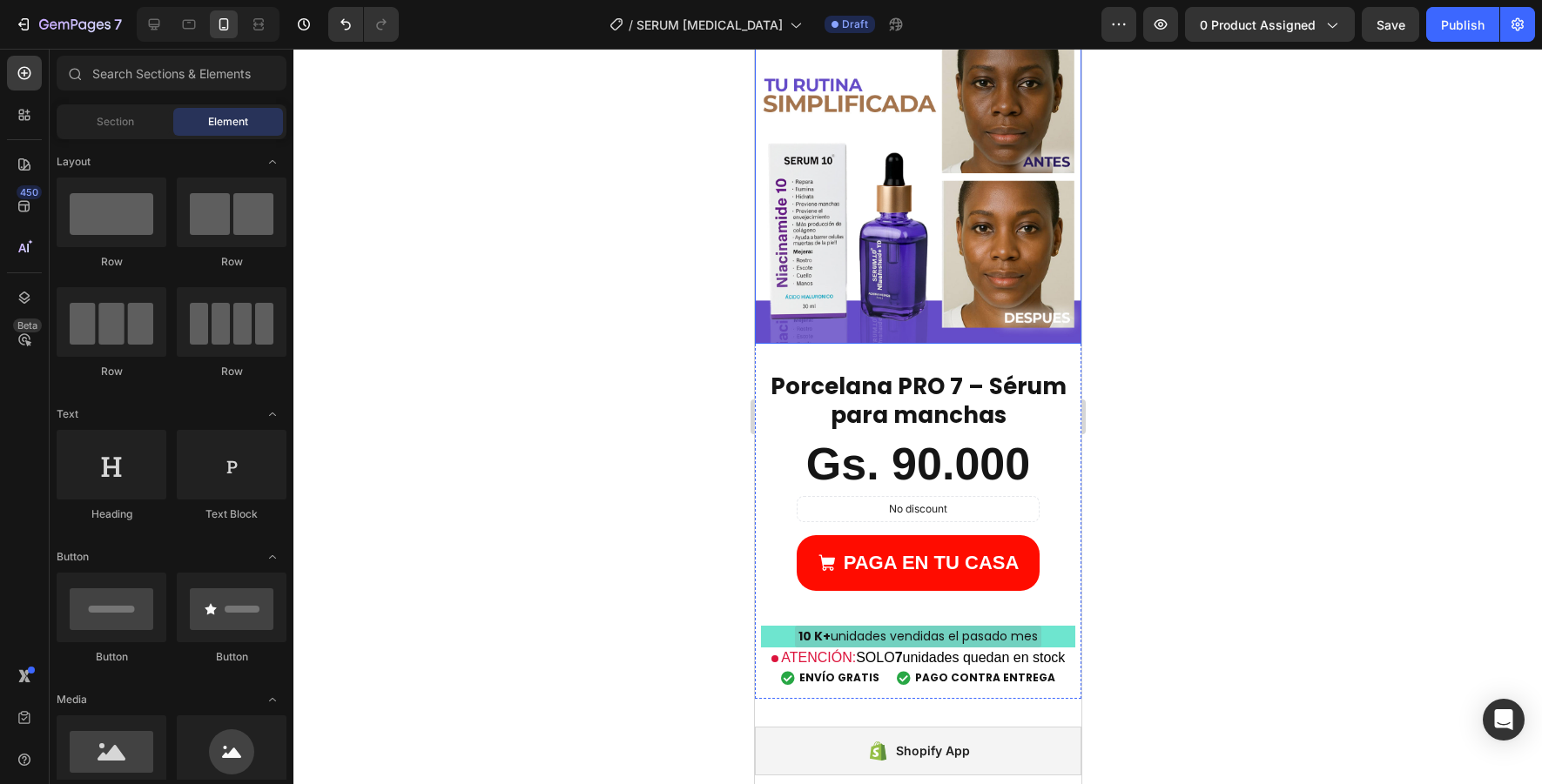
scroll to position [4784, 0]
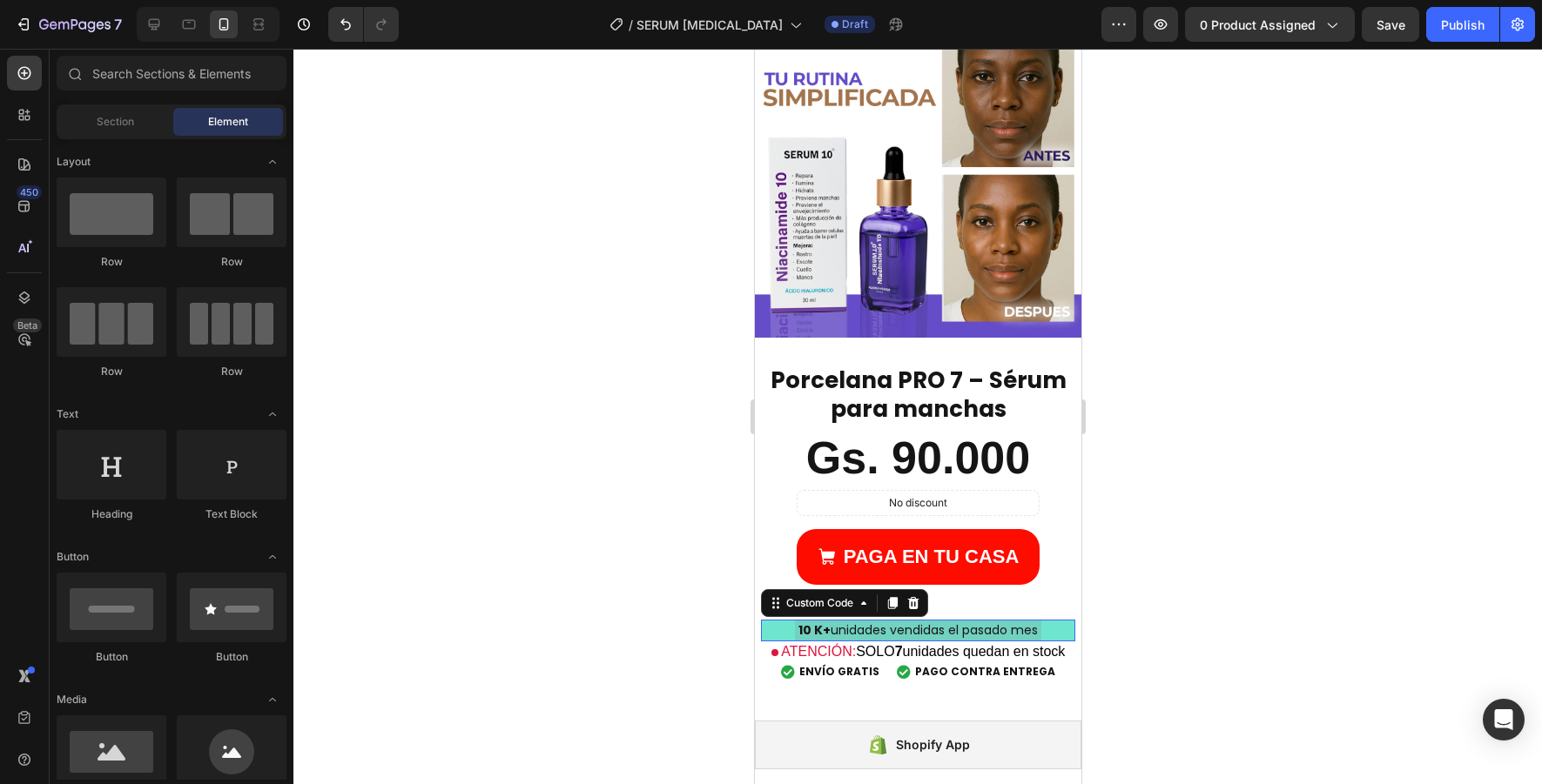
click at [1062, 625] on div "10 K+ unidades vendidas el pasado mes" at bounding box center [918, 630] width 315 height 22
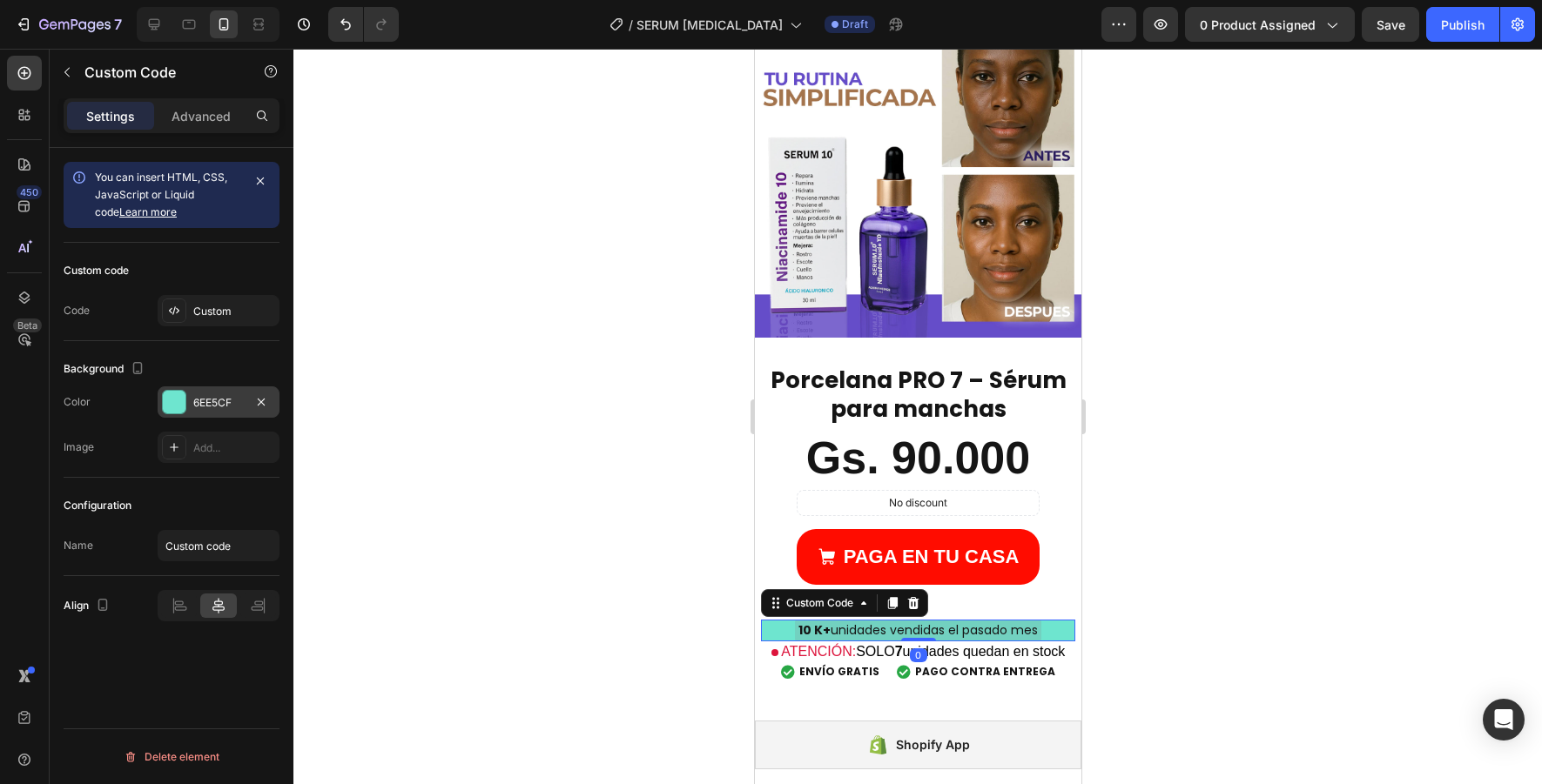
click at [175, 399] on div at bounding box center [174, 402] width 23 height 23
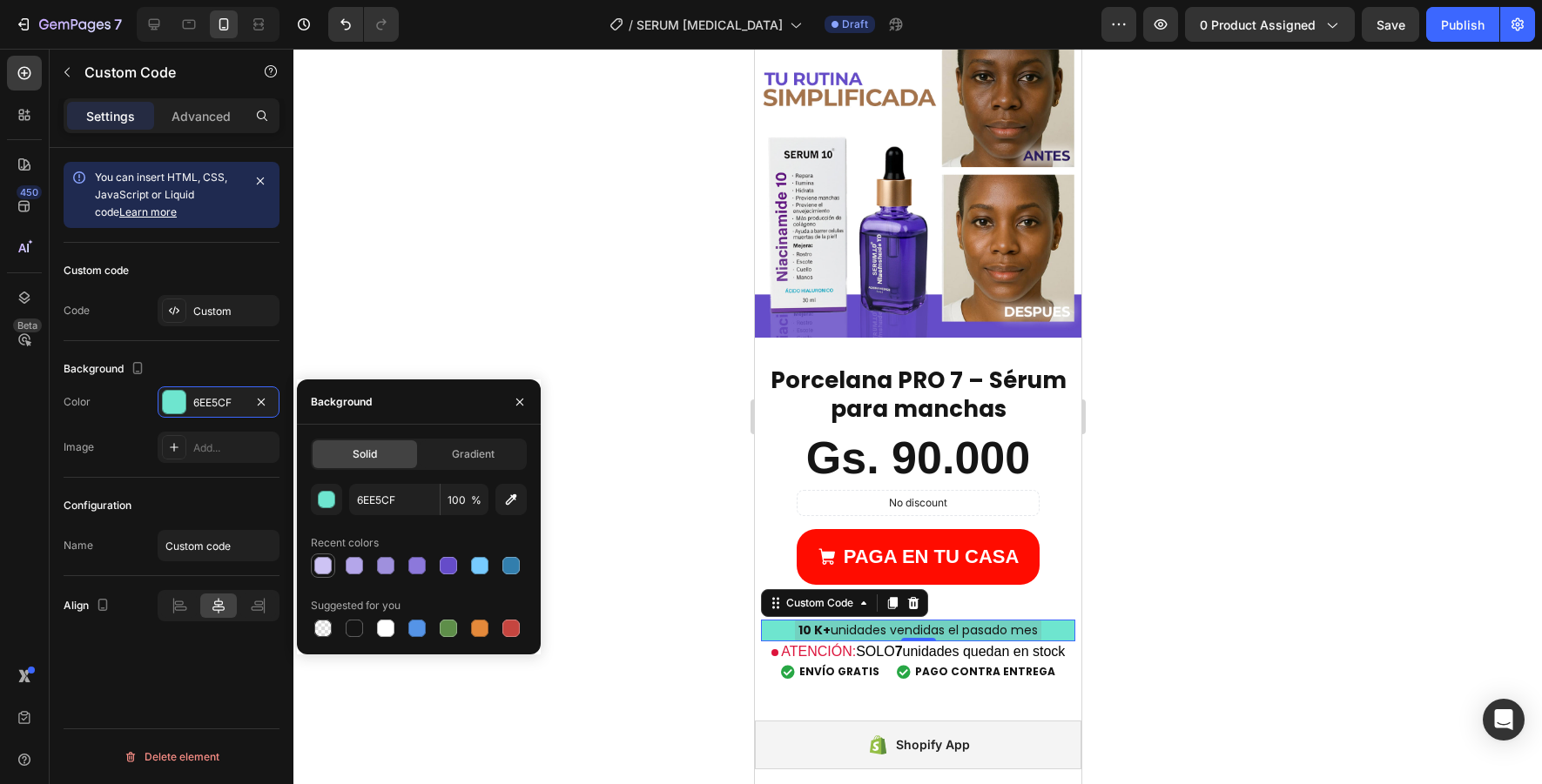
click at [328, 565] on div at bounding box center [324, 566] width 18 height 18
type input "CDC3F4"
click at [614, 613] on div at bounding box center [918, 416] width 1248 height 735
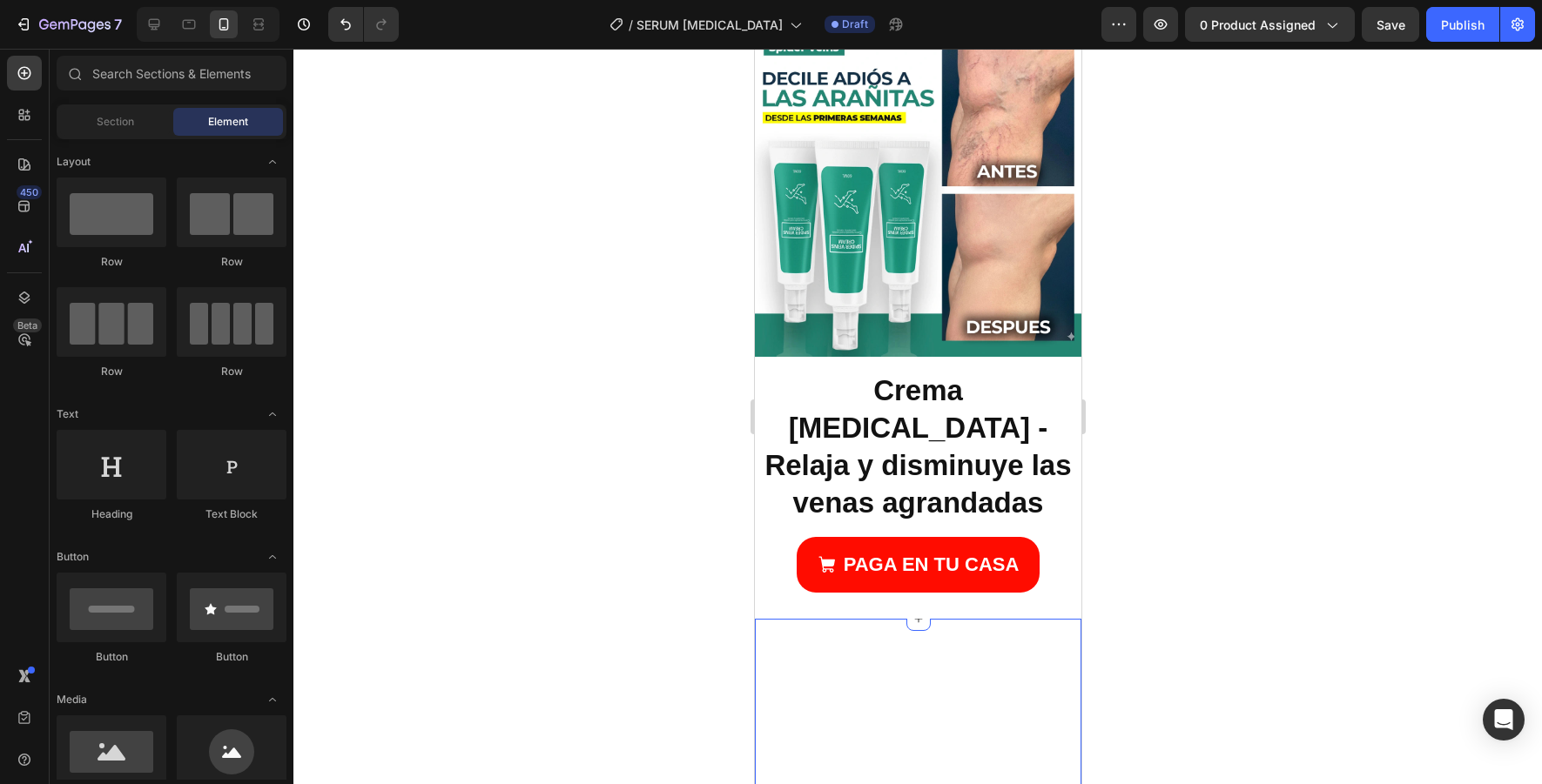
scroll to position [5485, 0]
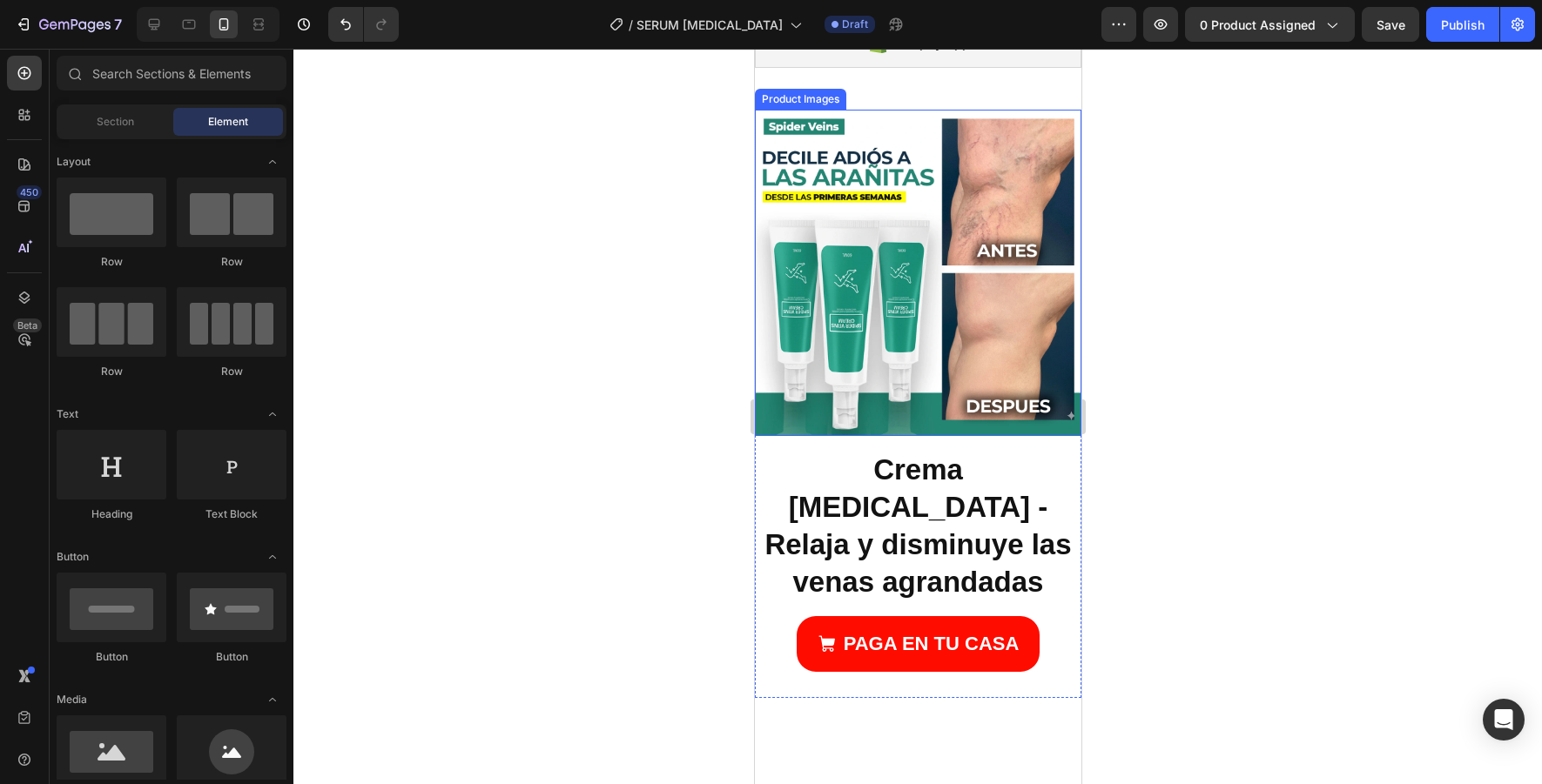
click at [838, 270] on img at bounding box center [917, 272] width 326 height 326
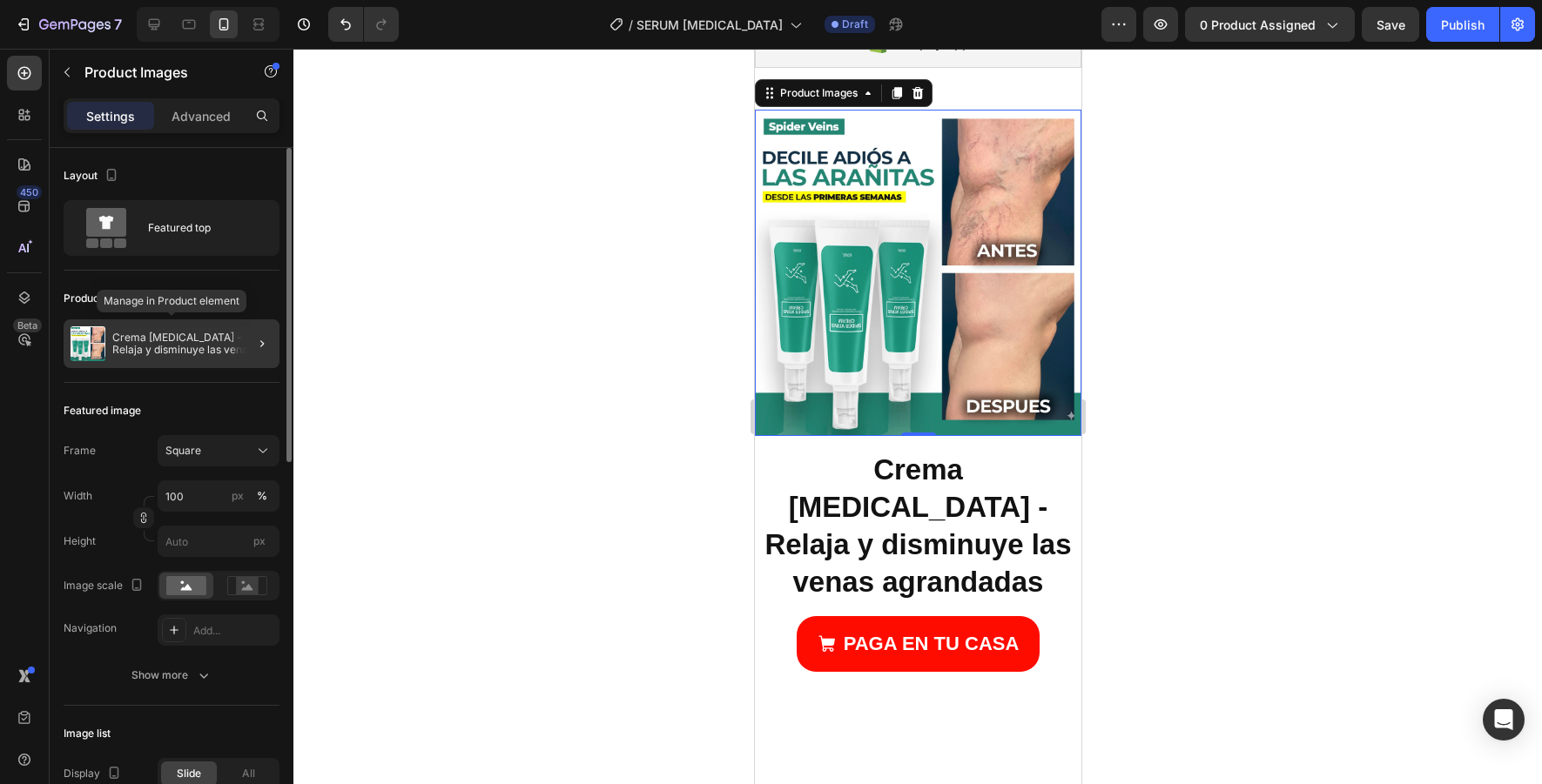
click at [212, 349] on p "Crema [MEDICAL_DATA] - Relaja y disminuye las venas agrandadas" at bounding box center [192, 344] width 160 height 25
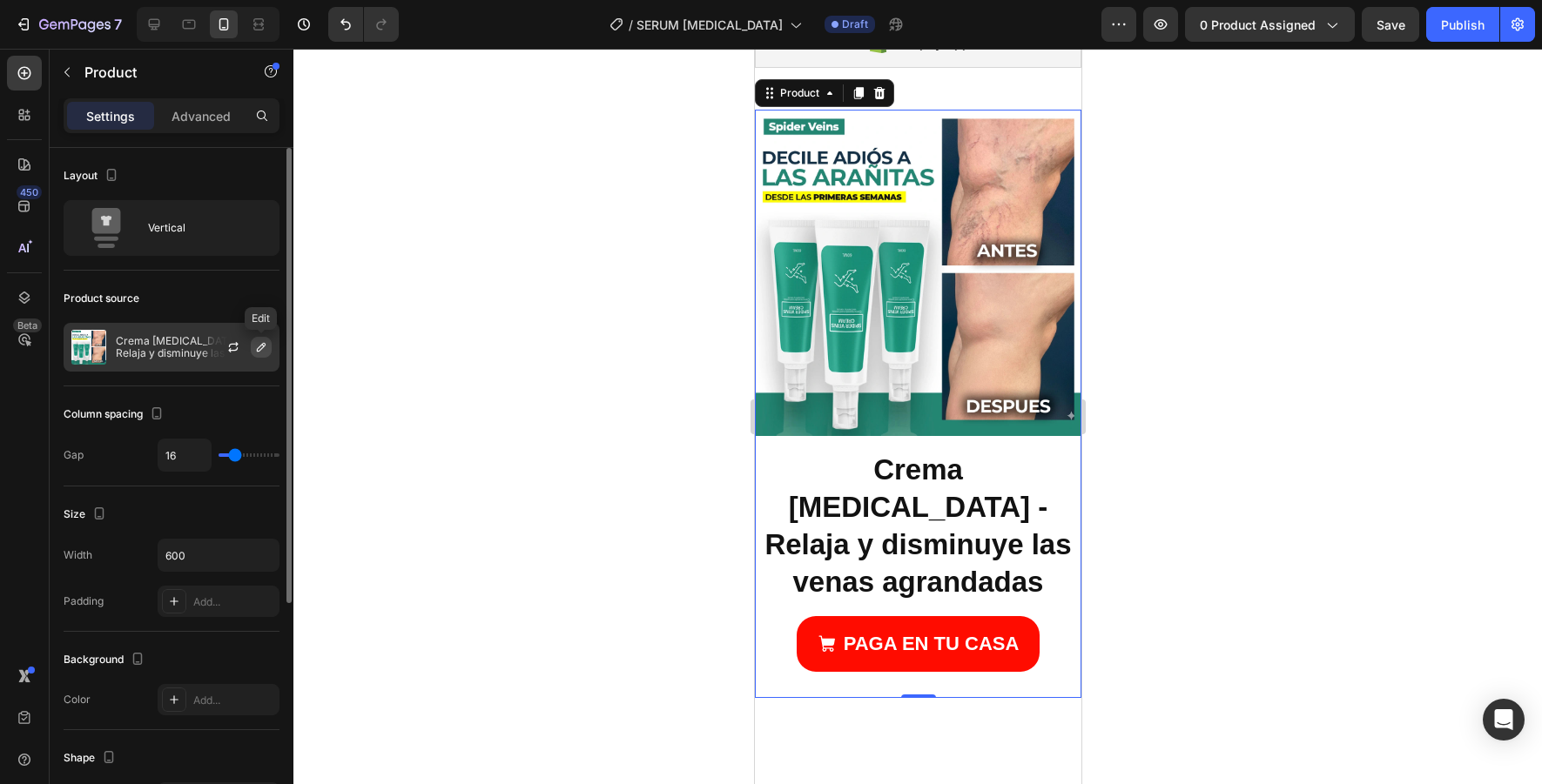
click at [264, 346] on icon "button" at bounding box center [262, 347] width 14 height 14
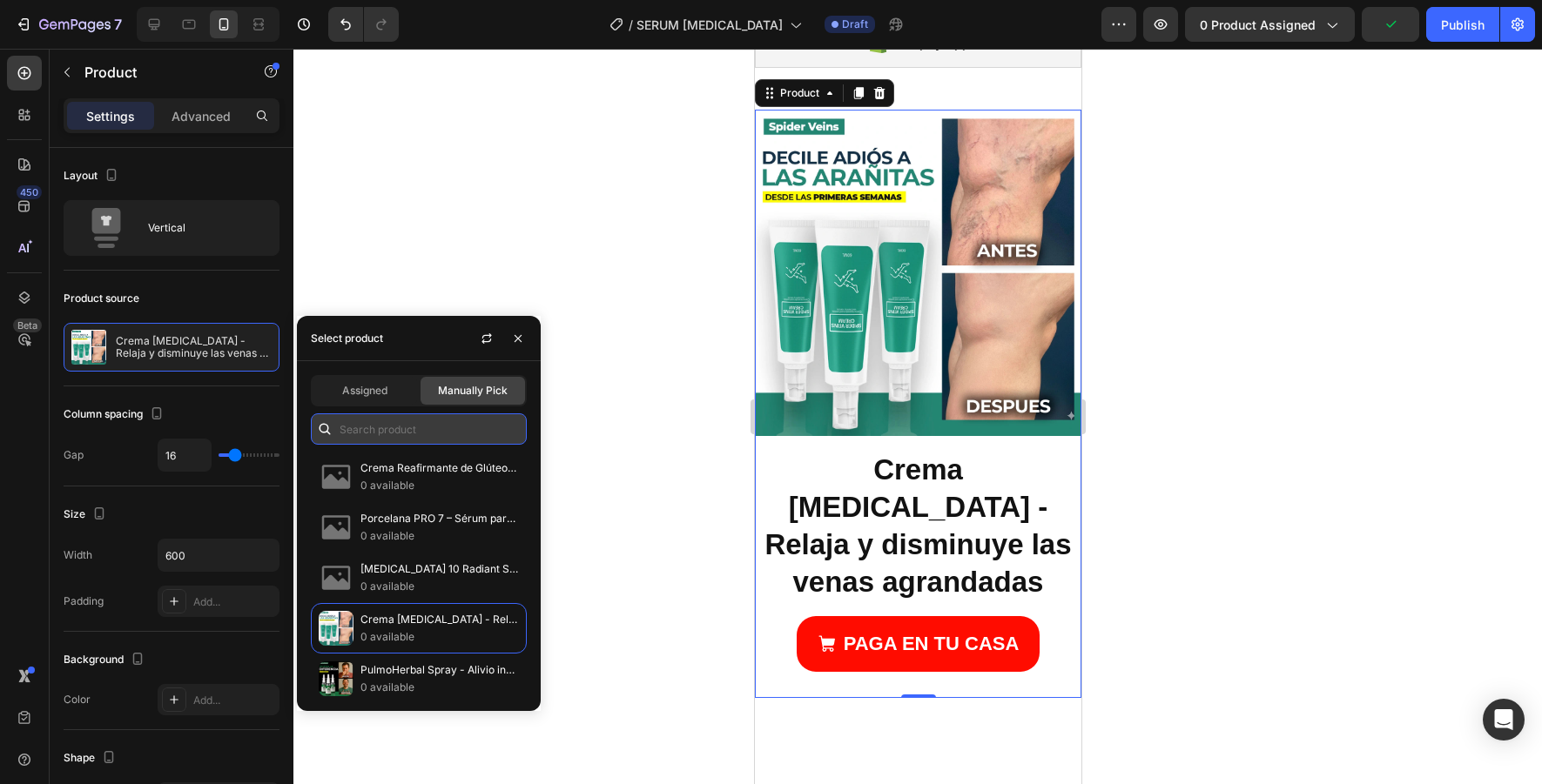
click at [389, 443] on input "text" at bounding box center [419, 429] width 216 height 31
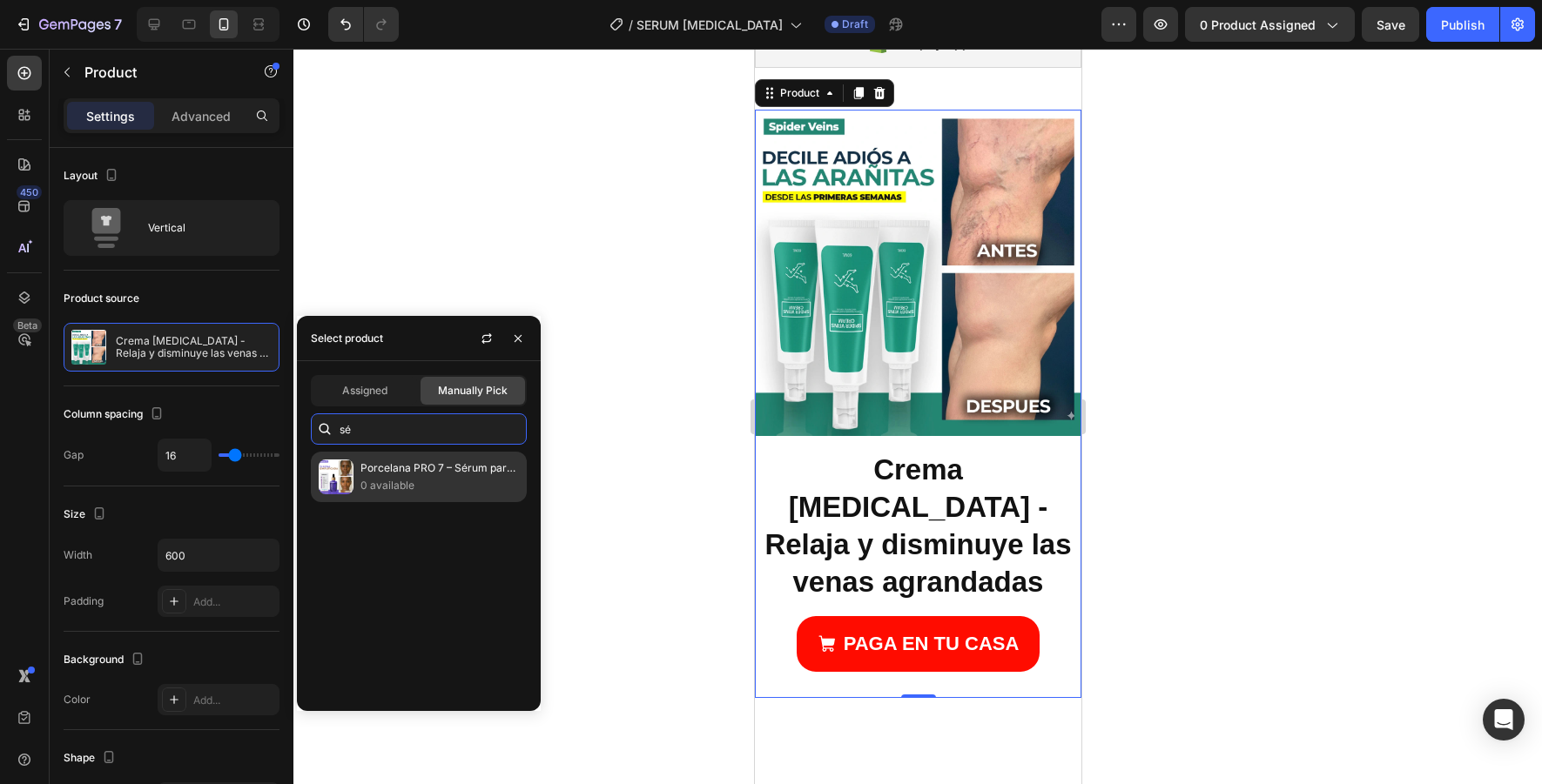
type input "sé"
click at [408, 482] on p "0 available" at bounding box center [439, 486] width 158 height 18
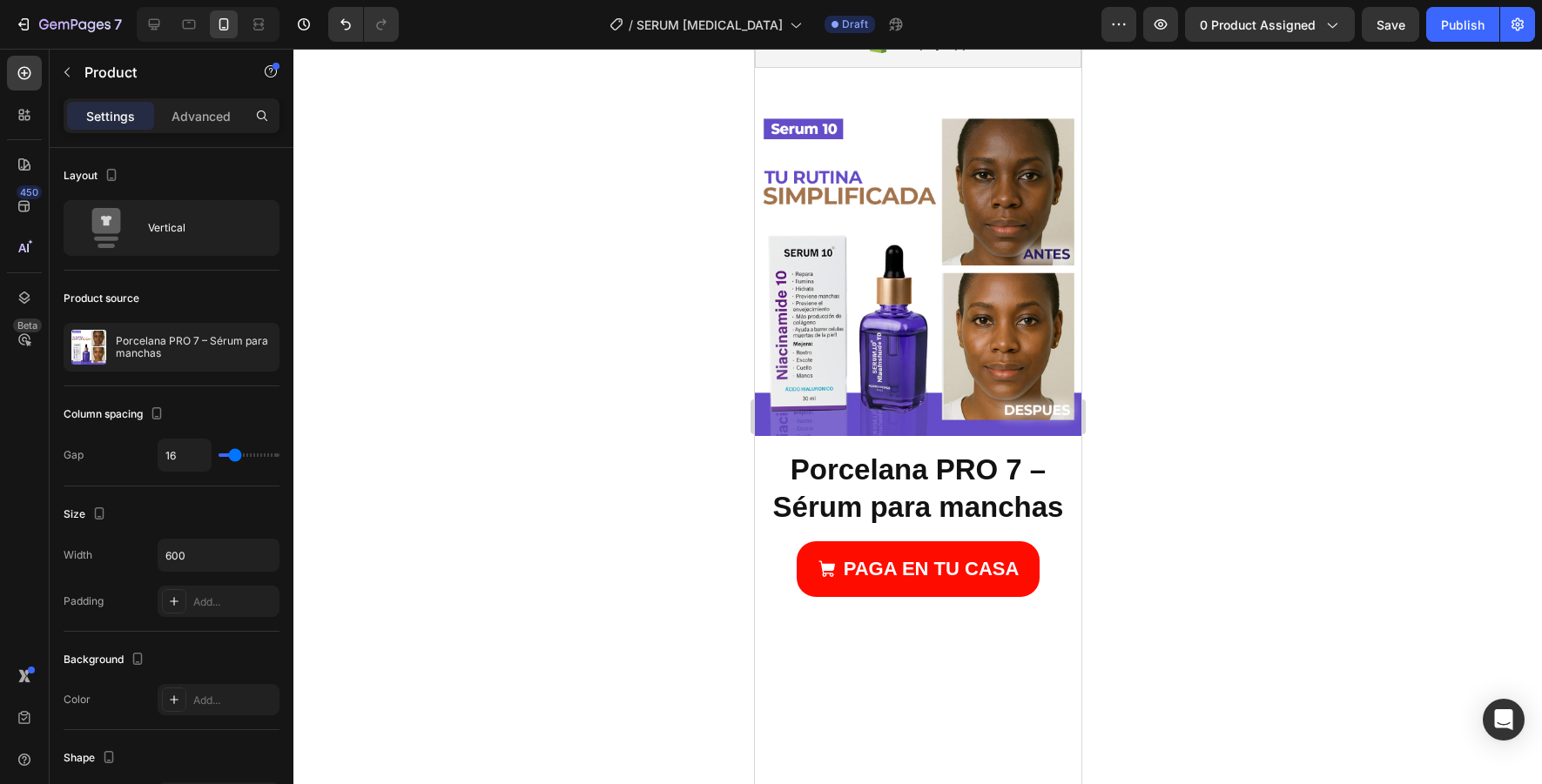
click at [621, 479] on div at bounding box center [918, 416] width 1248 height 735
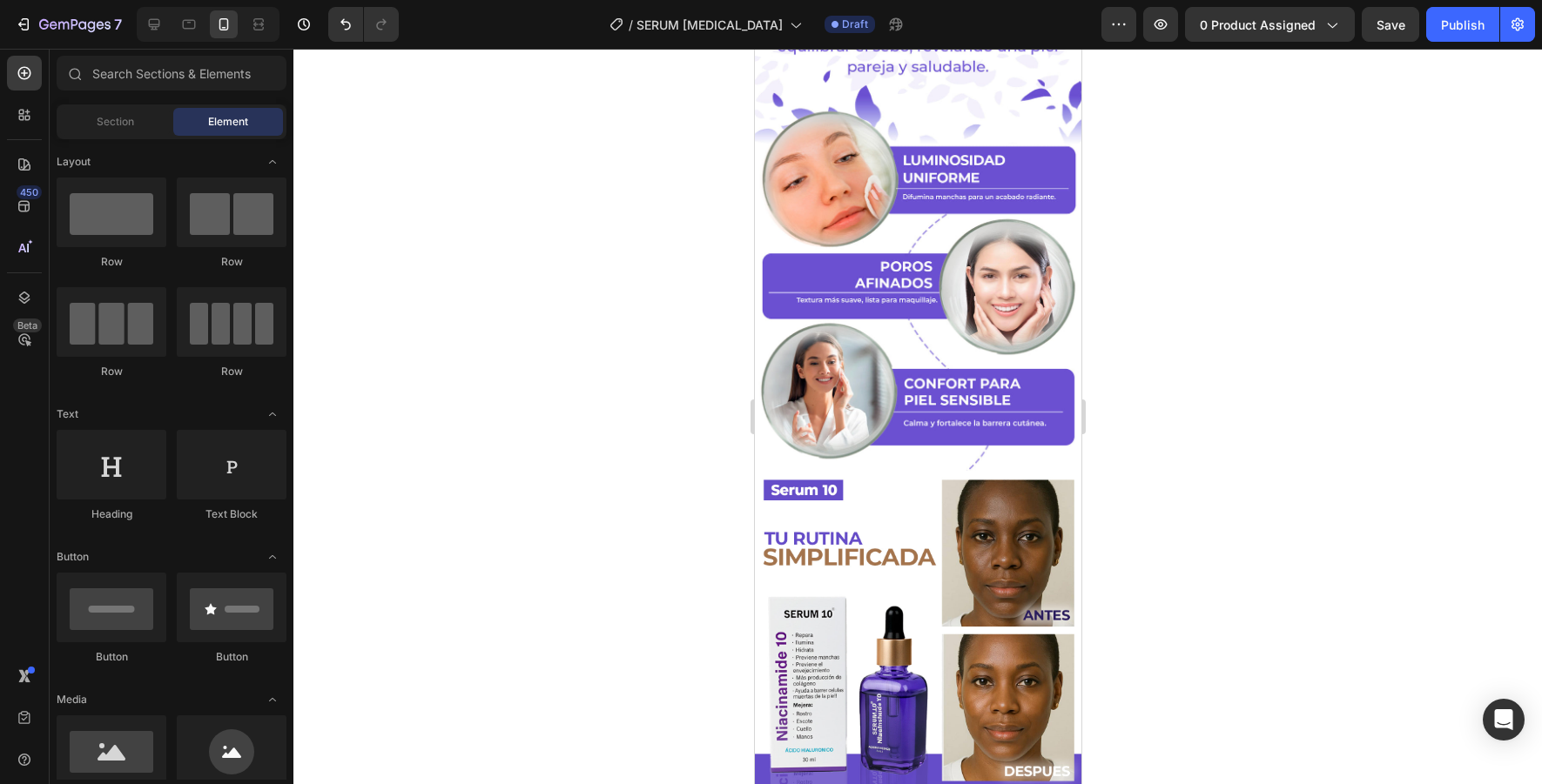
scroll to position [4320, 0]
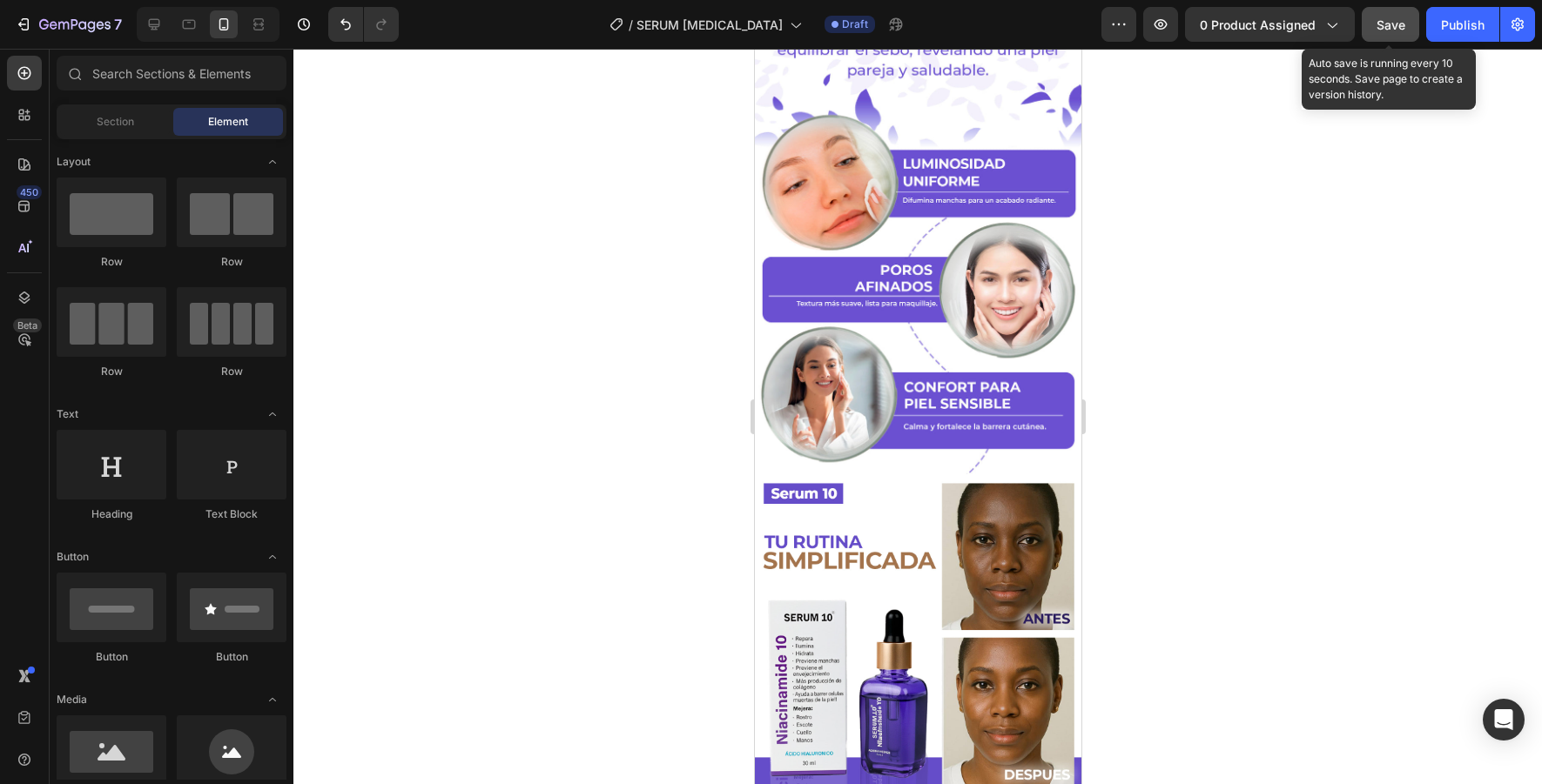
click at [1397, 31] on div "Save" at bounding box center [1391, 25] width 29 height 19
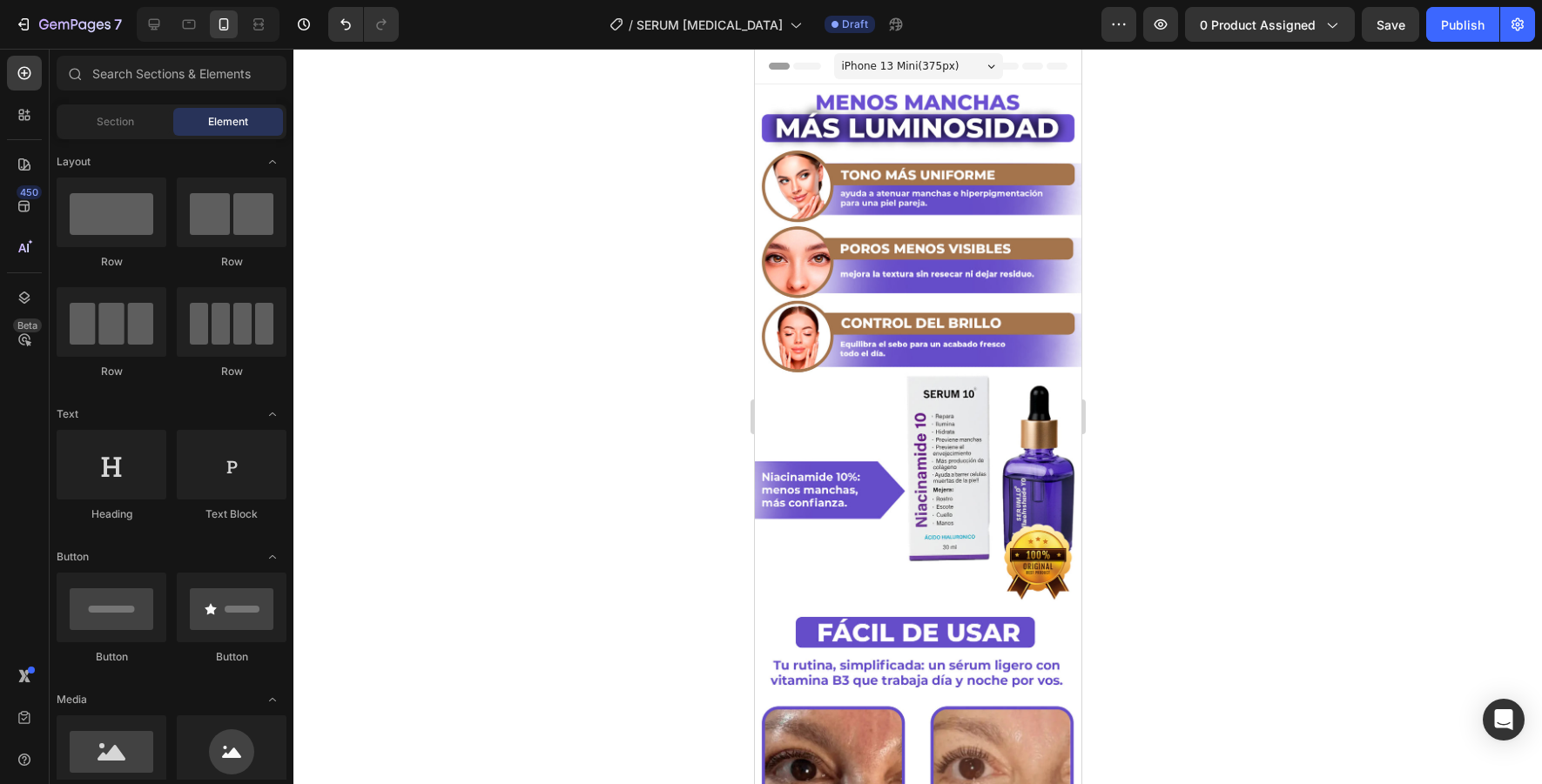
scroll to position [29, 0]
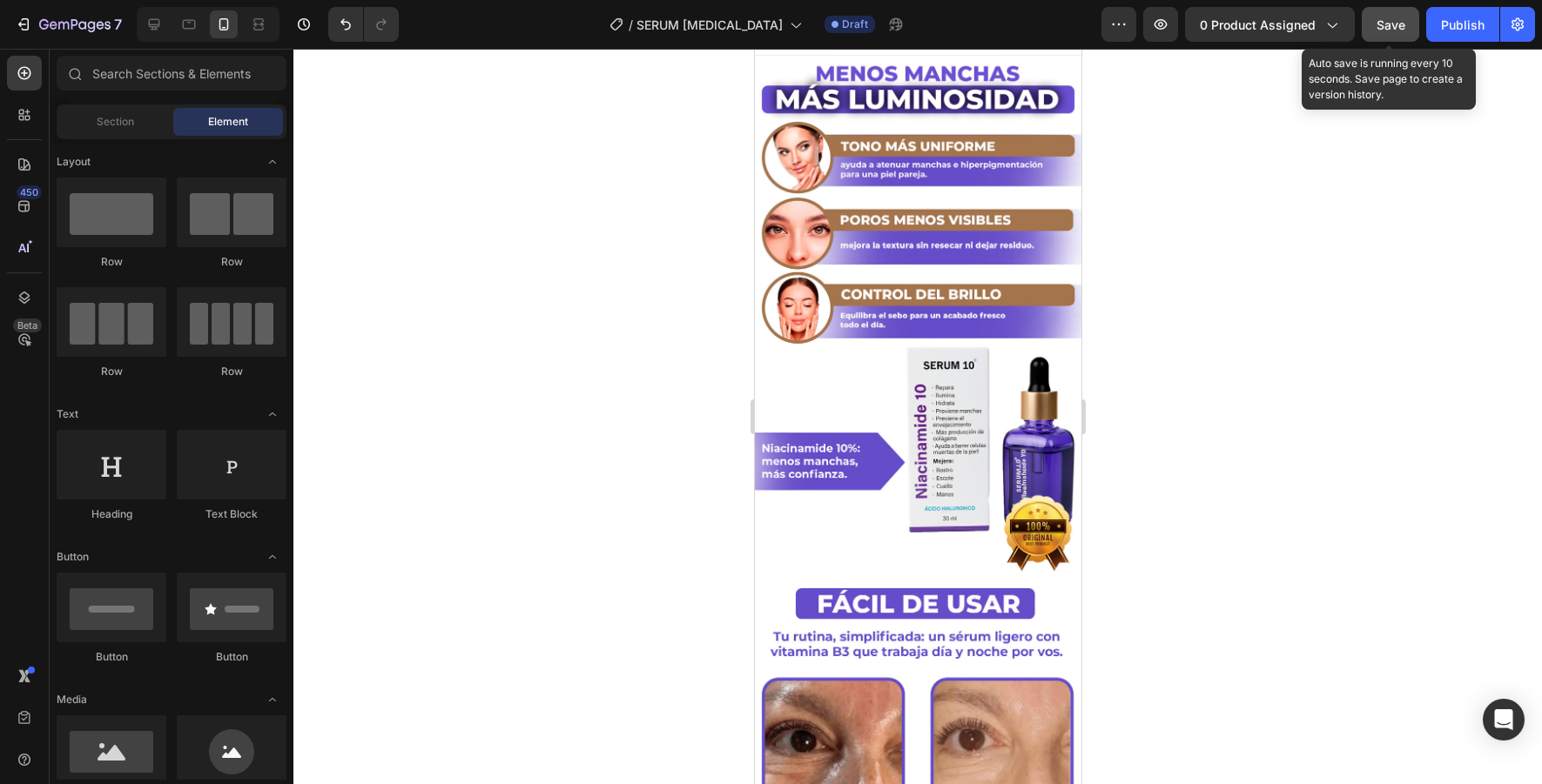
click at [1393, 19] on span "Save" at bounding box center [1391, 25] width 29 height 15
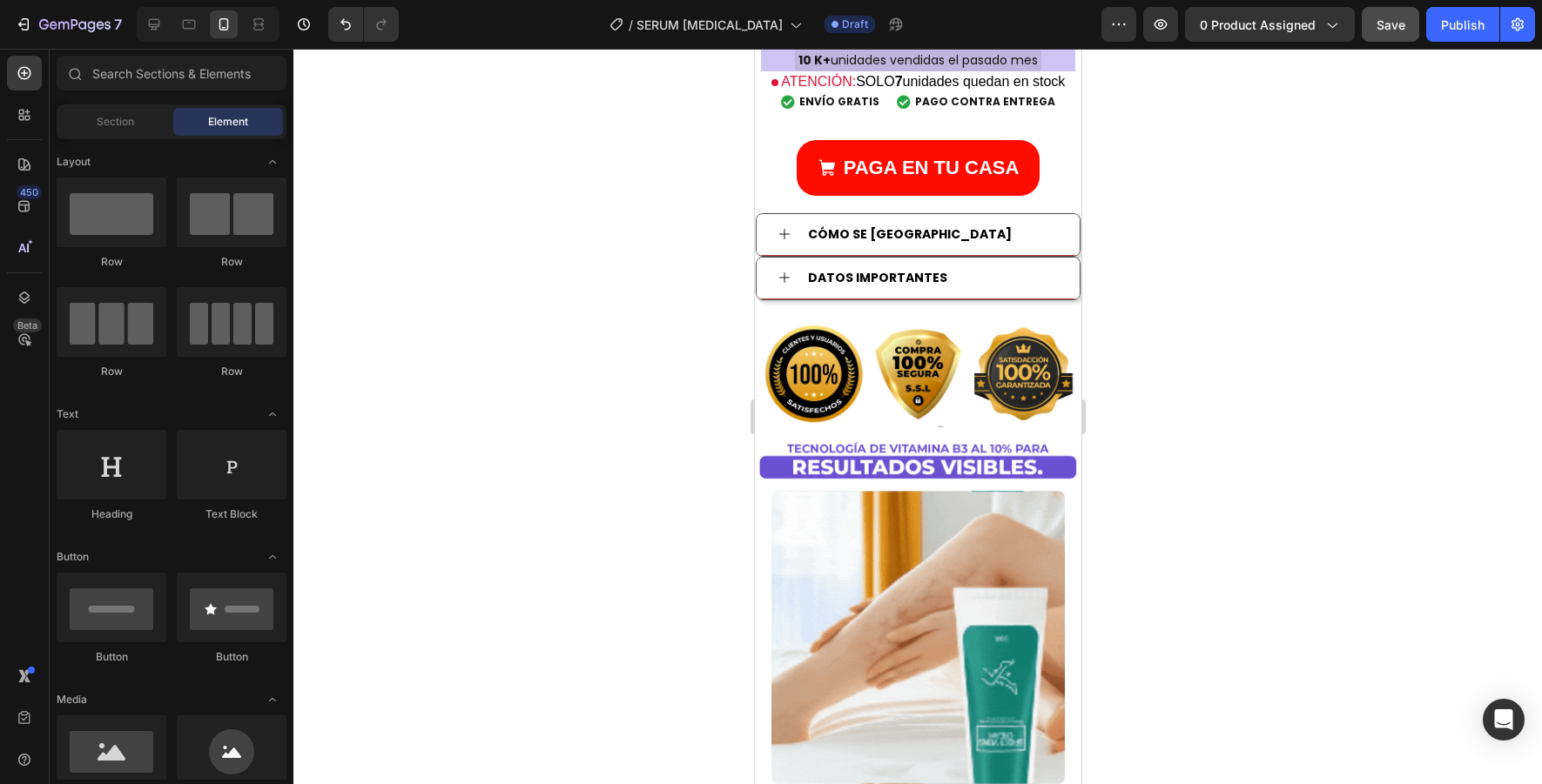
scroll to position [1734, 0]
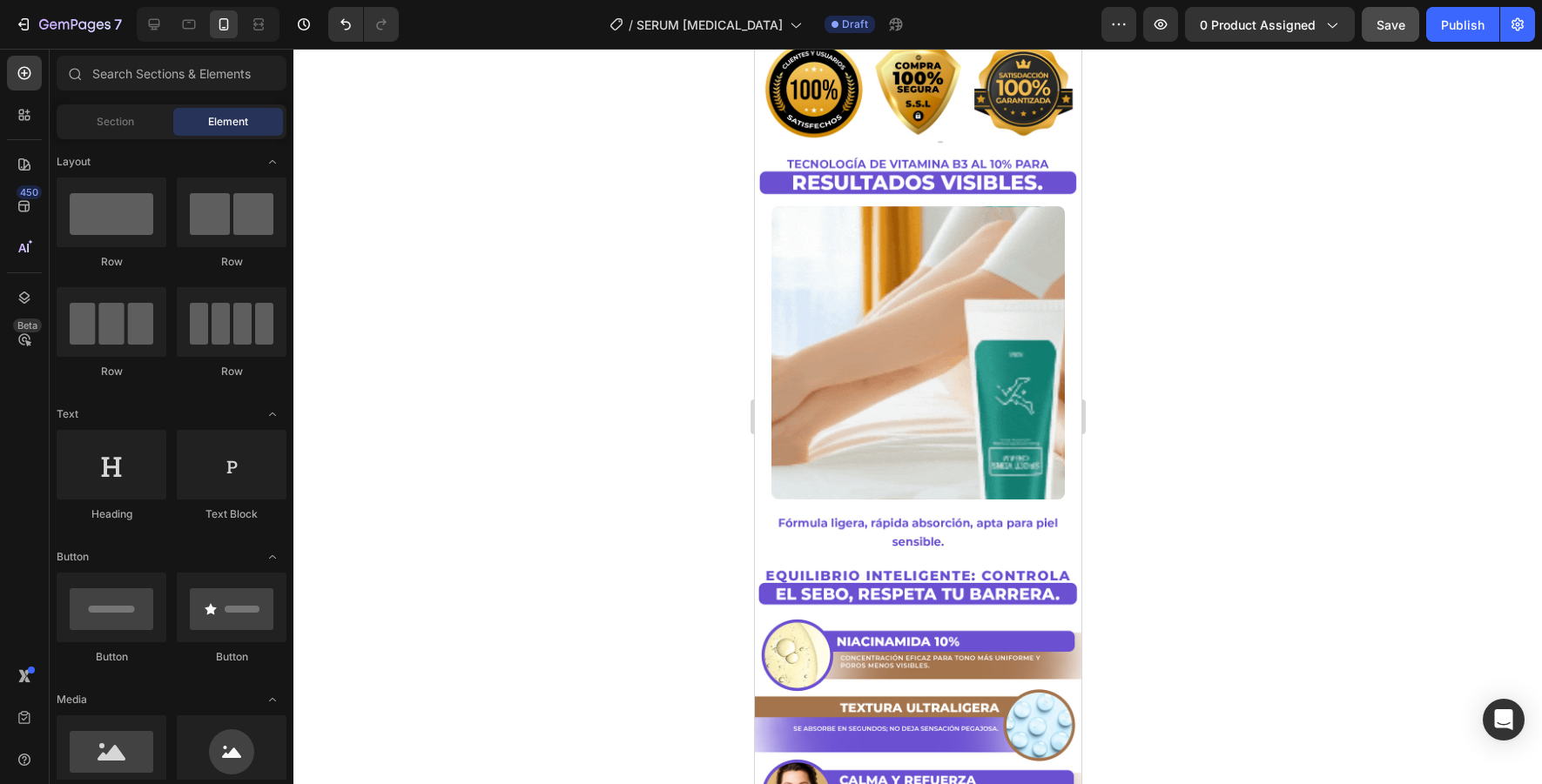
click at [983, 387] on img at bounding box center [918, 353] width 294 height 294
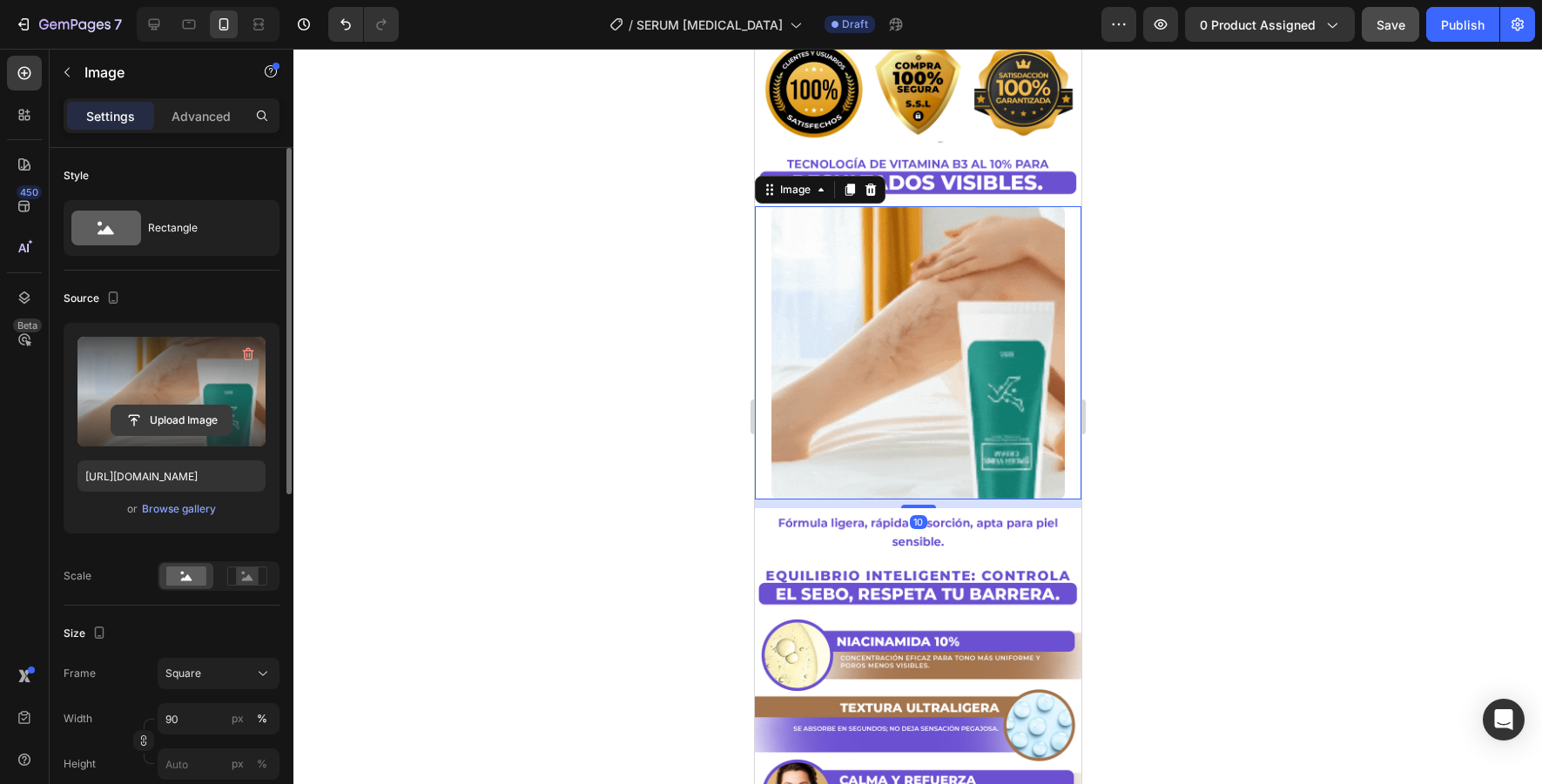
click at [187, 426] on input "file" at bounding box center [172, 420] width 120 height 29
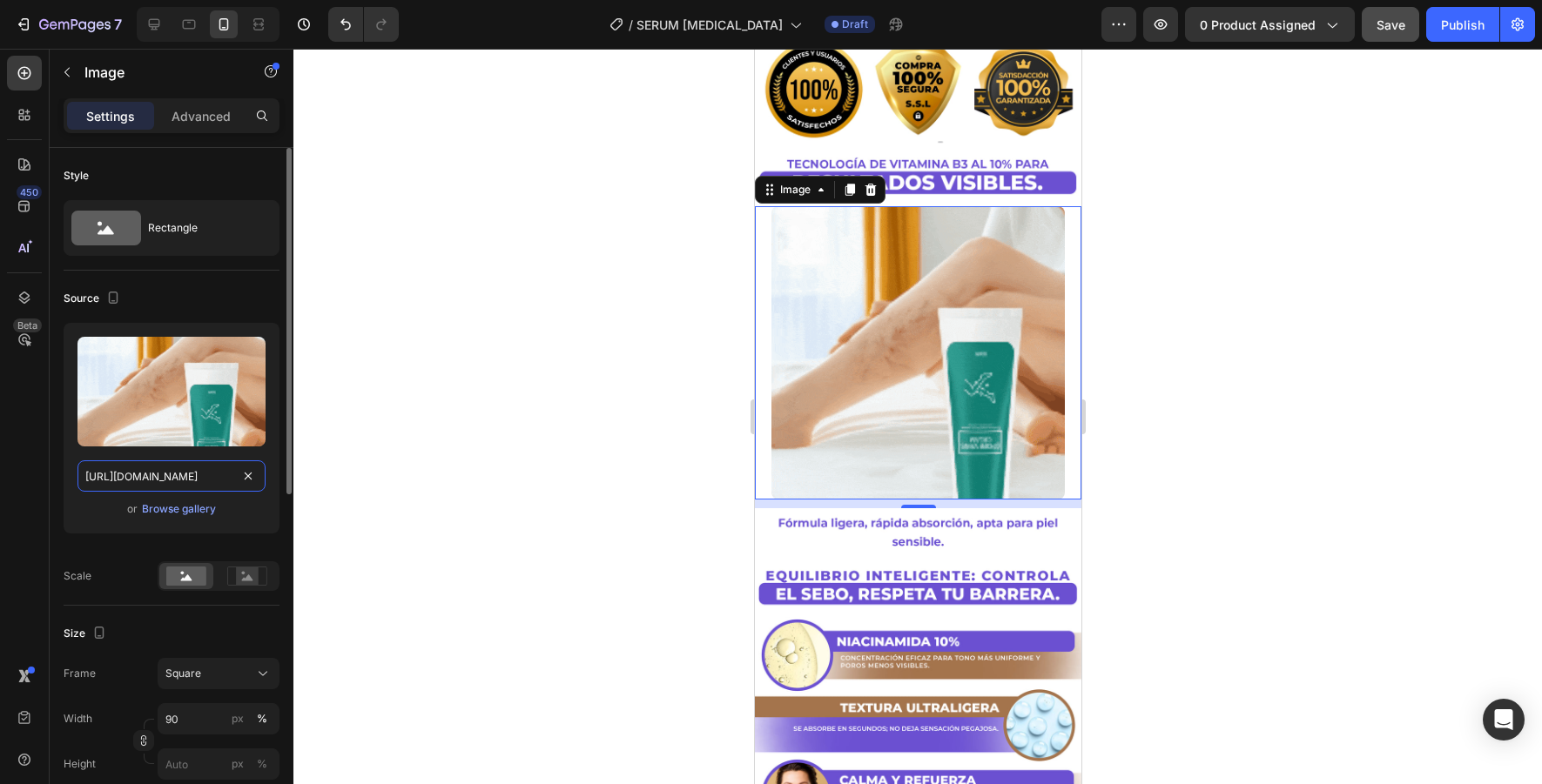
click at [211, 472] on input "[URL][DOMAIN_NAME]" at bounding box center [172, 476] width 188 height 31
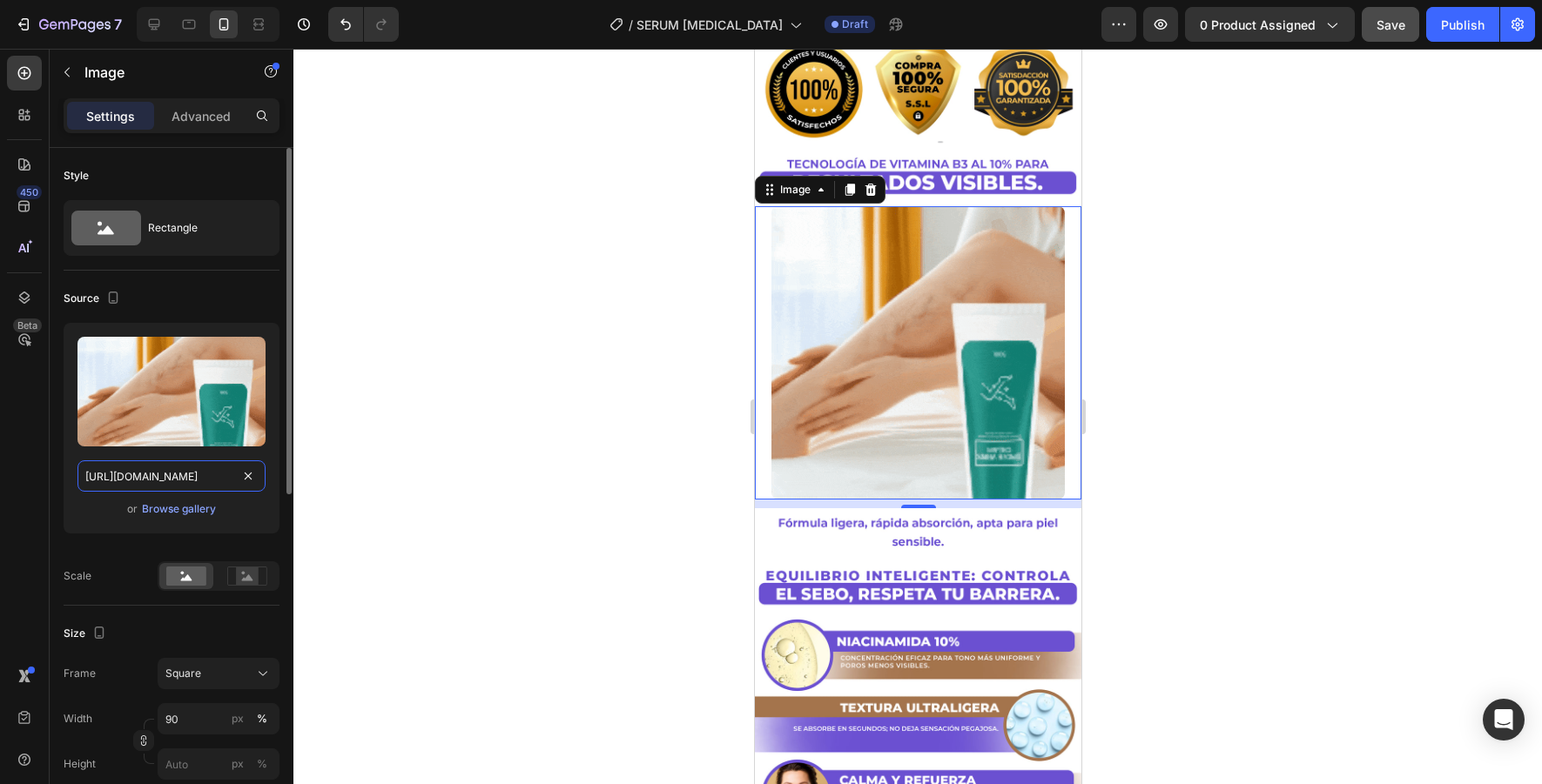
paste input "azZyZ21yeHVidXM3eGZ5MzF0d2FtNnR5Zjh6YmttYmZhMGd0MGNreCZlcD12MV9pbnRlcm5hbF9naWZ…"
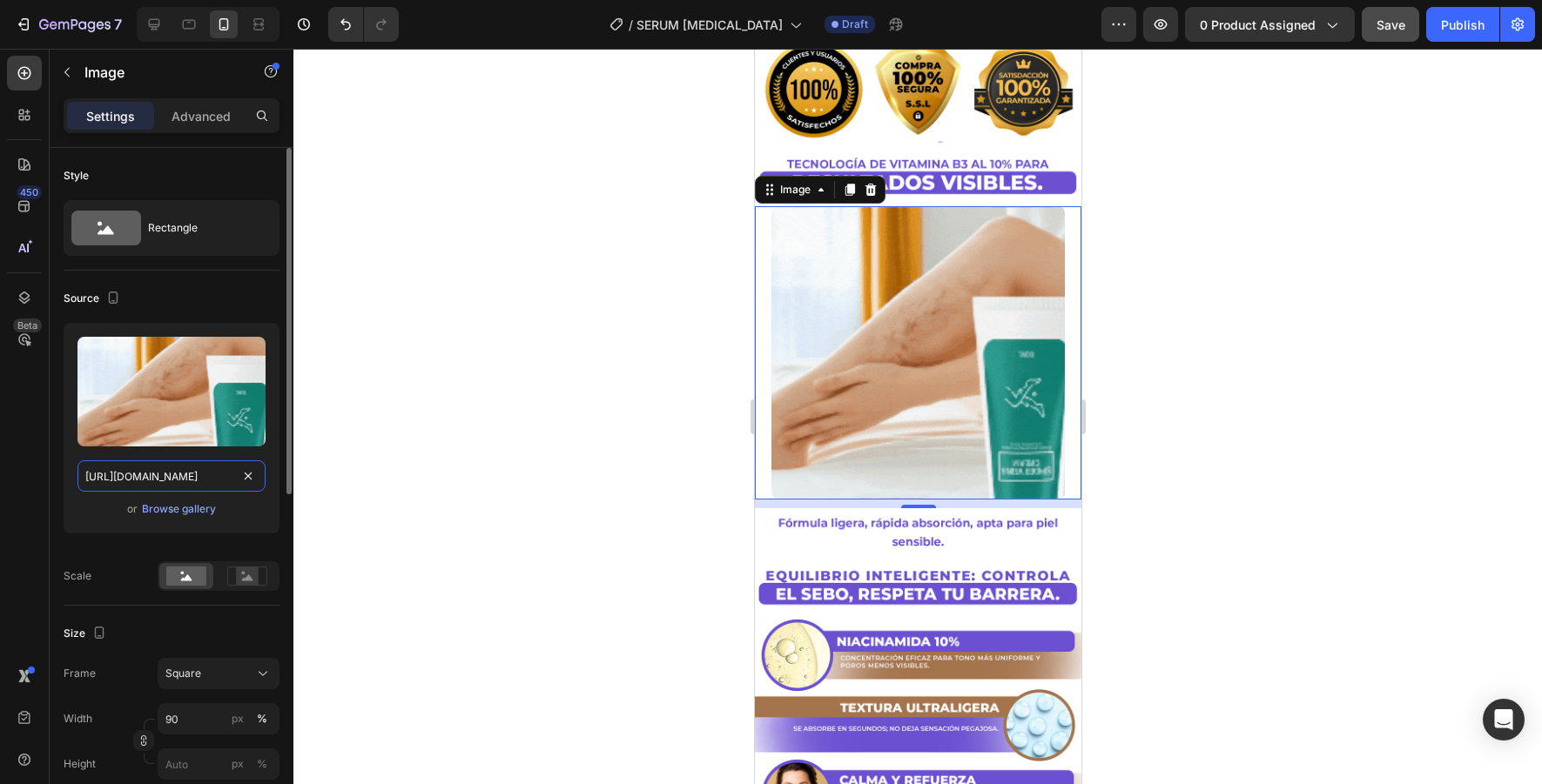
scroll to position [0, 900]
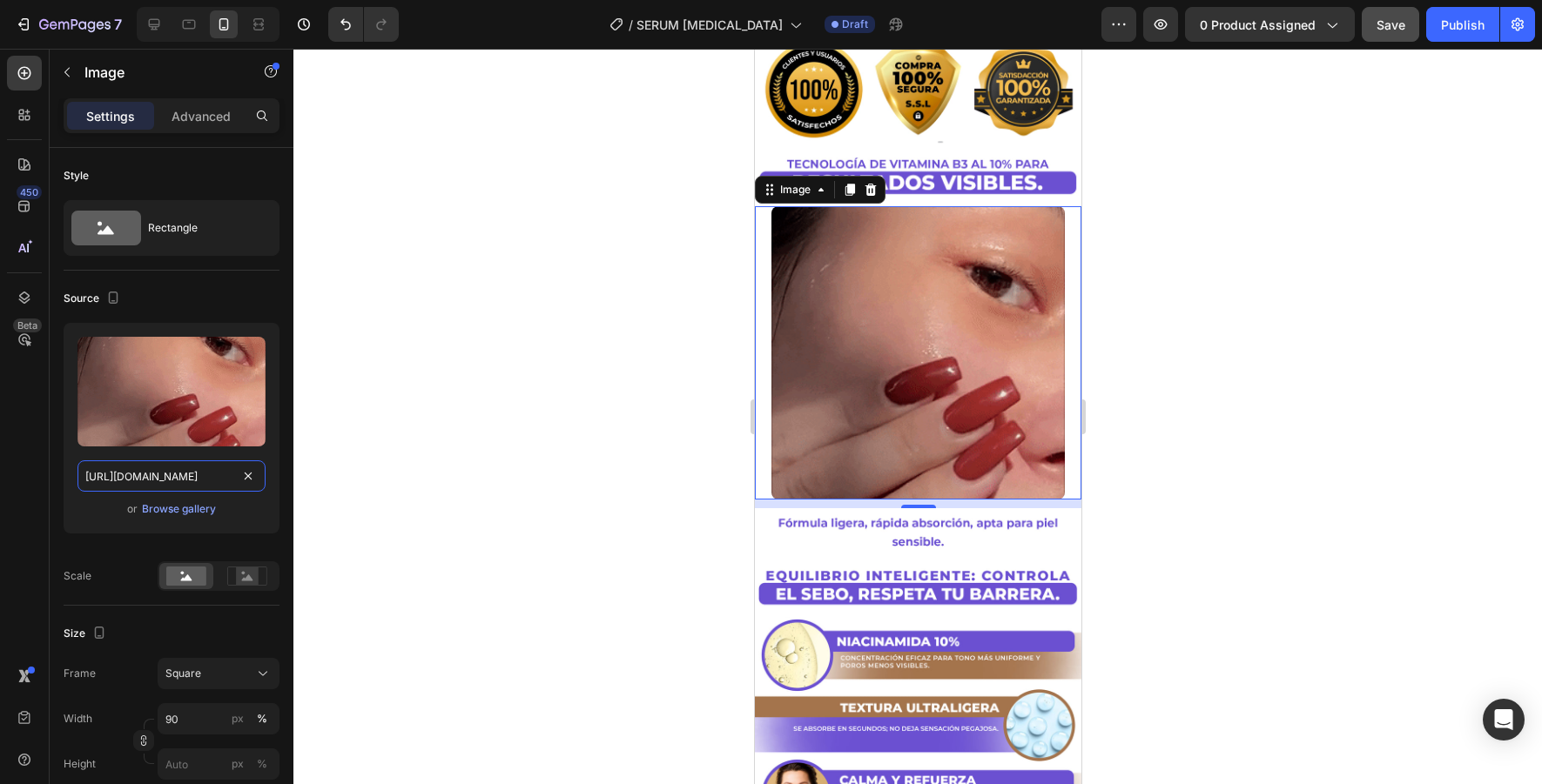
type input "[URL][DOMAIN_NAME]"
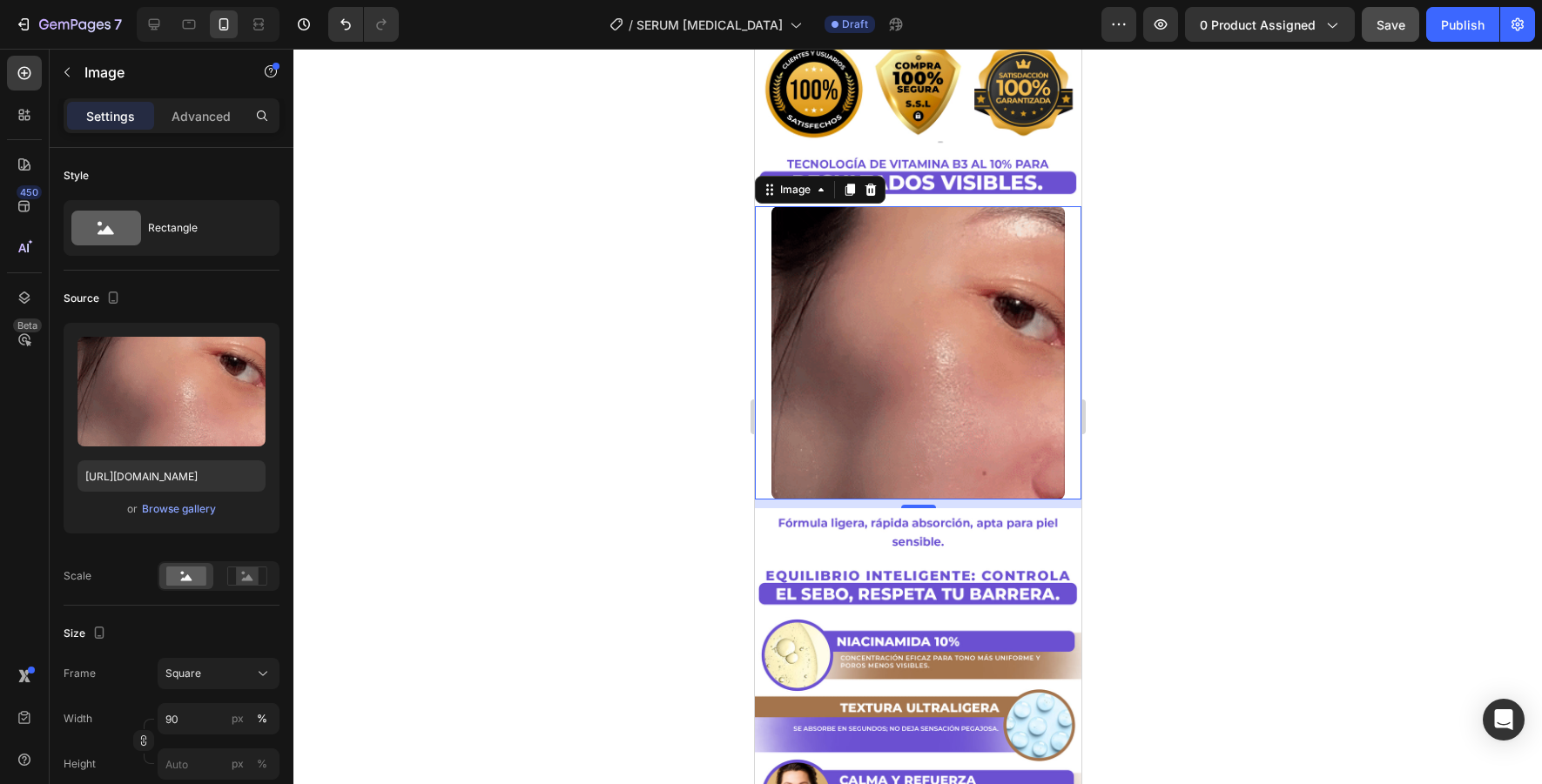
click at [555, 321] on div at bounding box center [918, 416] width 1248 height 735
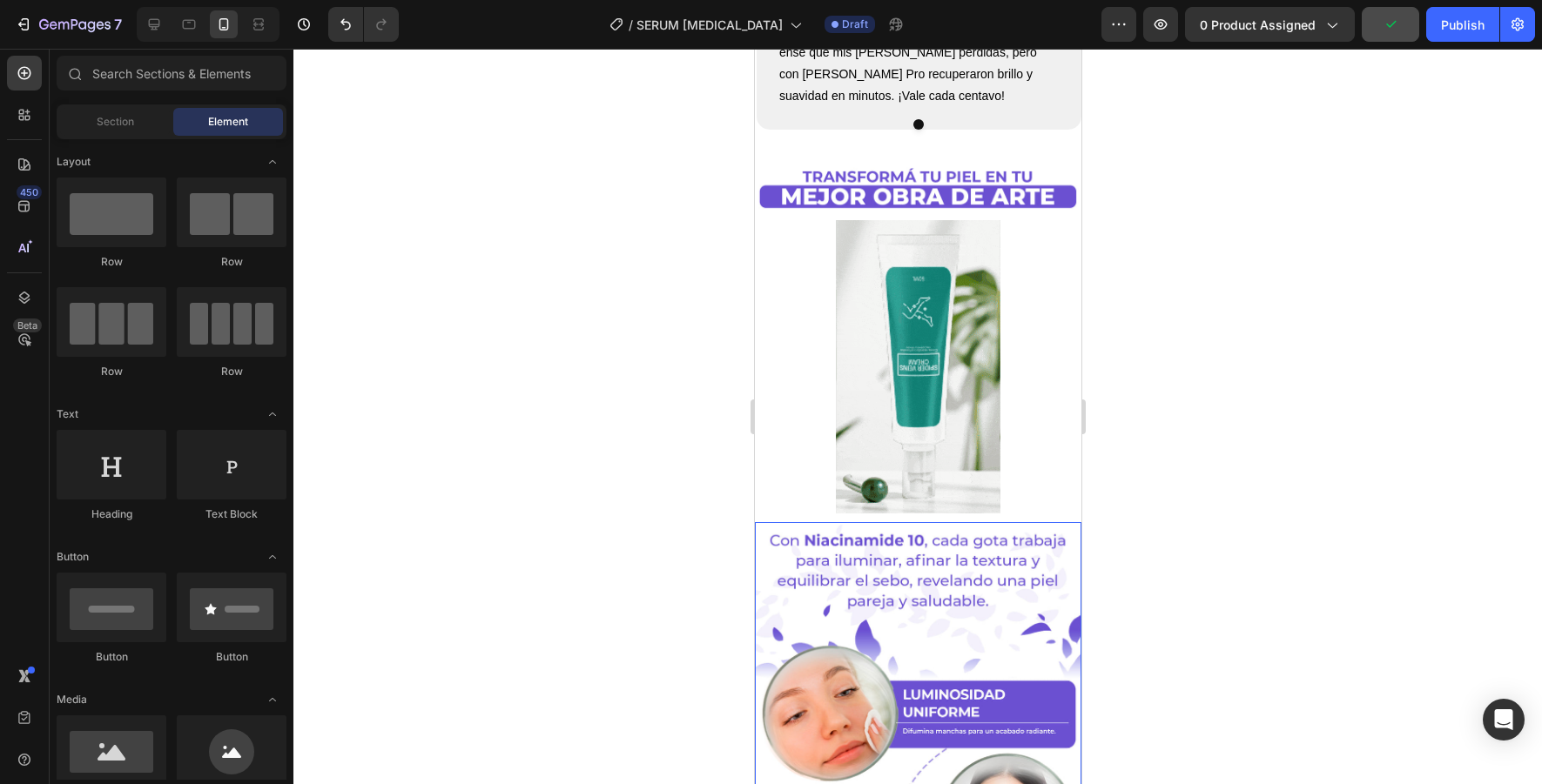
scroll to position [3786, 0]
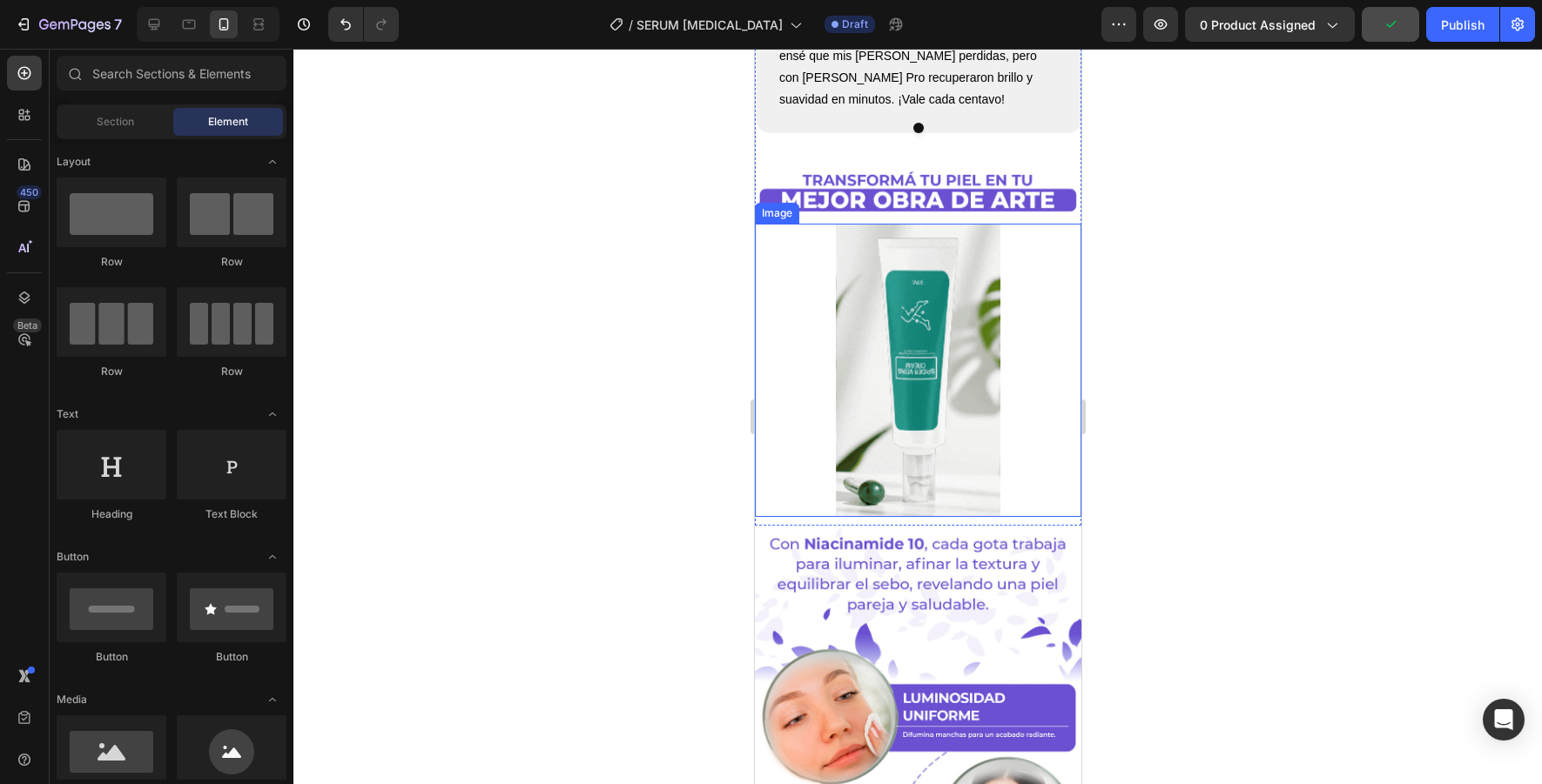
click at [919, 378] on img at bounding box center [918, 370] width 294 height 294
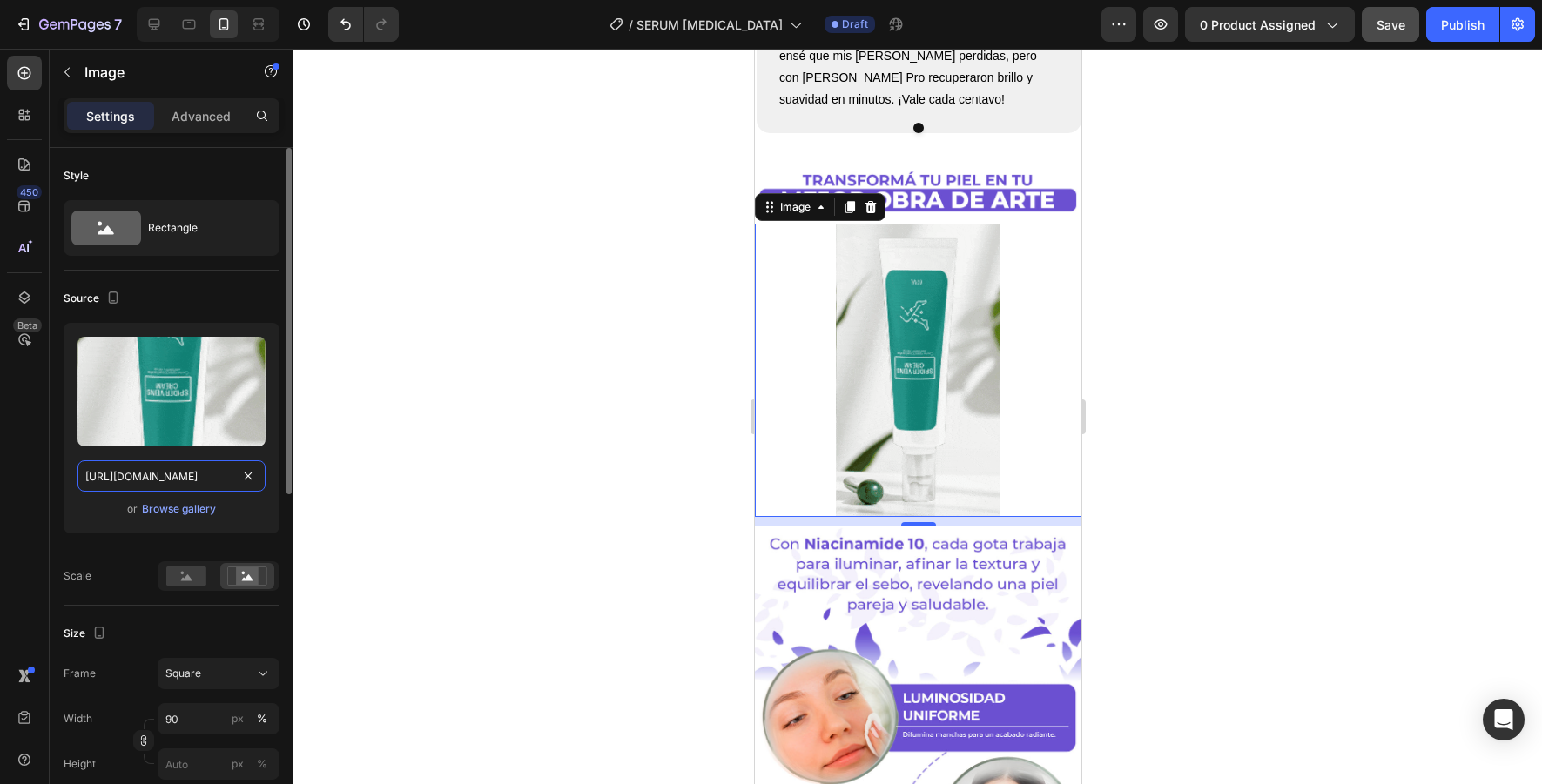
click at [214, 479] on input "[URL][DOMAIN_NAME]" at bounding box center [172, 476] width 188 height 31
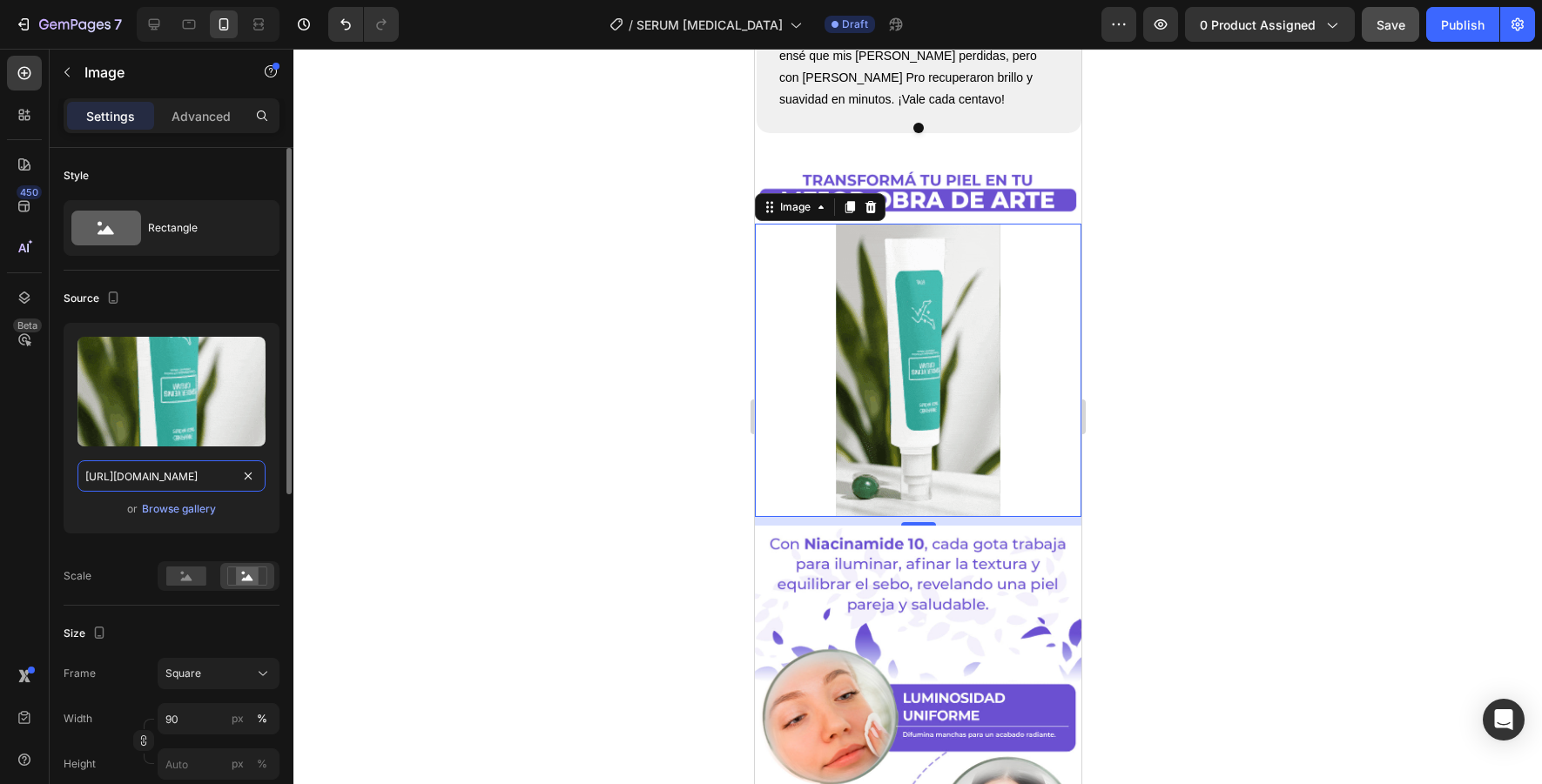
paste input "azZyZ21yeHVidXM3eGZ5MzF0d2FtNnR5Zjh6YmttYmZhMGd0MGNreCZlcD12MV9pbnRlcm5hbF9naWZ…"
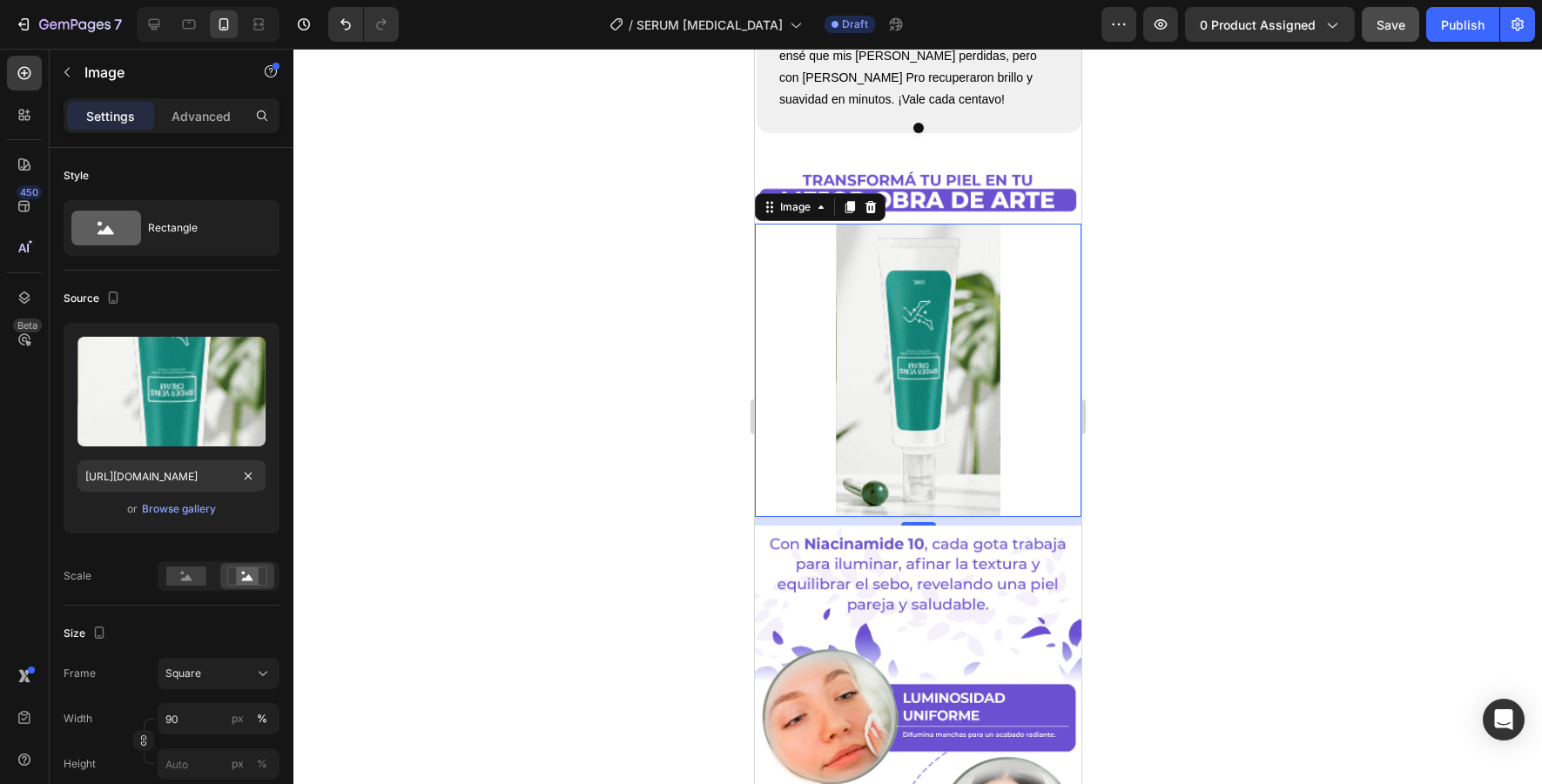
scroll to position [0, 0]
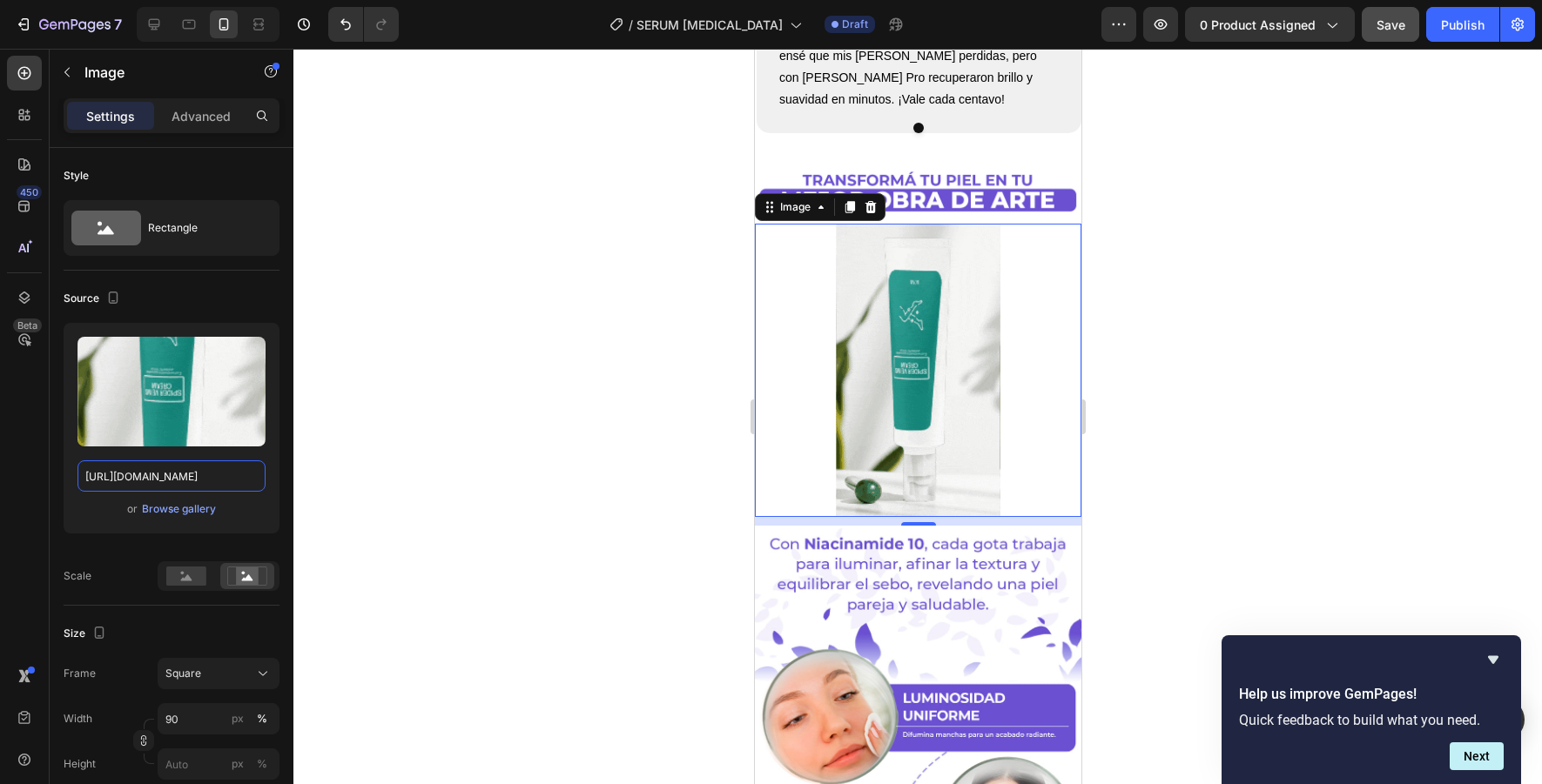
paste input "[DOMAIN_NAME][URL]"
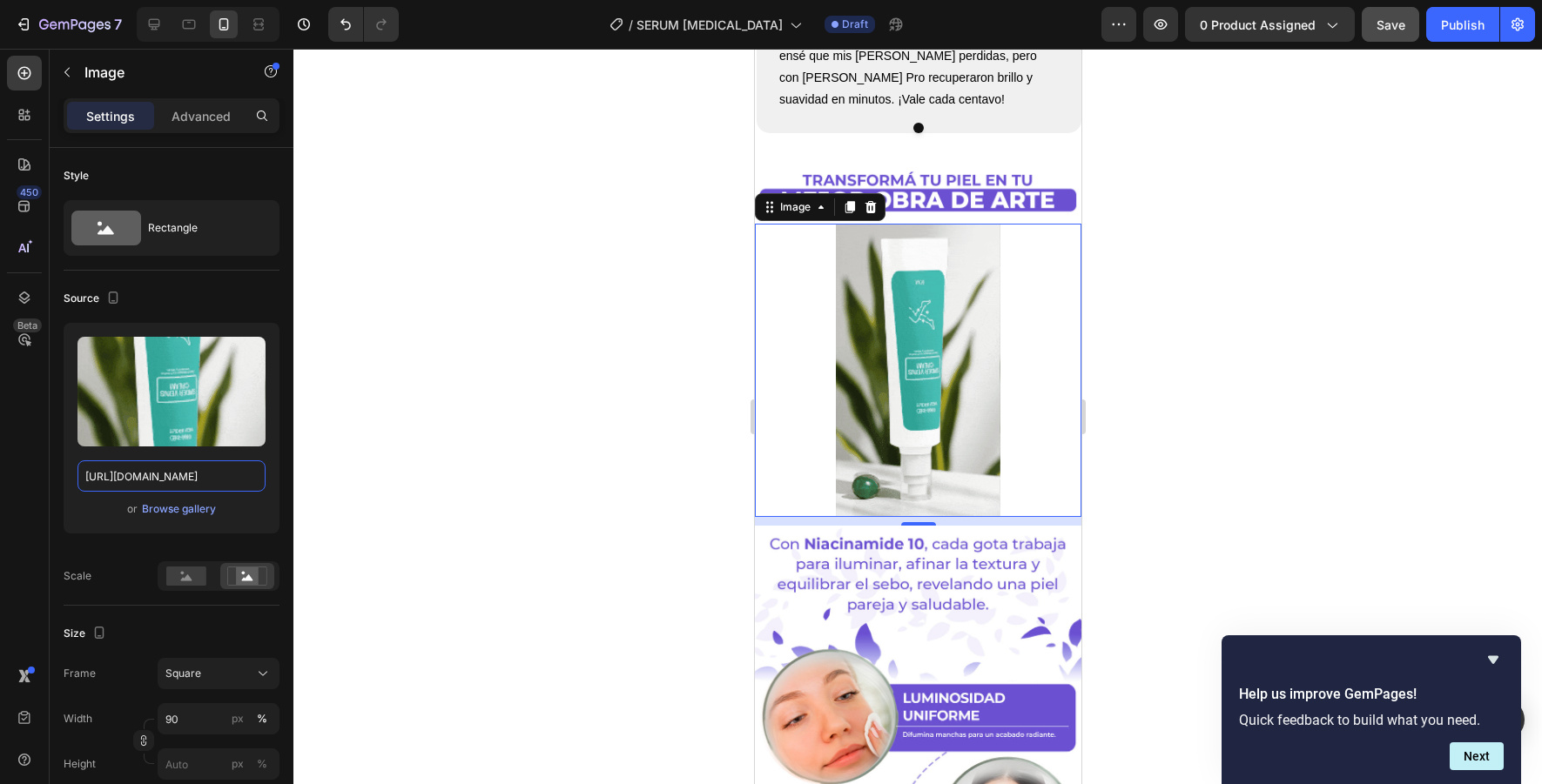
scroll to position [0, 907]
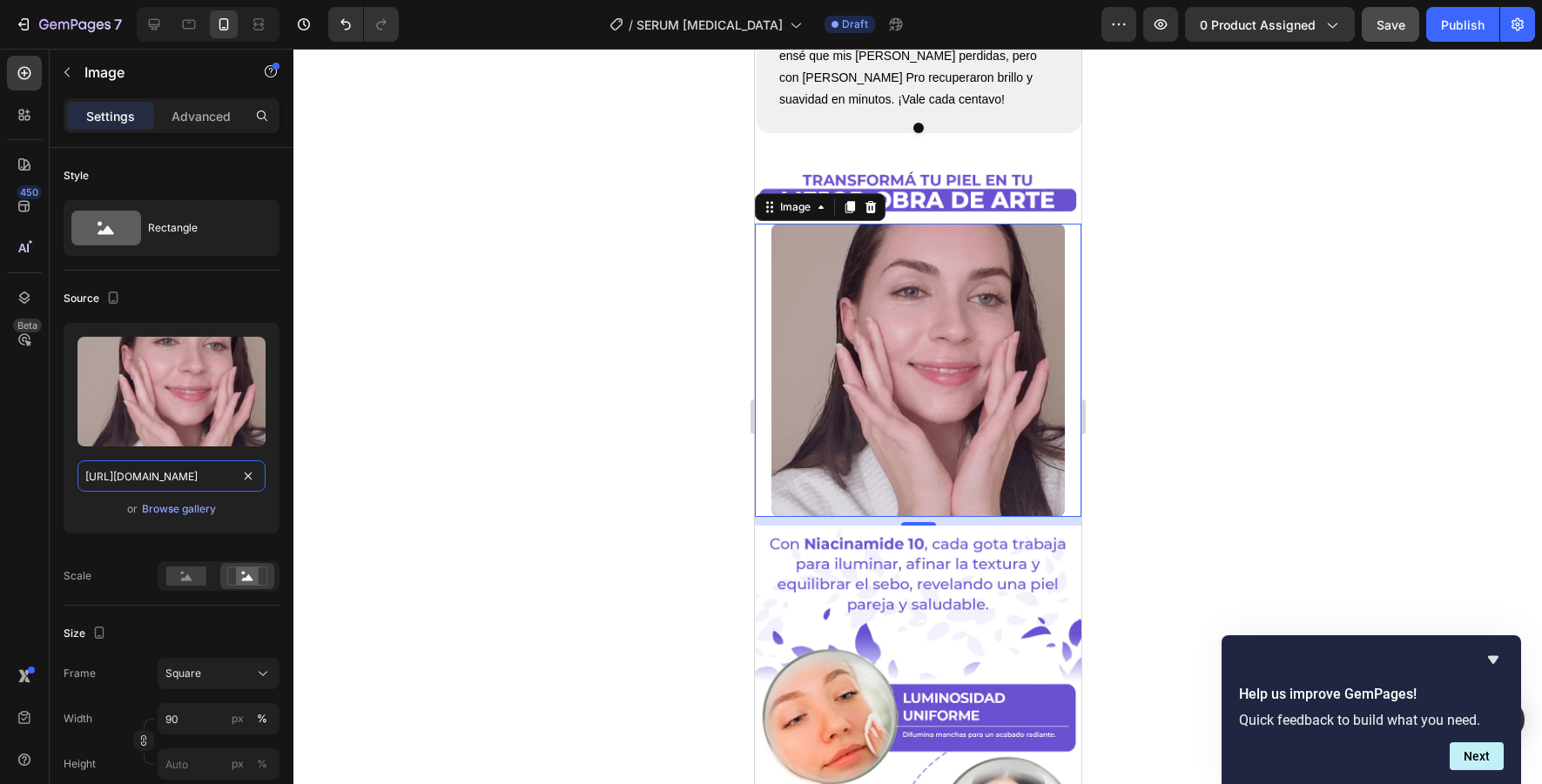
type input "[URL][DOMAIN_NAME]"
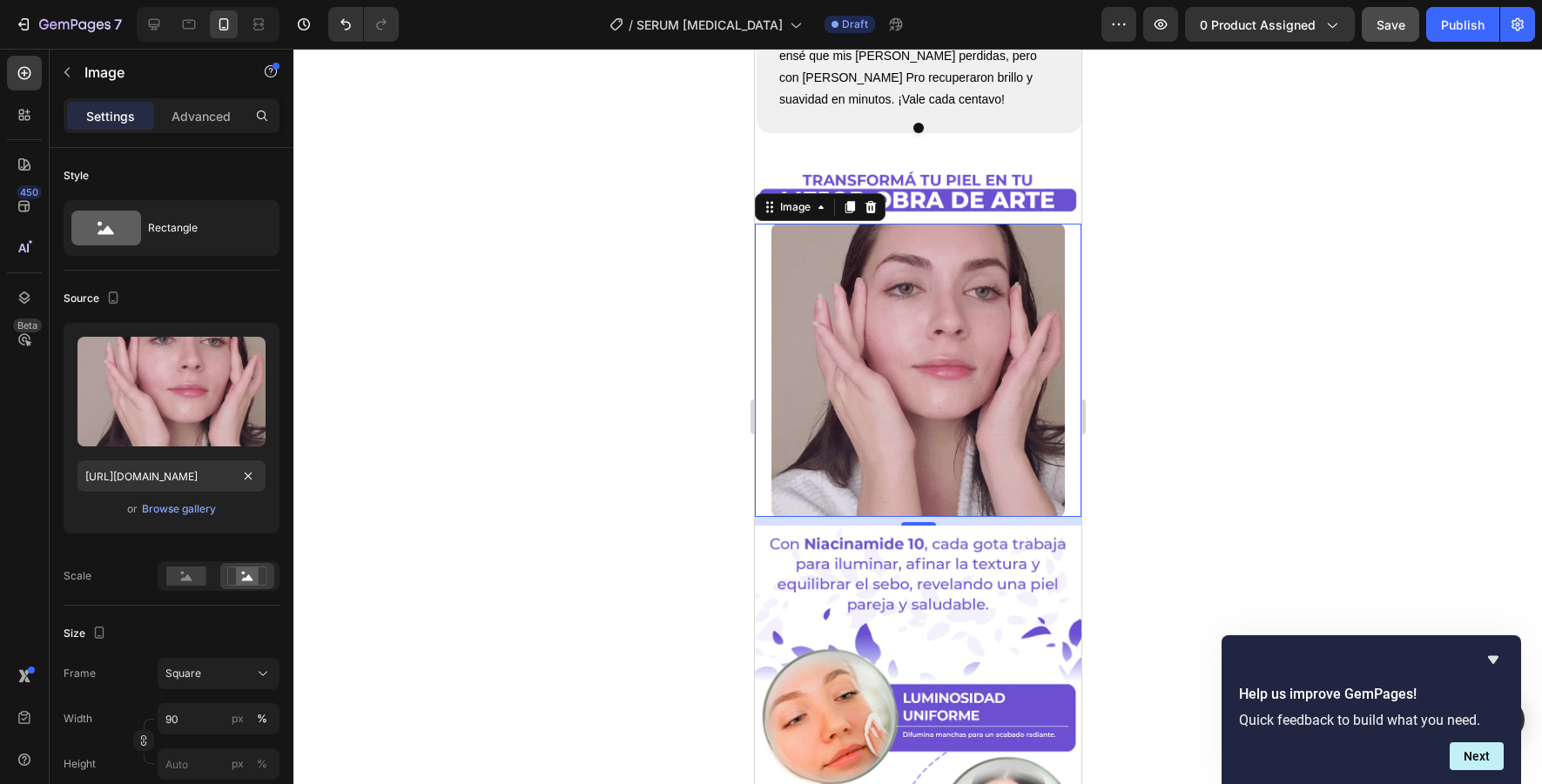
scroll to position [0, 0]
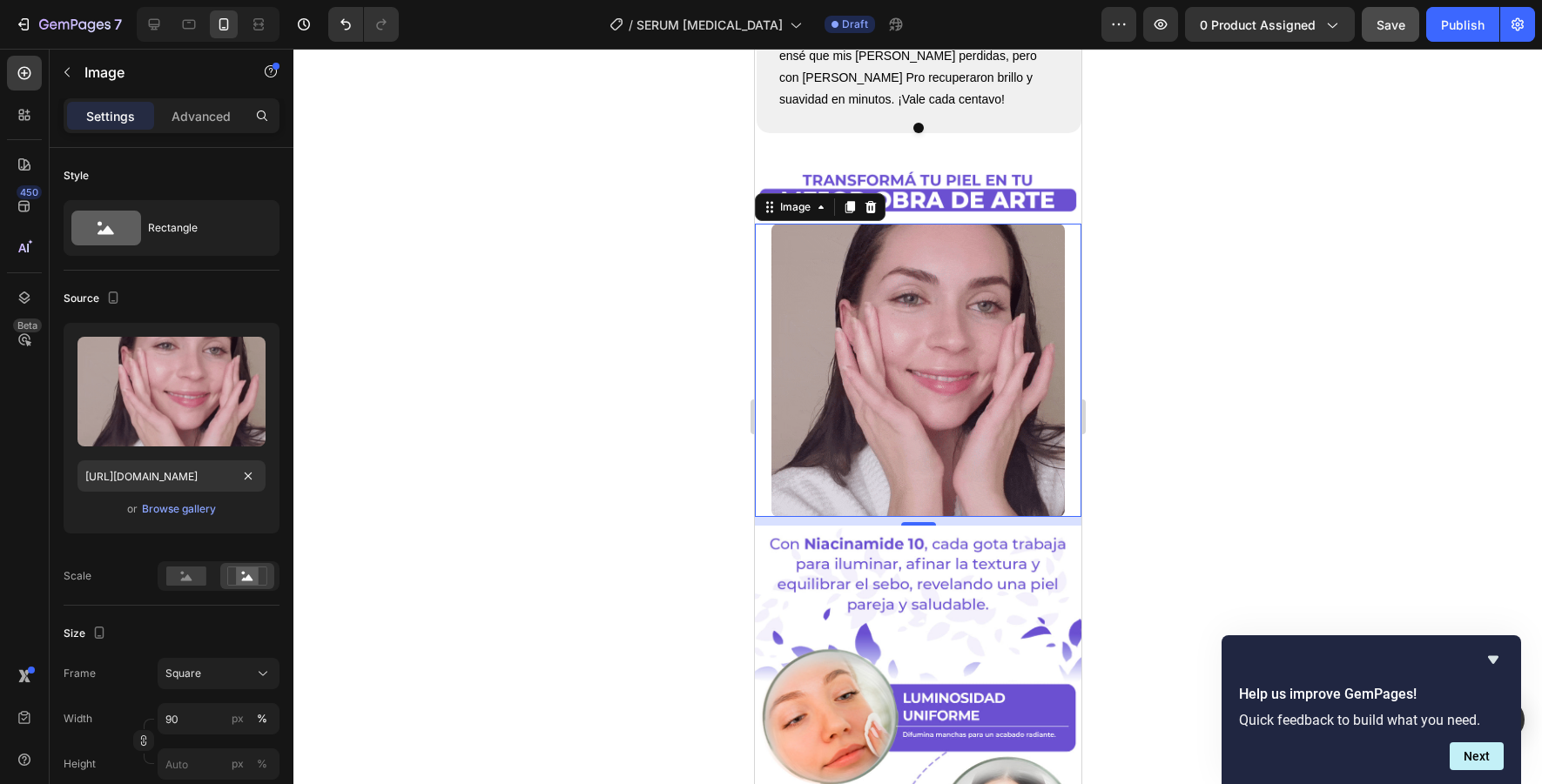
click at [607, 419] on div at bounding box center [918, 416] width 1248 height 735
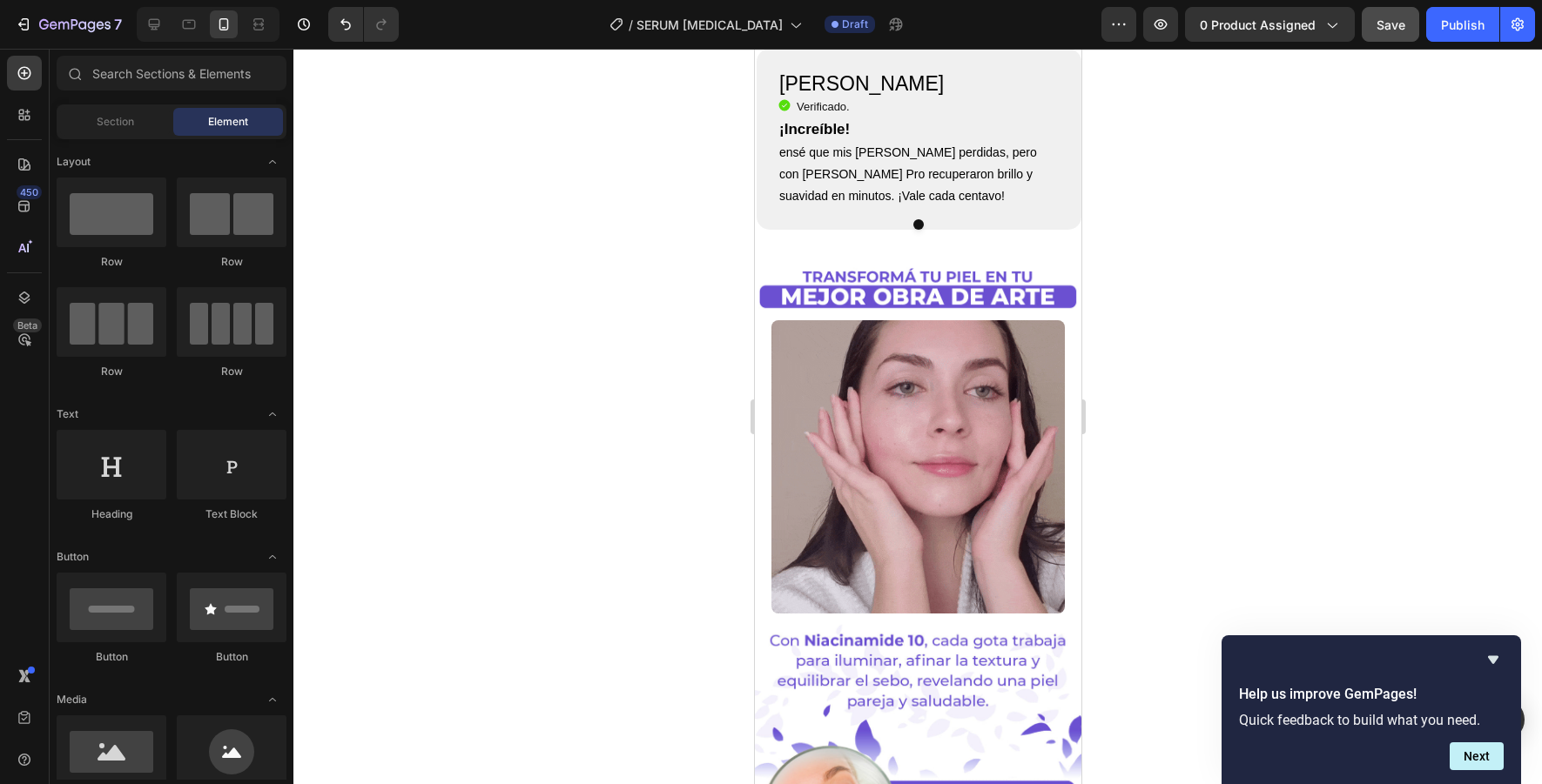
scroll to position [3692, 0]
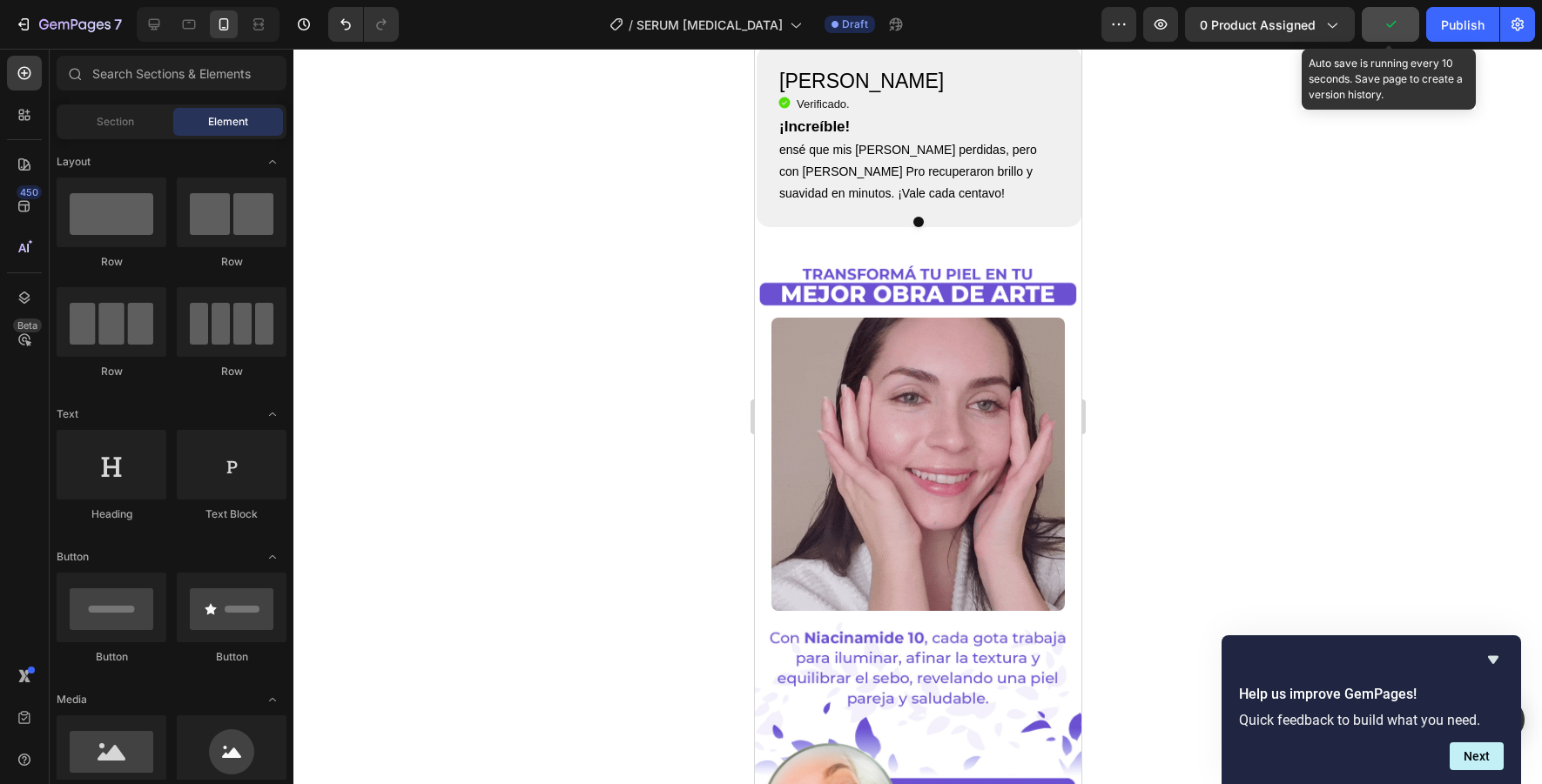
click at [1395, 30] on icon "button" at bounding box center [1391, 25] width 18 height 18
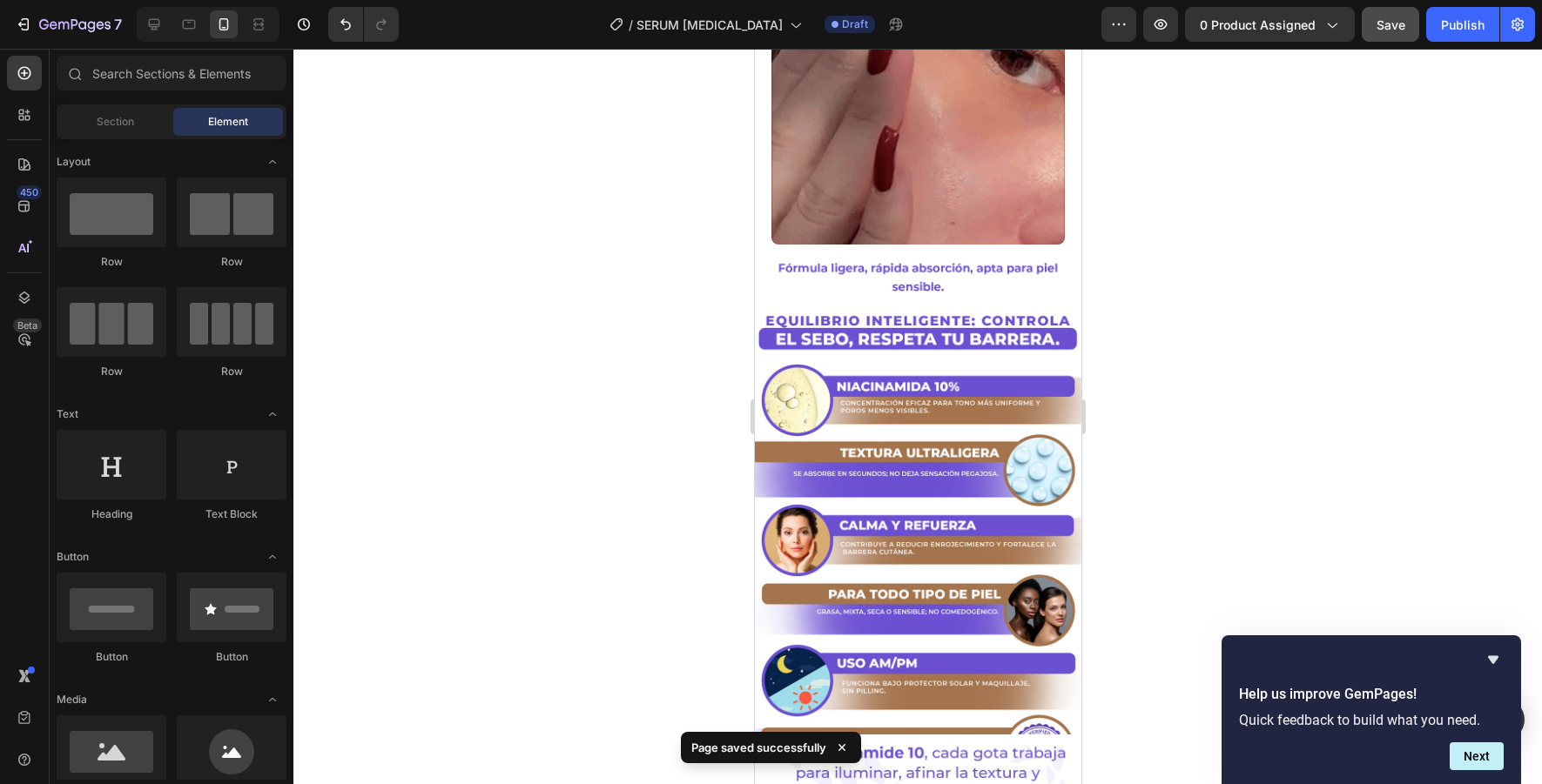
scroll to position [1959, 0]
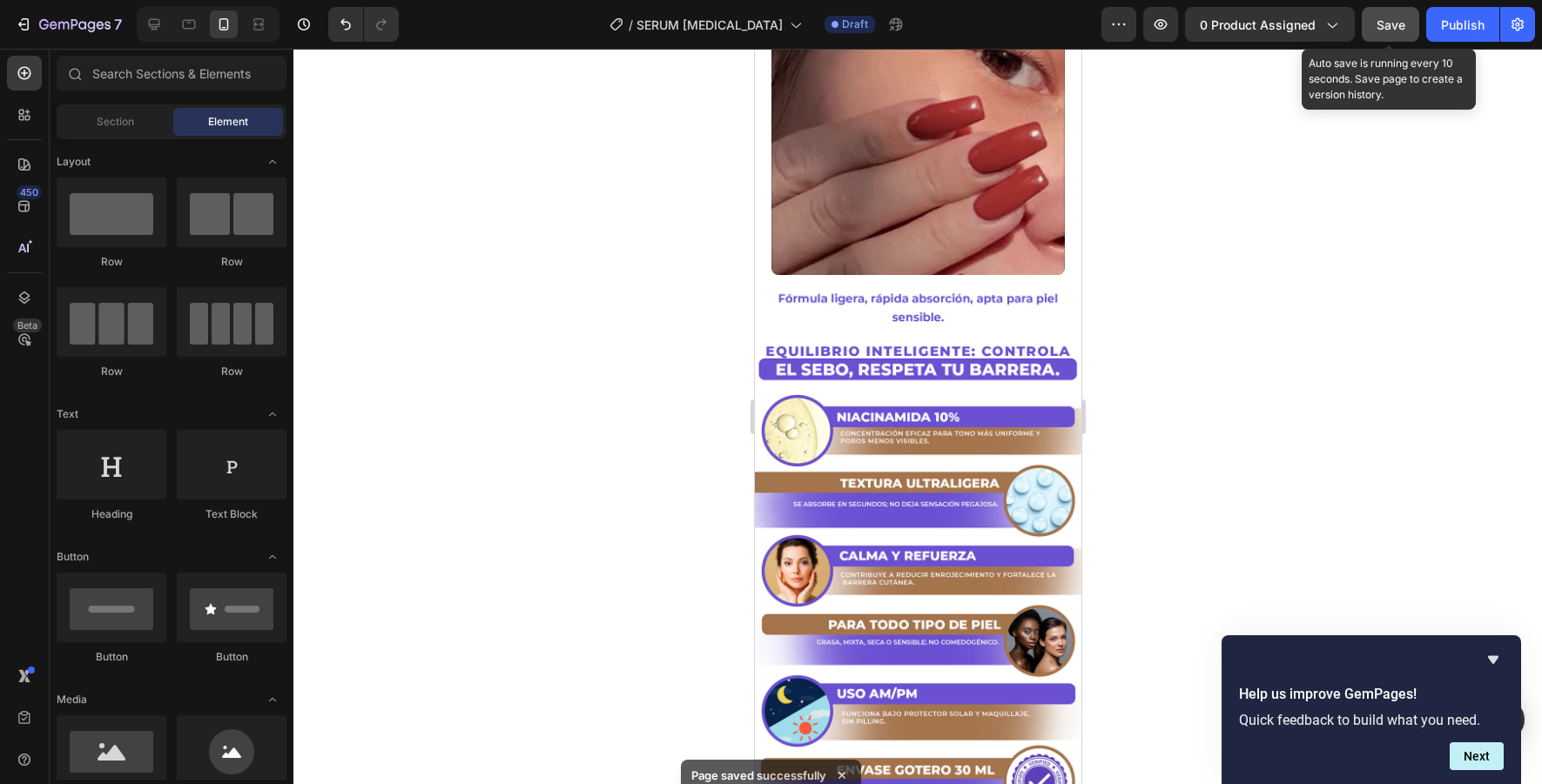
click at [1392, 29] on span "Save" at bounding box center [1391, 25] width 29 height 15
